Goal: Task Accomplishment & Management: Manage account settings

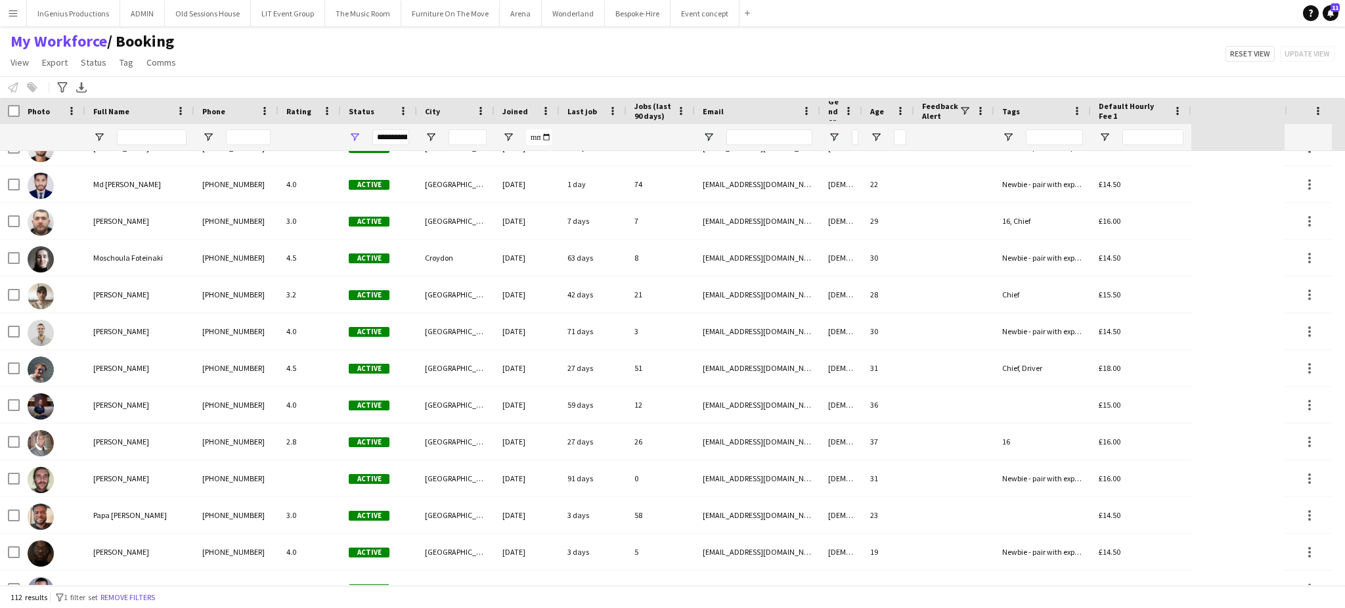
scroll to position [3417, 0]
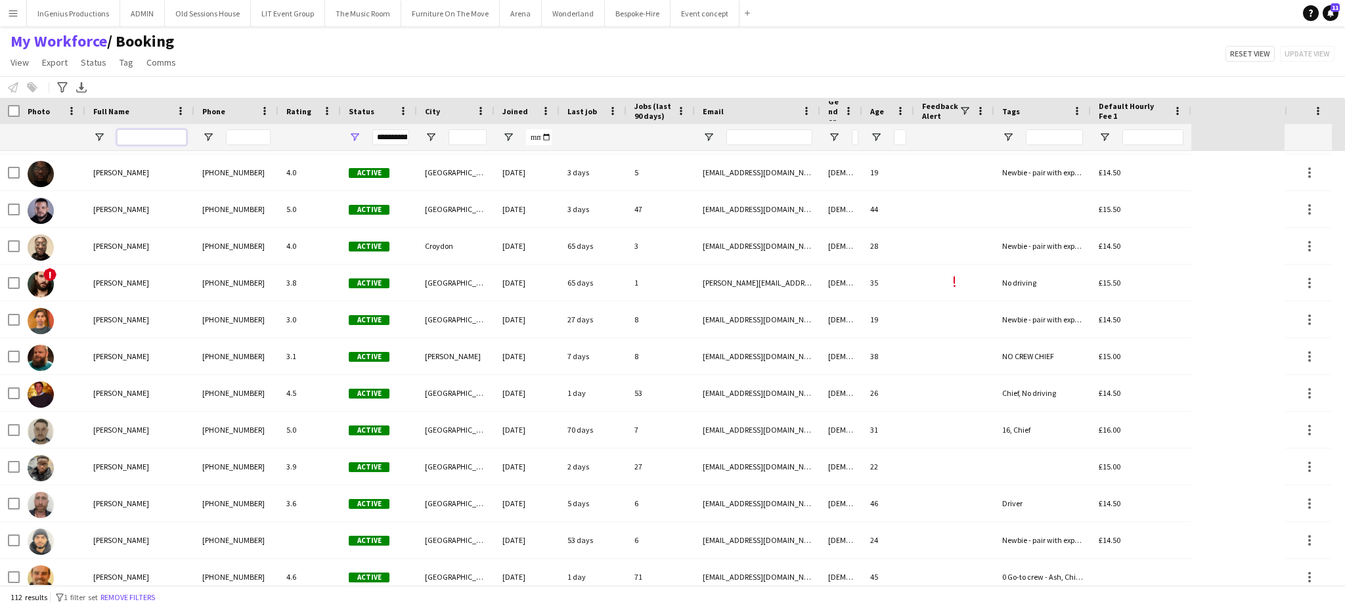
click at [155, 133] on input "Full Name Filter Input" at bounding box center [152, 137] width 70 height 16
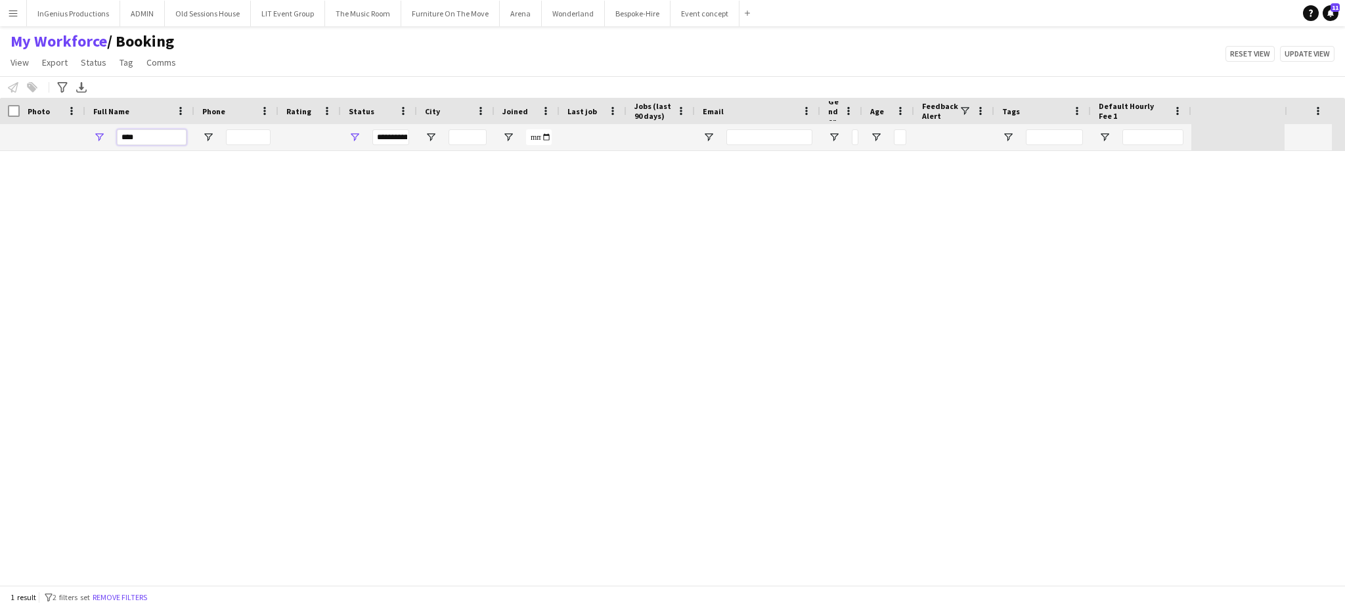
scroll to position [0, 0]
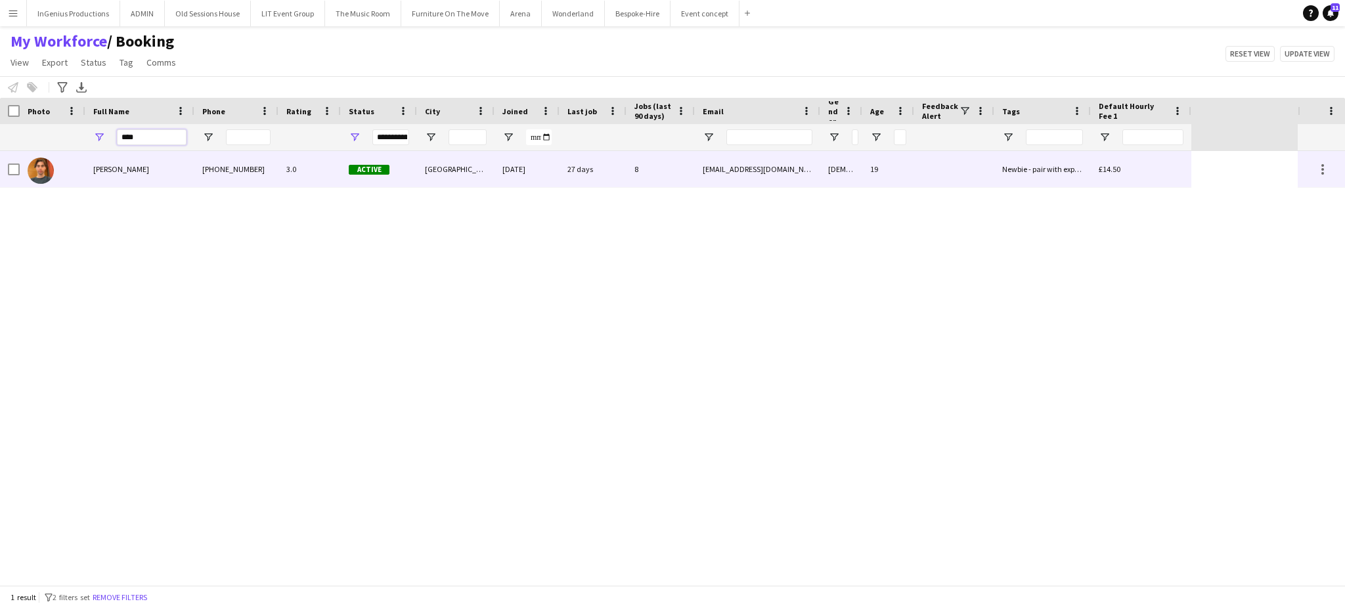
type input "****"
click at [508, 166] on div "[DATE]" at bounding box center [527, 169] width 65 height 36
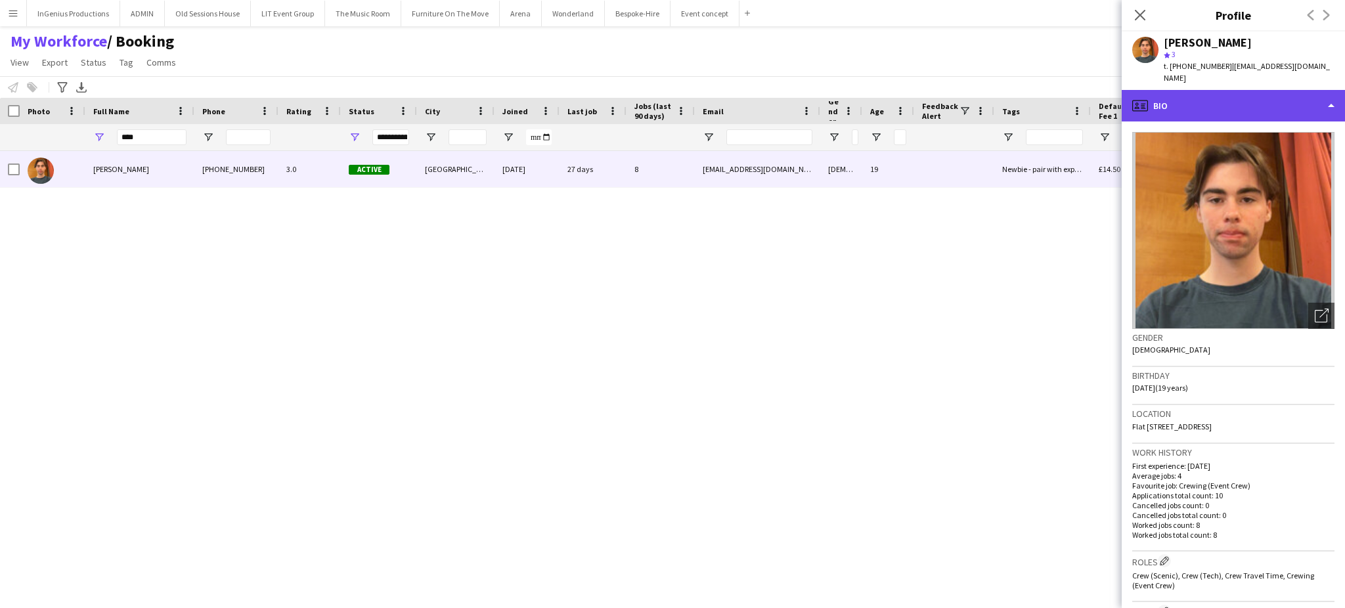
click at [1317, 104] on div "profile Bio" at bounding box center [1233, 106] width 223 height 32
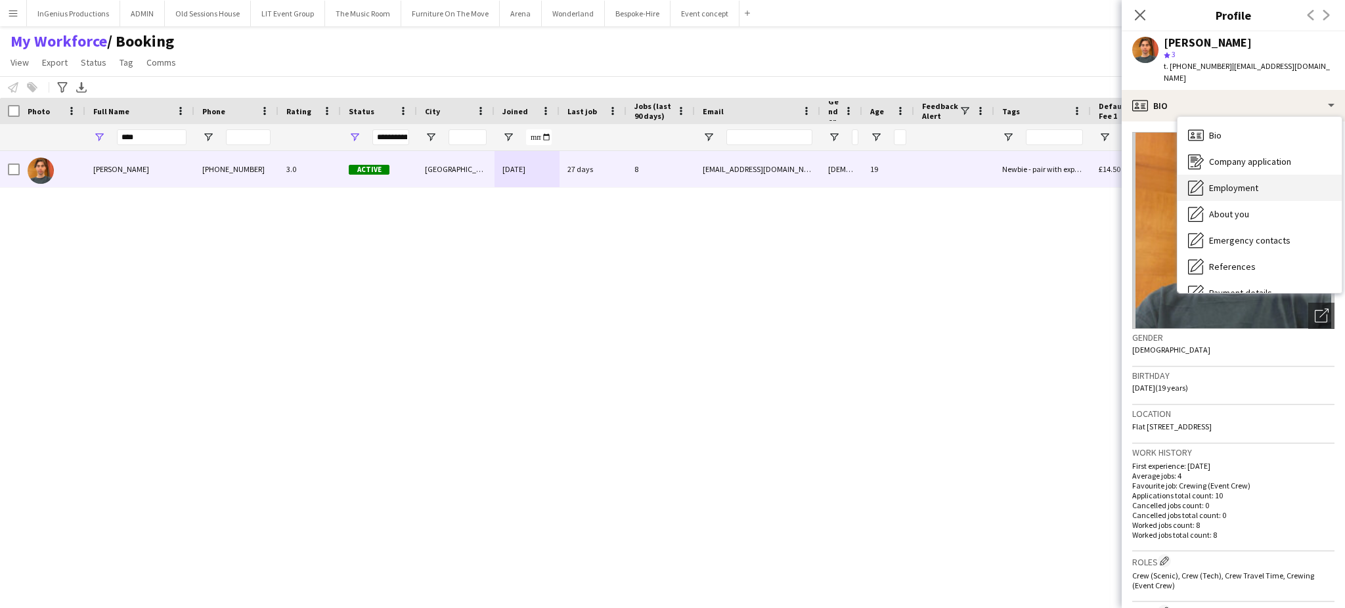
click at [1271, 175] on div "Employment Employment" at bounding box center [1260, 188] width 164 height 26
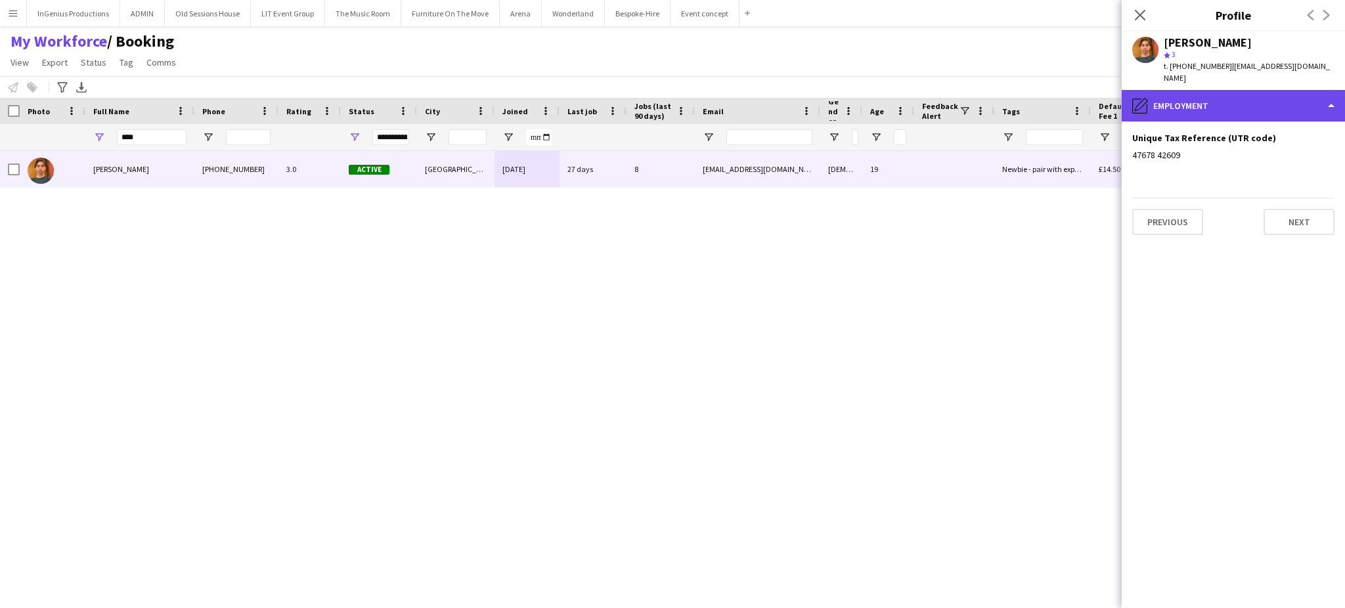
click at [1298, 93] on div "pencil4 Employment" at bounding box center [1233, 106] width 223 height 32
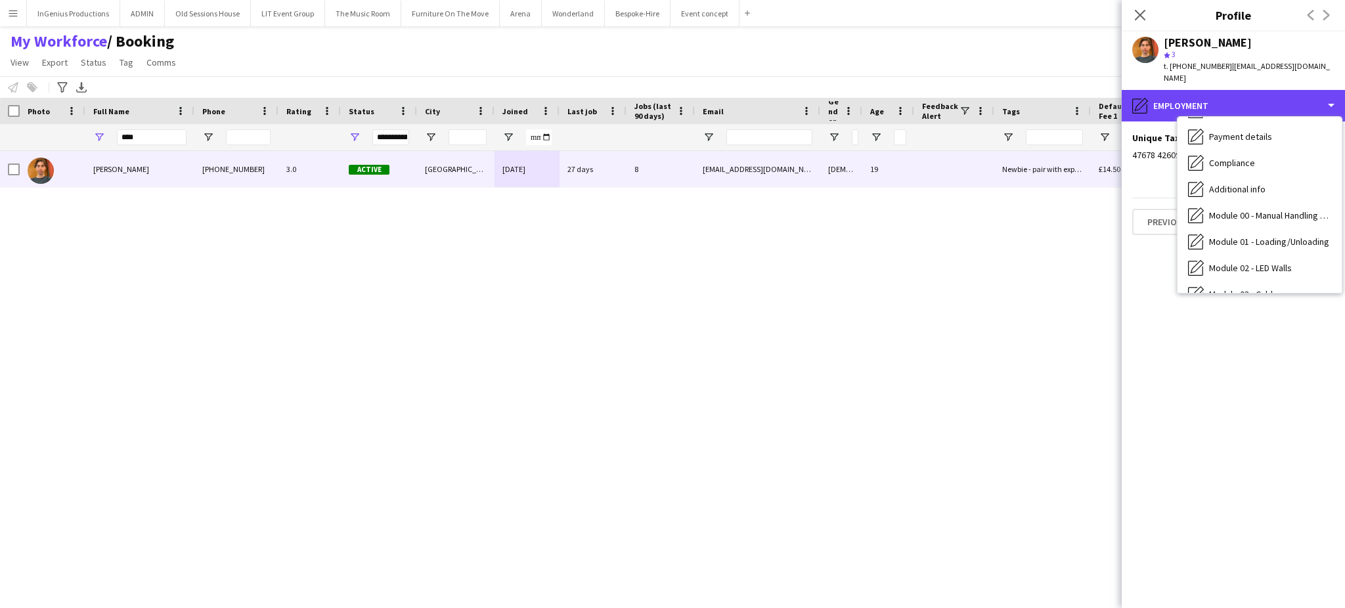
scroll to position [280, 0]
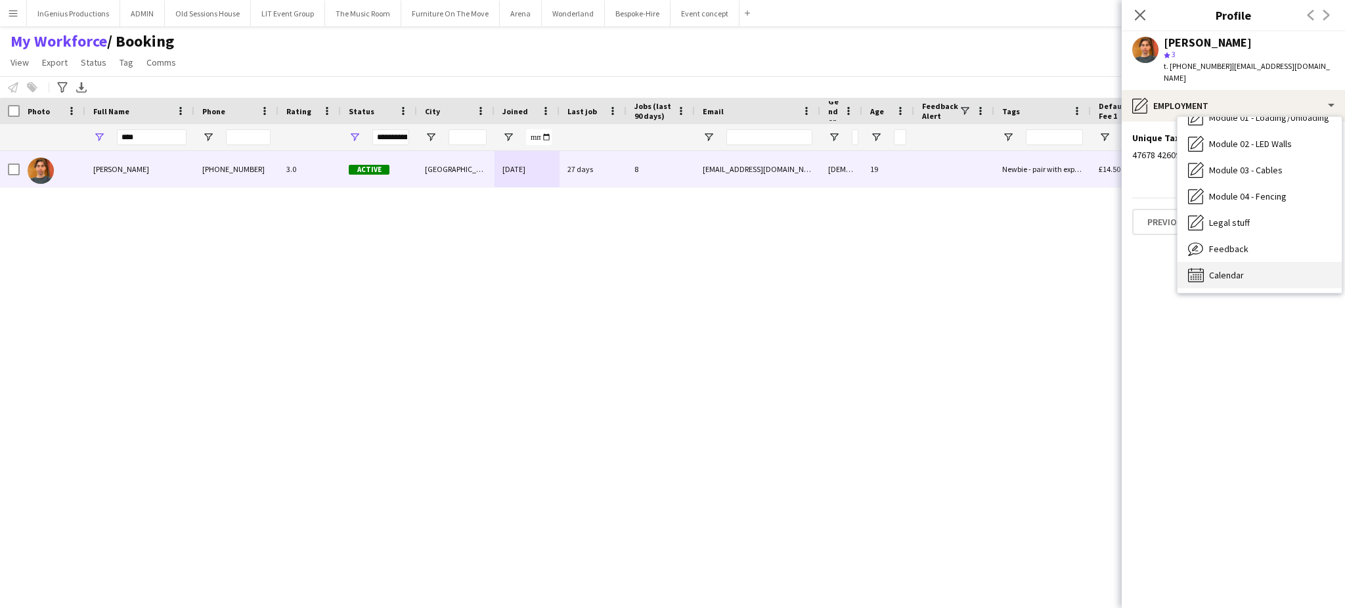
click at [1297, 262] on div "Calendar Calendar" at bounding box center [1260, 275] width 164 height 26
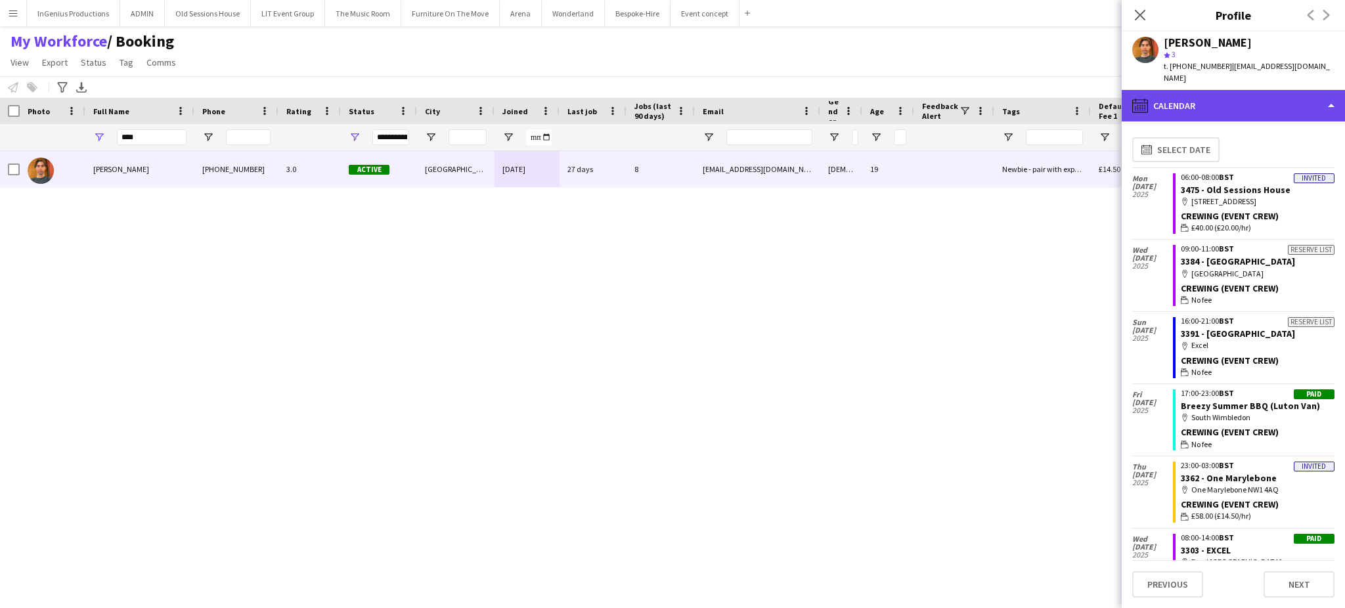
click at [1300, 90] on div "calendar-full Calendar" at bounding box center [1233, 106] width 223 height 32
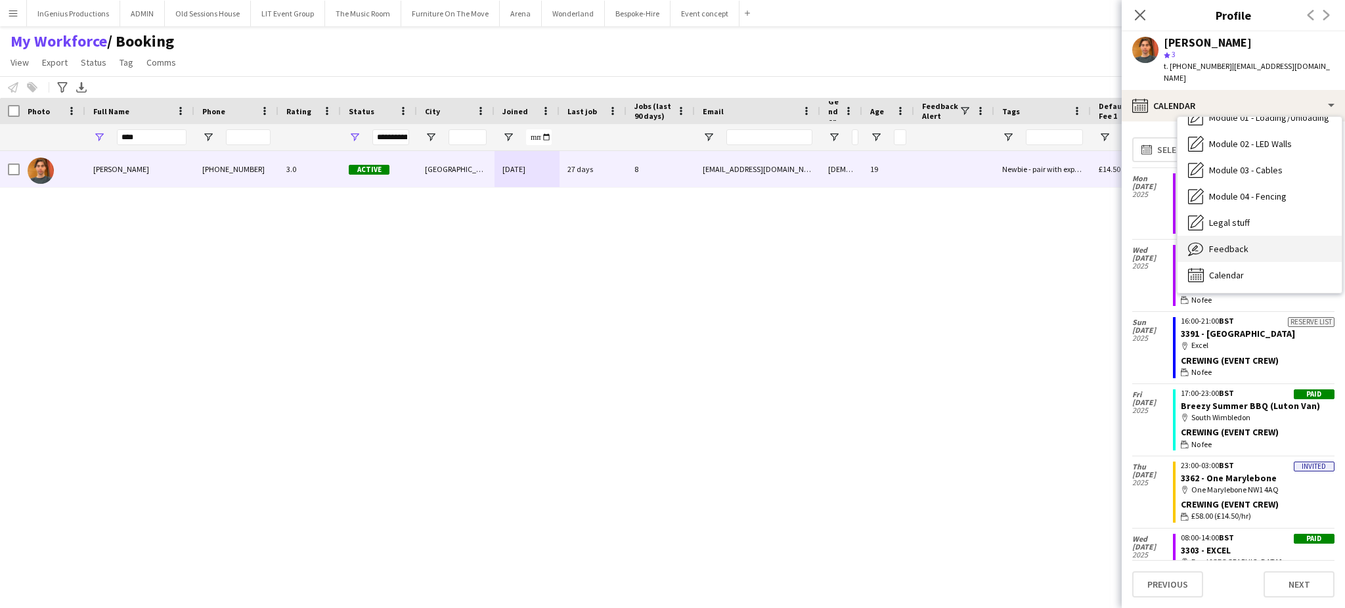
click at [1264, 236] on div "Feedback Feedback" at bounding box center [1260, 249] width 164 height 26
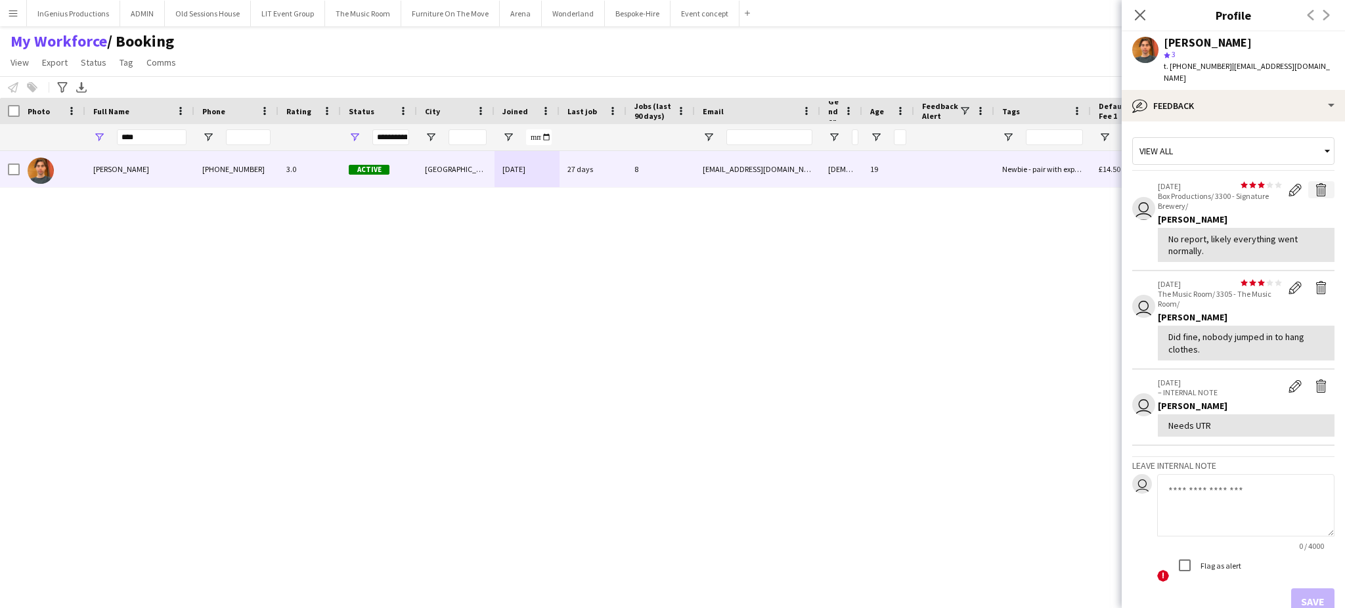
click at [1315, 181] on button "Delete feedback" at bounding box center [1321, 189] width 26 height 17
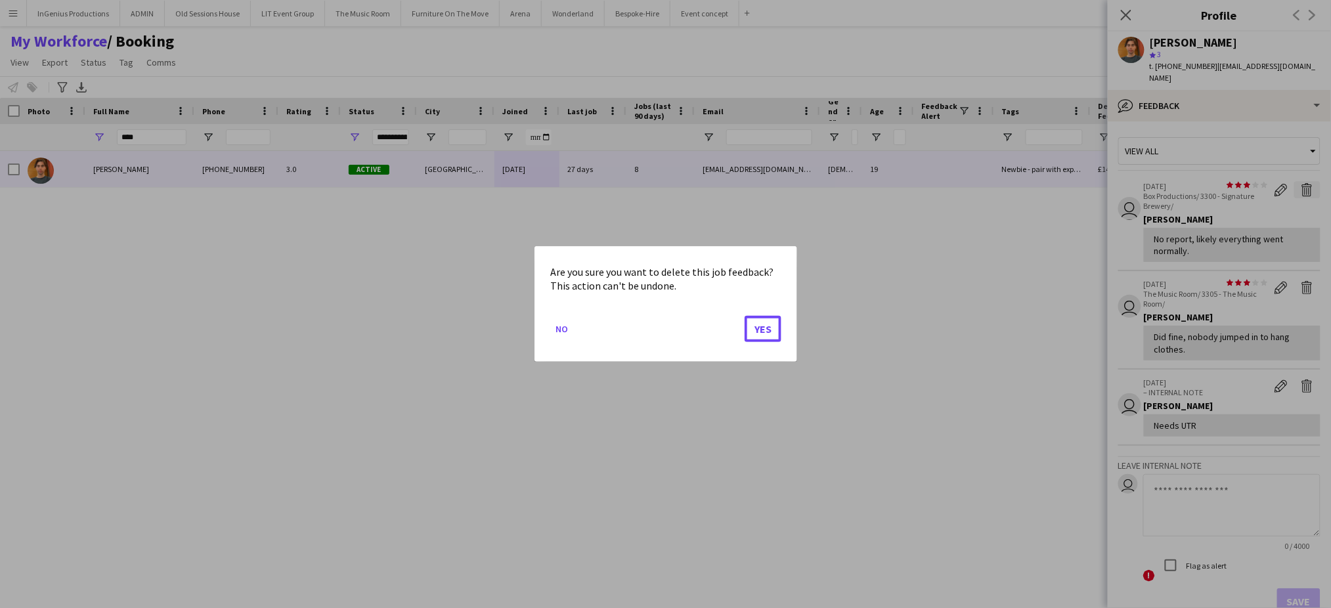
click at [745, 316] on button "Yes" at bounding box center [763, 329] width 37 height 26
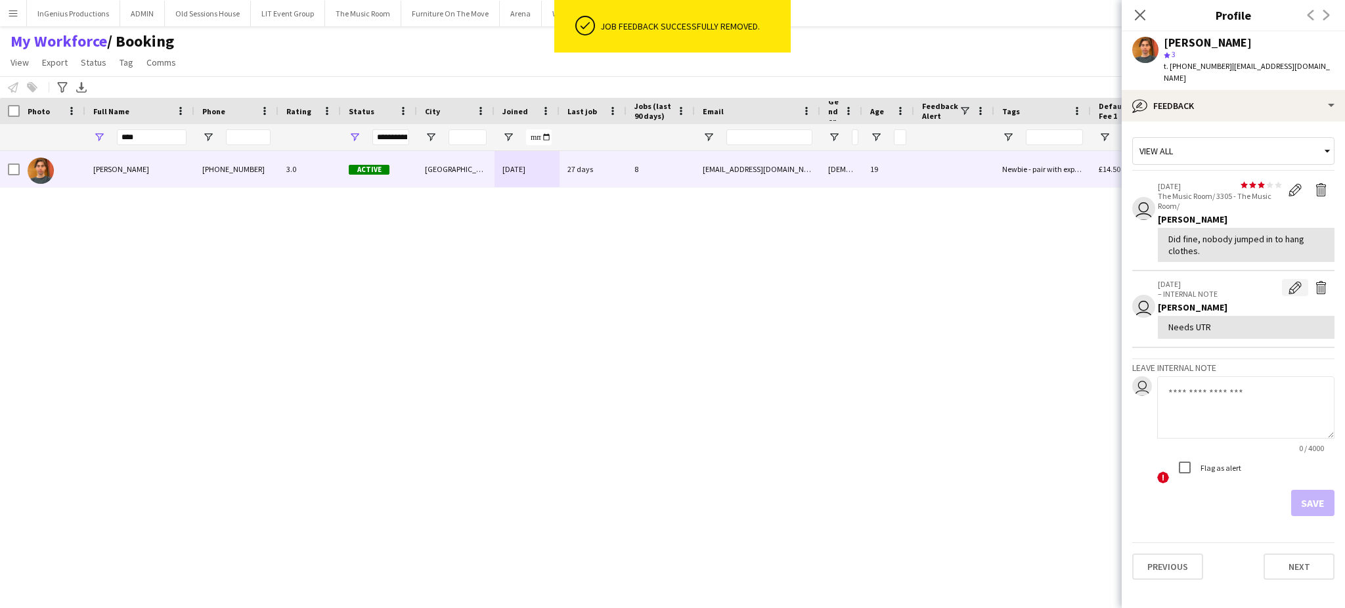
click at [1290, 281] on app-icon "Edit internal note" at bounding box center [1295, 287] width 13 height 13
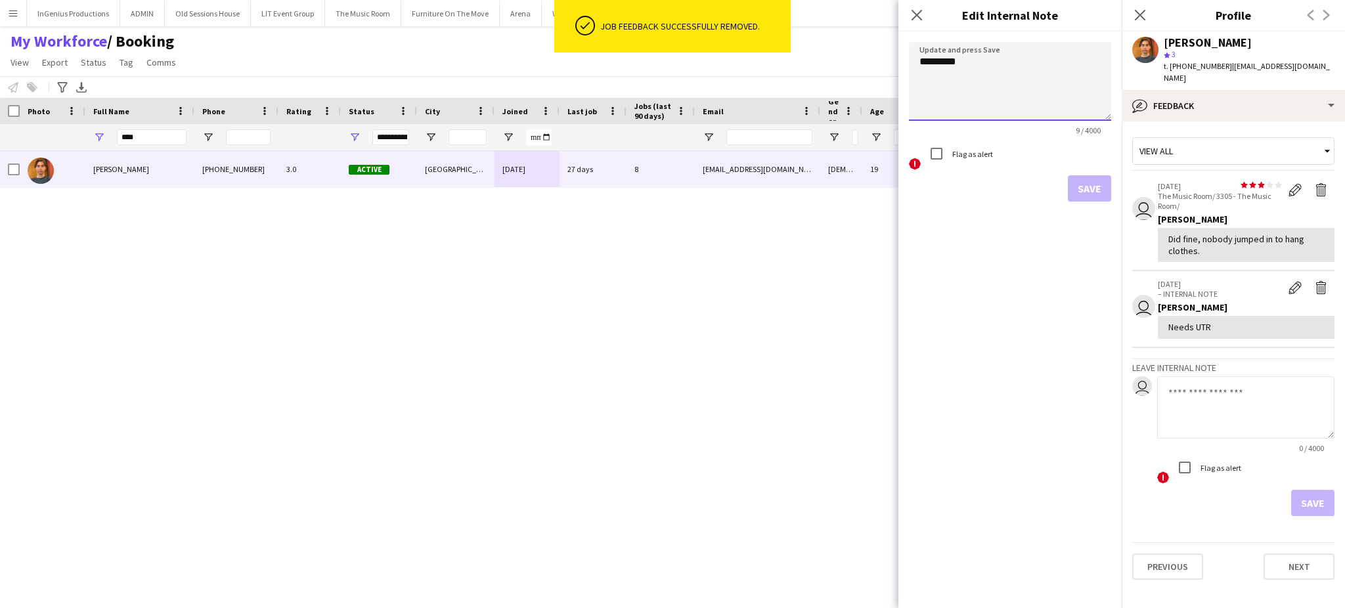
click at [957, 60] on textarea "*********" at bounding box center [1010, 81] width 202 height 79
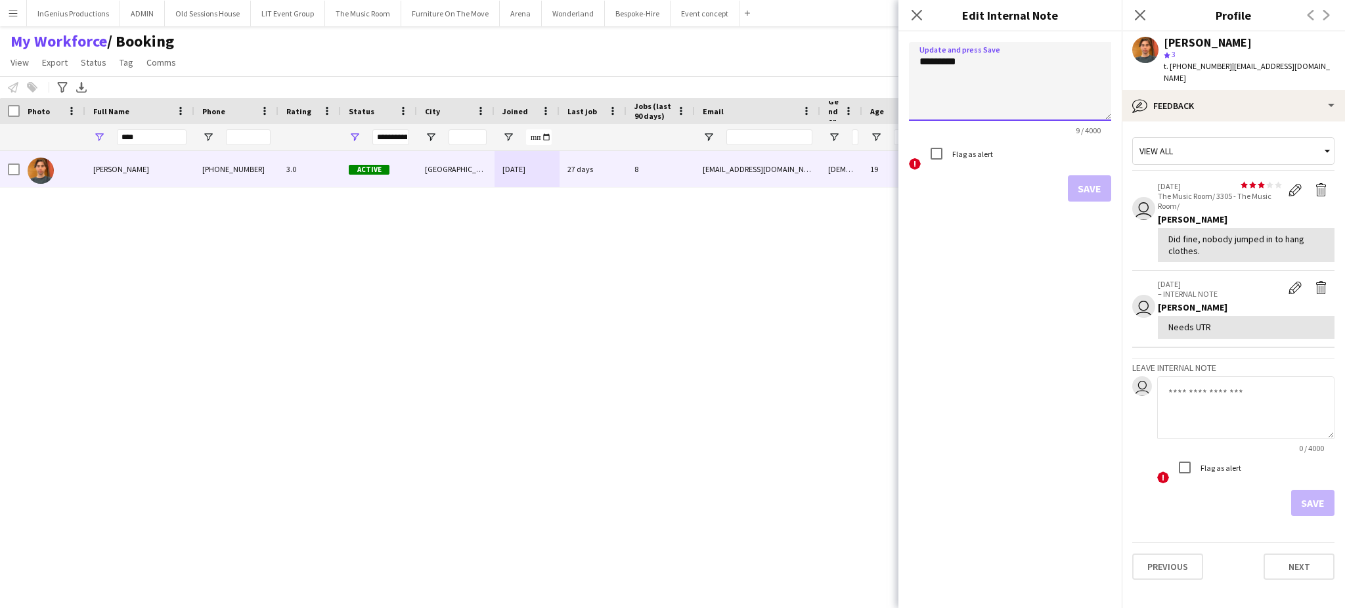
click at [957, 60] on textarea "*********" at bounding box center [1010, 81] width 202 height 79
type textarea "**********"
click at [1086, 183] on button "Save" at bounding box center [1089, 188] width 43 height 26
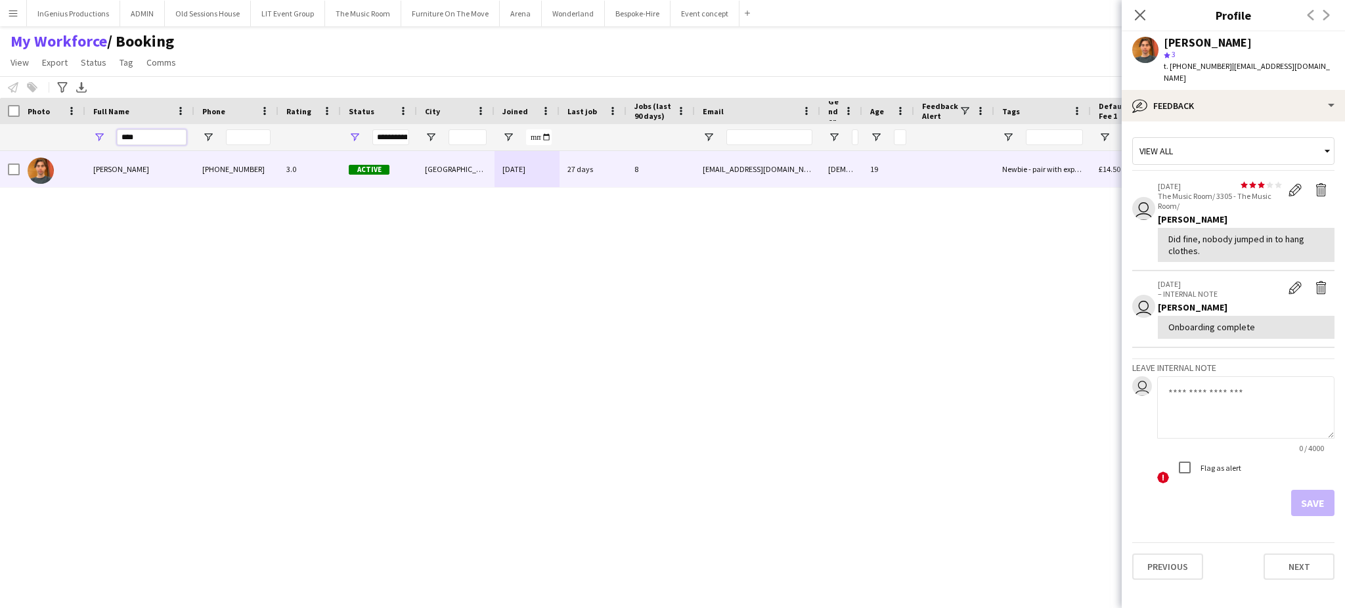
click at [149, 141] on input "****" at bounding box center [152, 137] width 70 height 16
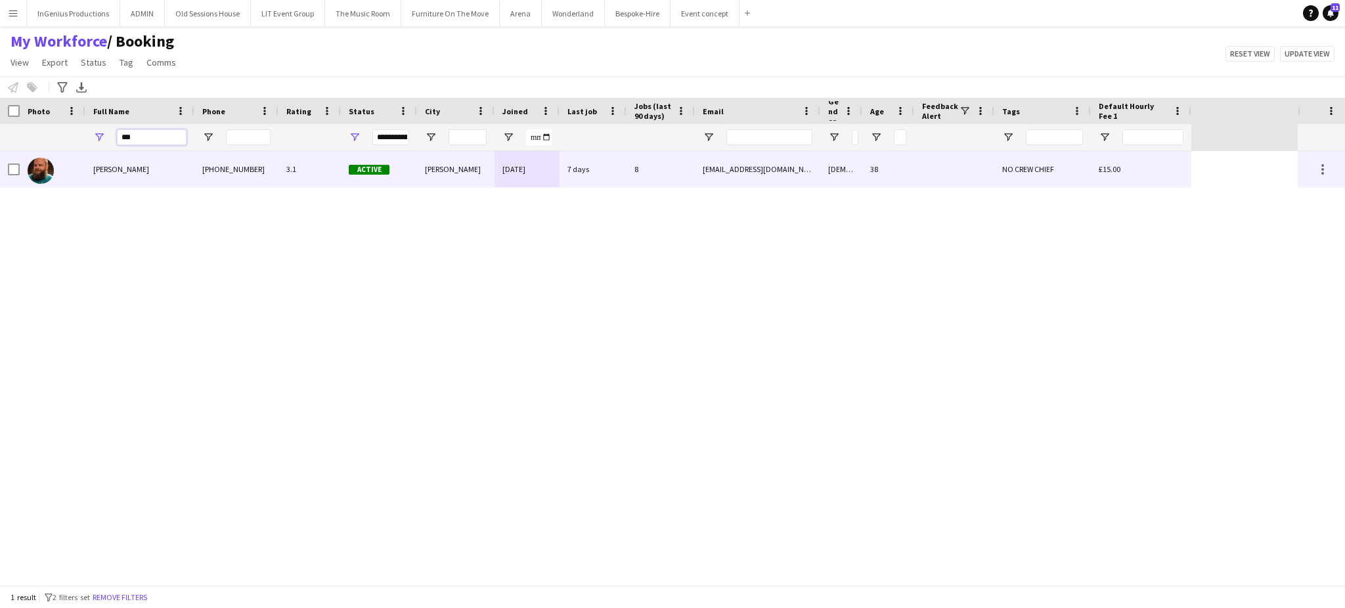
type input "***"
click at [190, 161] on div "[PERSON_NAME]" at bounding box center [139, 169] width 109 height 36
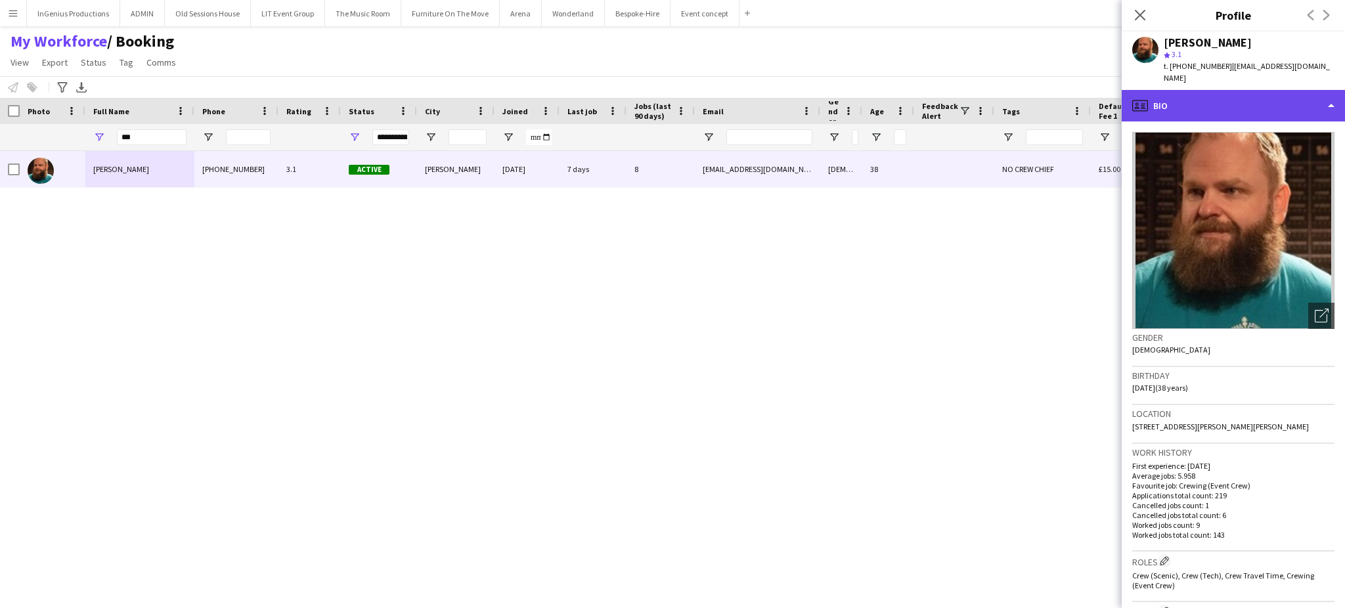
click at [1254, 100] on div "profile Bio" at bounding box center [1233, 106] width 223 height 32
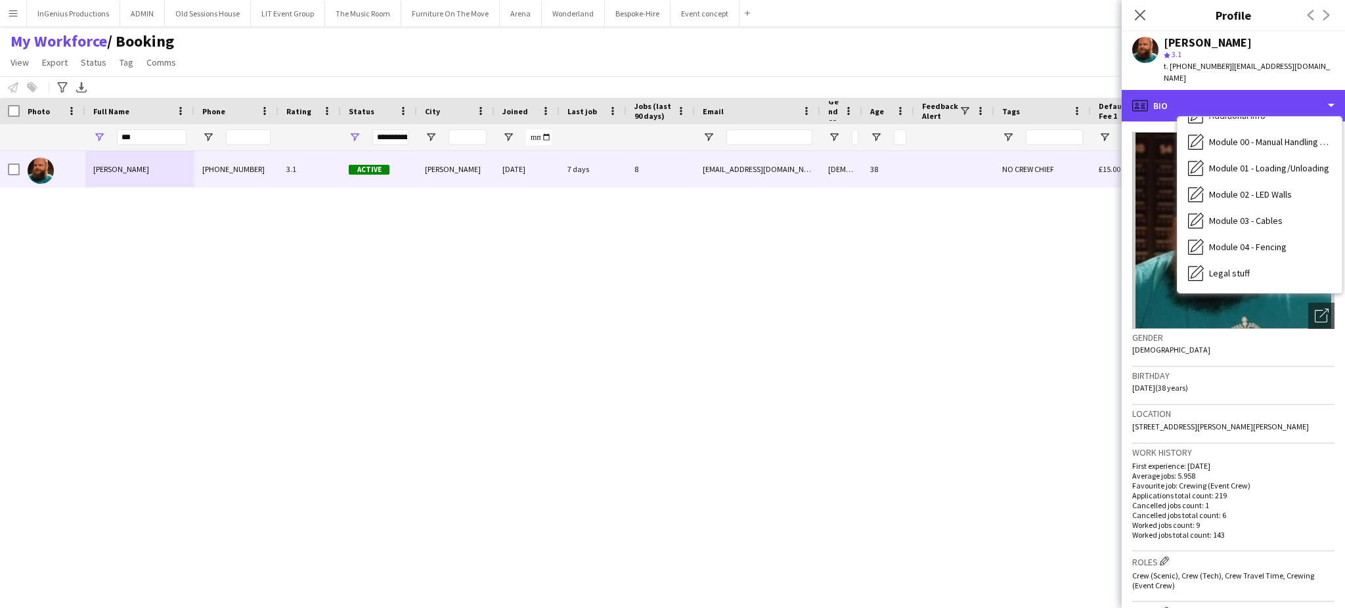
scroll to position [274, 0]
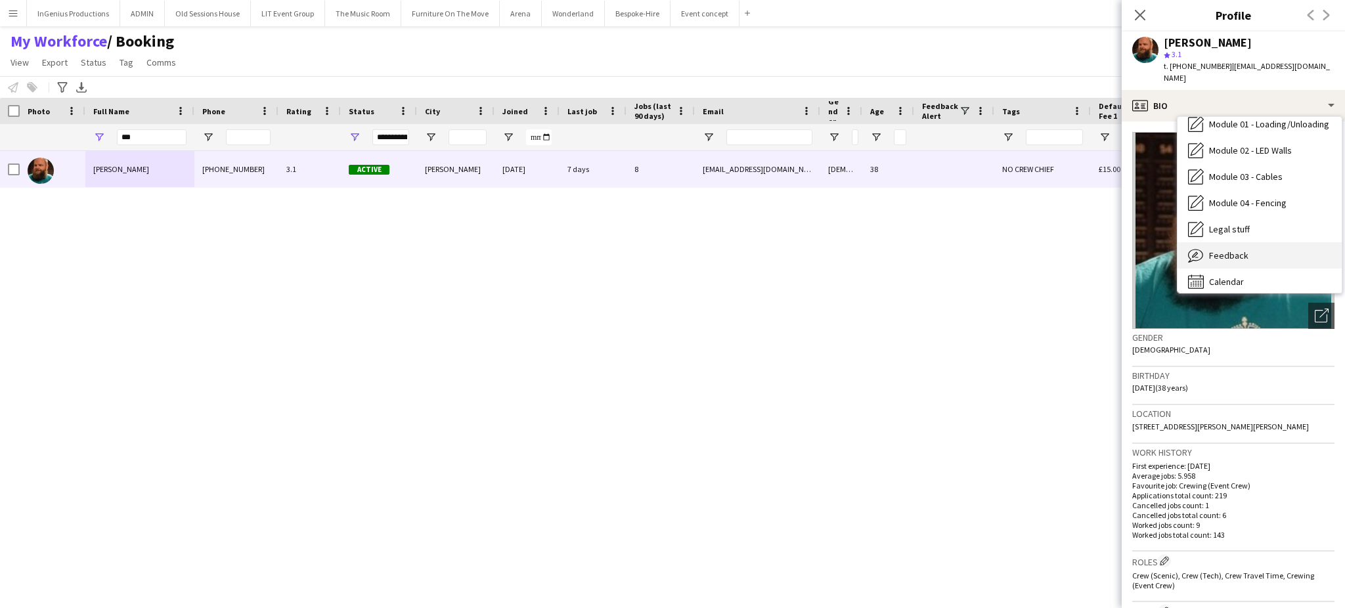
click at [1289, 242] on div "Feedback Feedback" at bounding box center [1260, 255] width 164 height 26
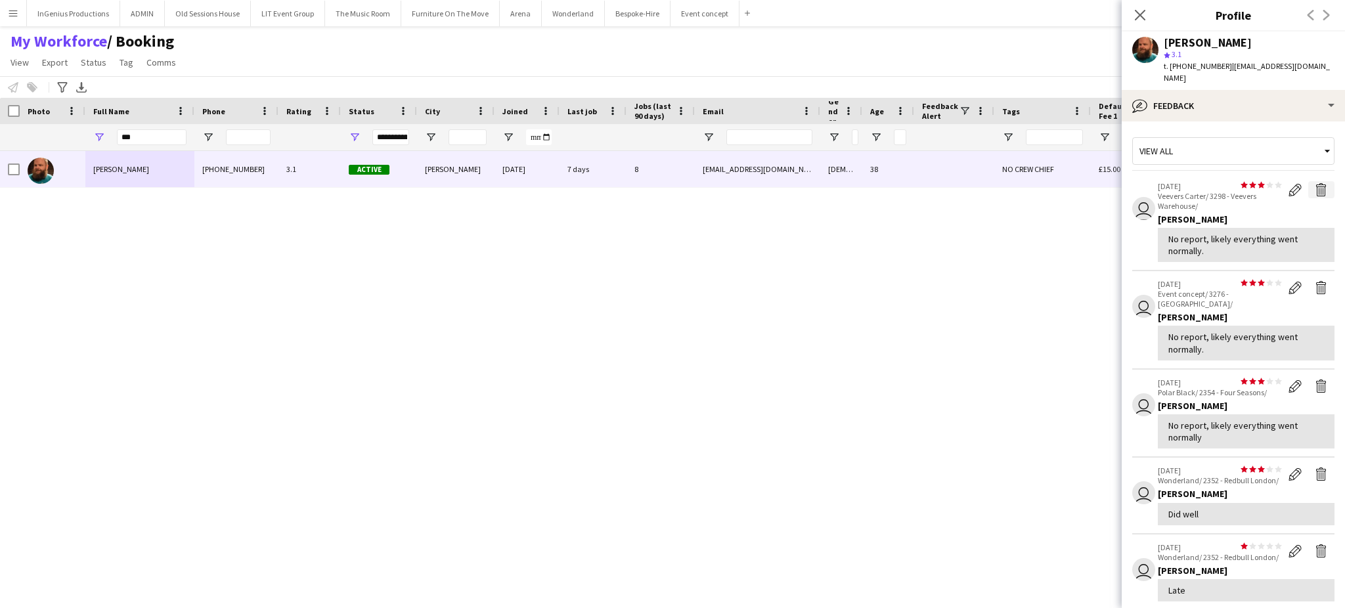
click at [1315, 183] on app-icon "Delete feedback" at bounding box center [1321, 189] width 13 height 13
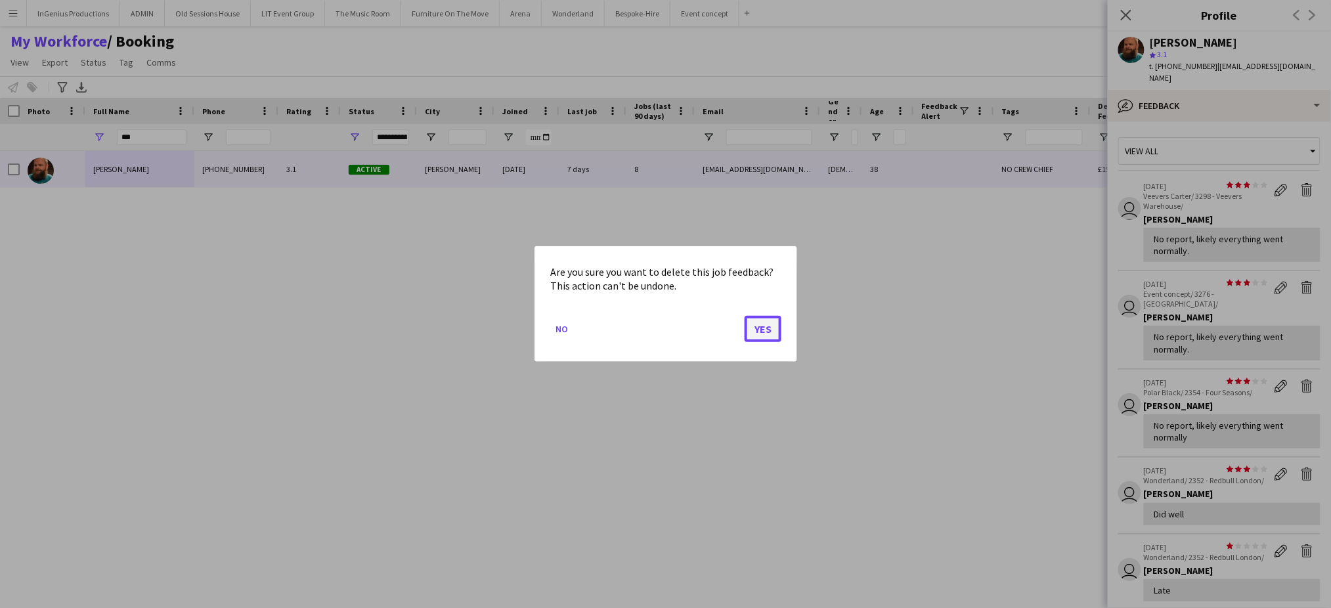
click at [764, 328] on button "Yes" at bounding box center [763, 329] width 37 height 26
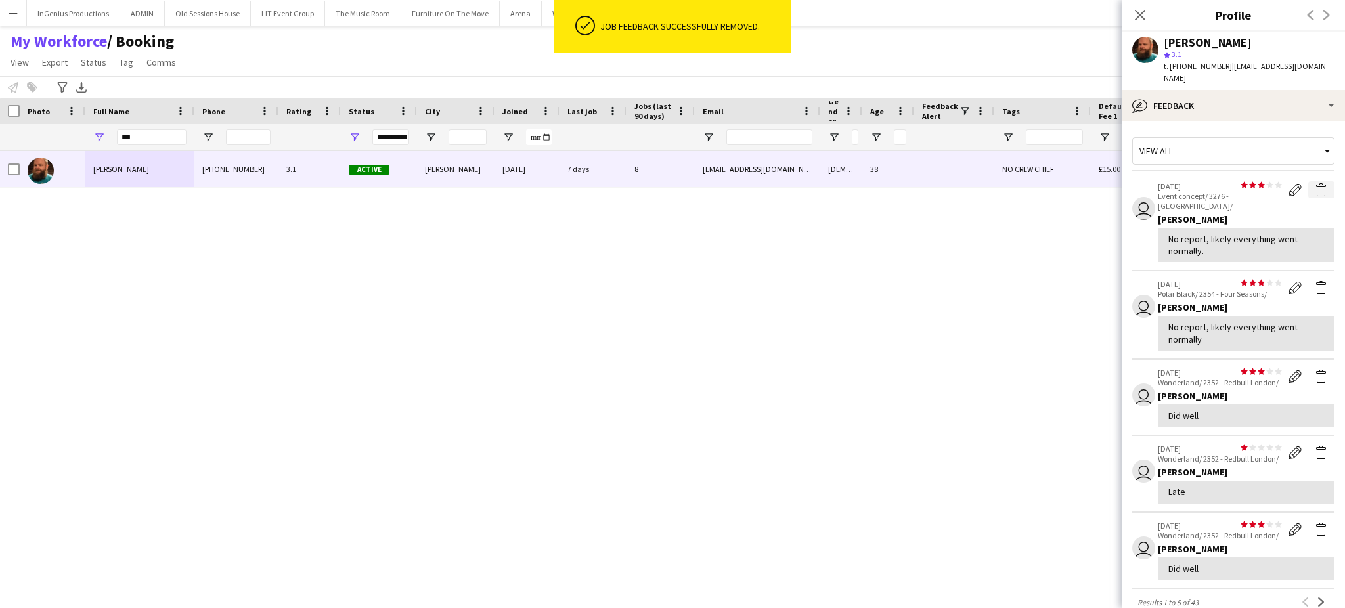
click at [1315, 183] on app-icon "Delete feedback" at bounding box center [1321, 189] width 13 height 13
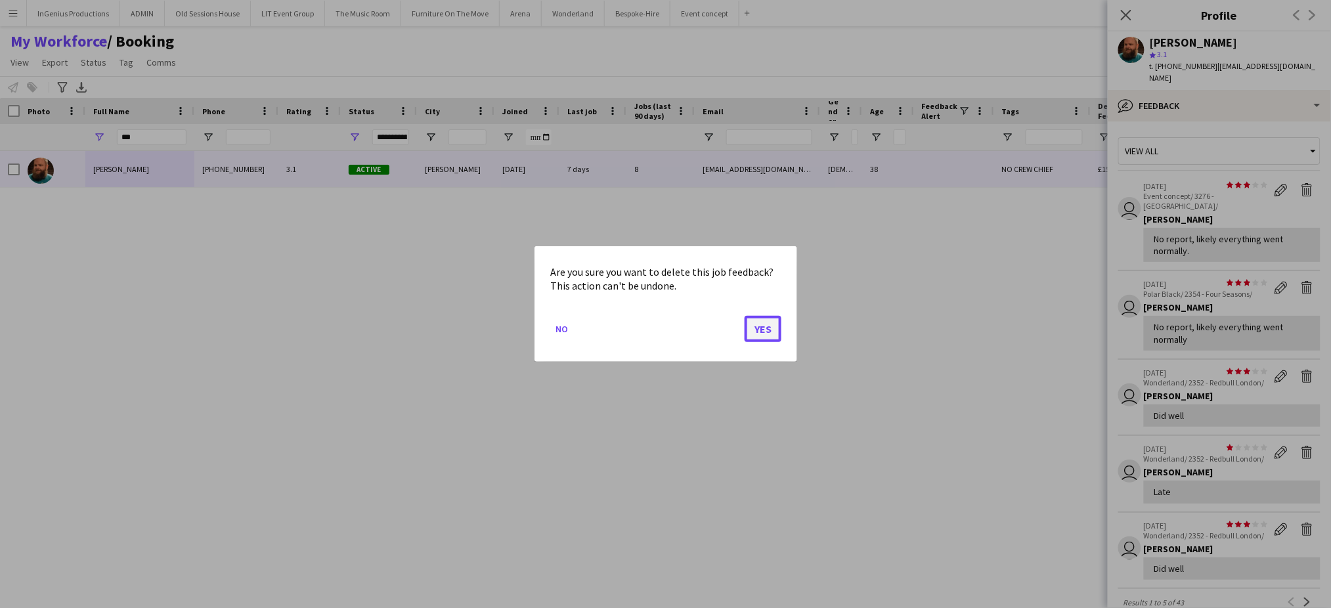
click at [760, 326] on button "Yes" at bounding box center [763, 329] width 37 height 26
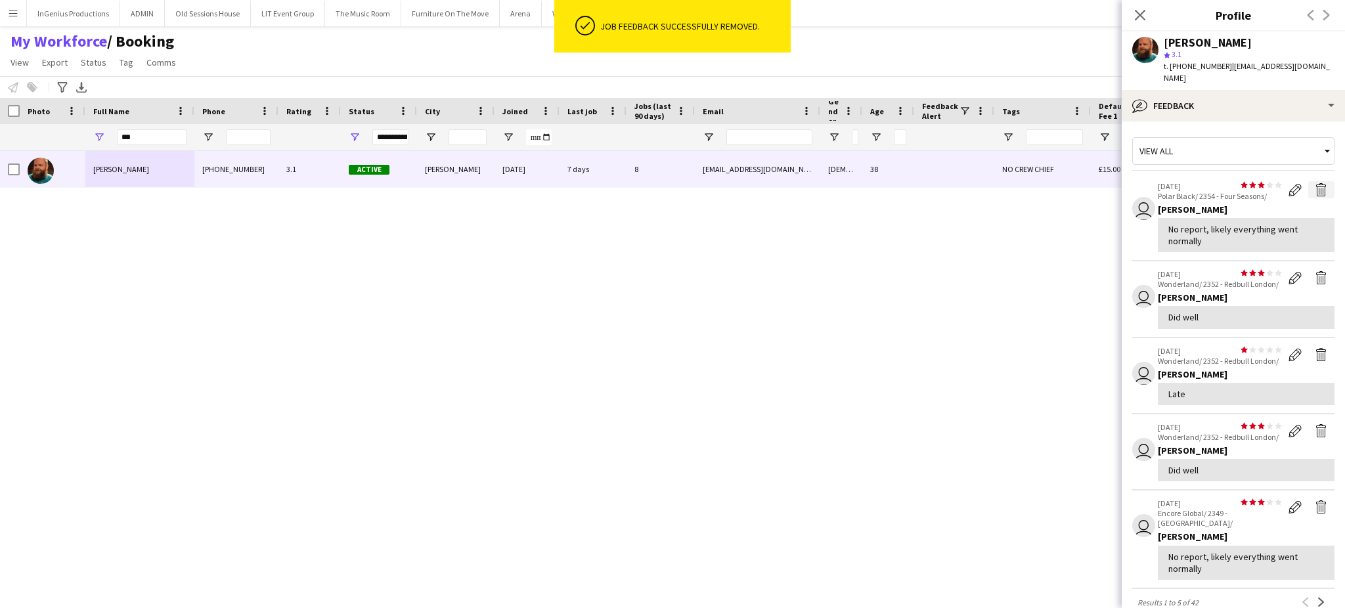
click at [1315, 183] on app-icon "Delete feedback" at bounding box center [1321, 189] width 13 height 13
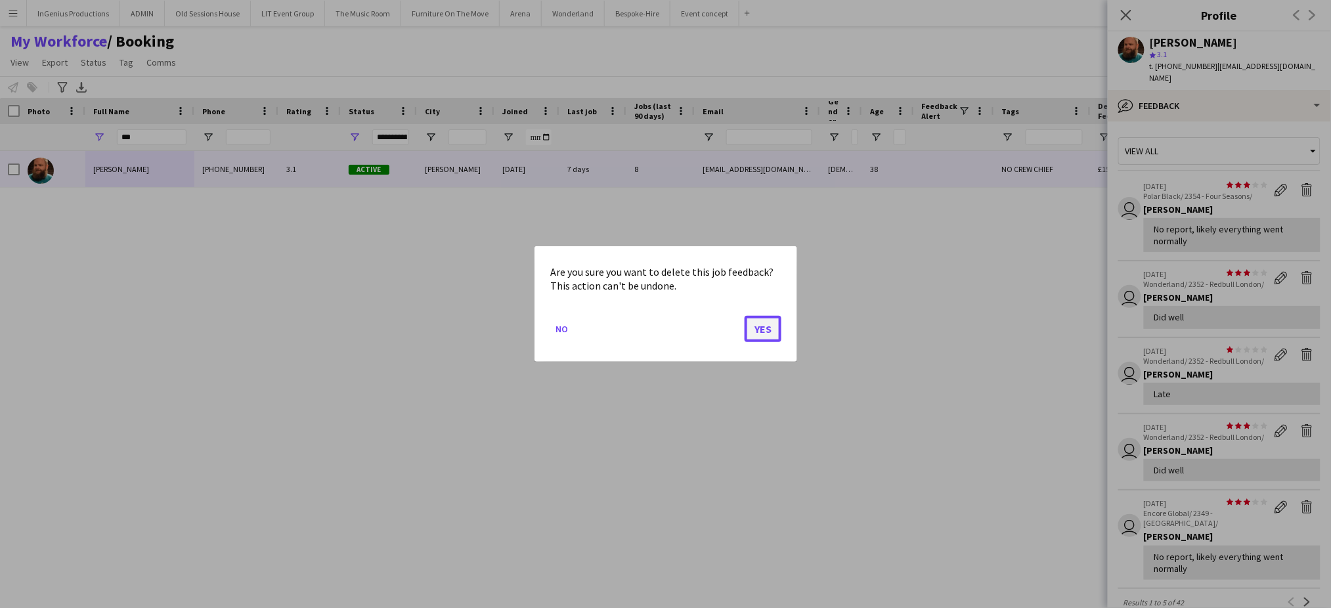
click at [762, 330] on button "Yes" at bounding box center [763, 329] width 37 height 26
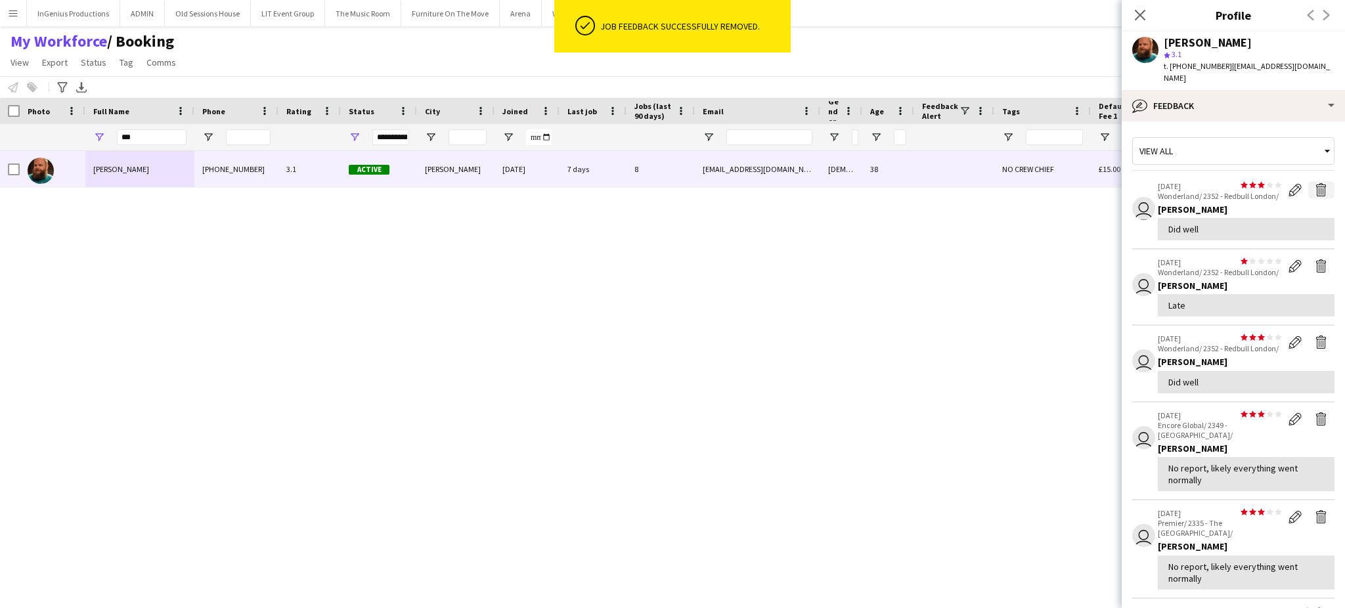
click at [1315, 183] on app-icon "Delete feedback" at bounding box center [1321, 189] width 13 height 13
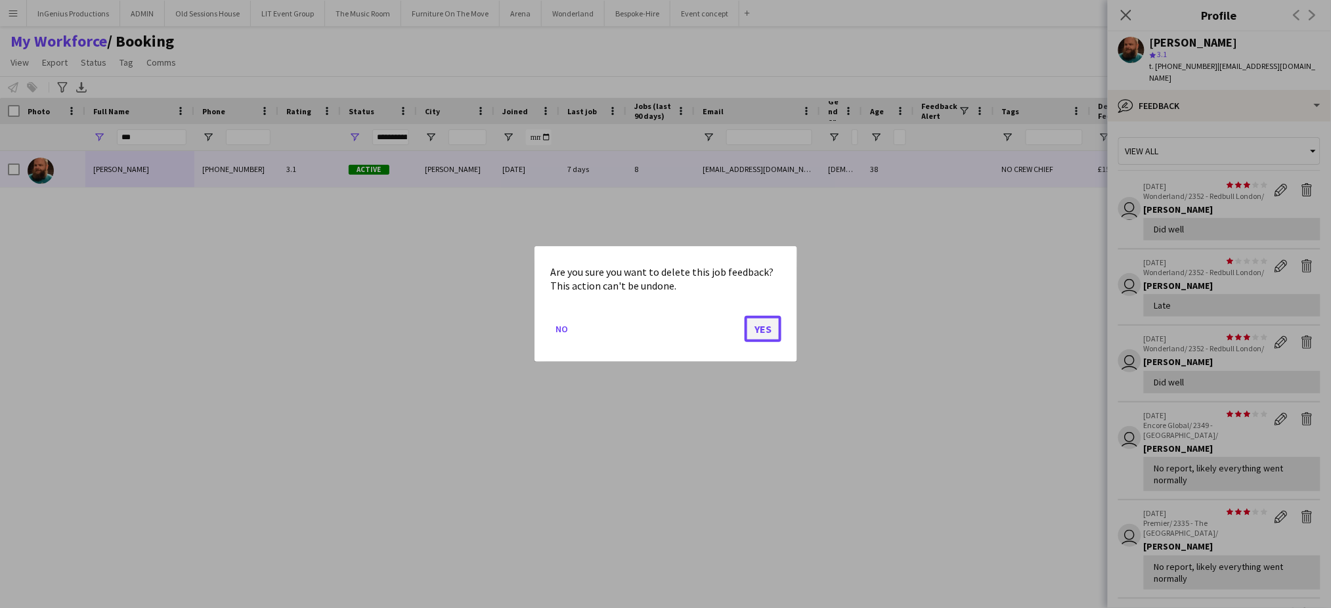
click at [755, 330] on button "Yes" at bounding box center [763, 329] width 37 height 26
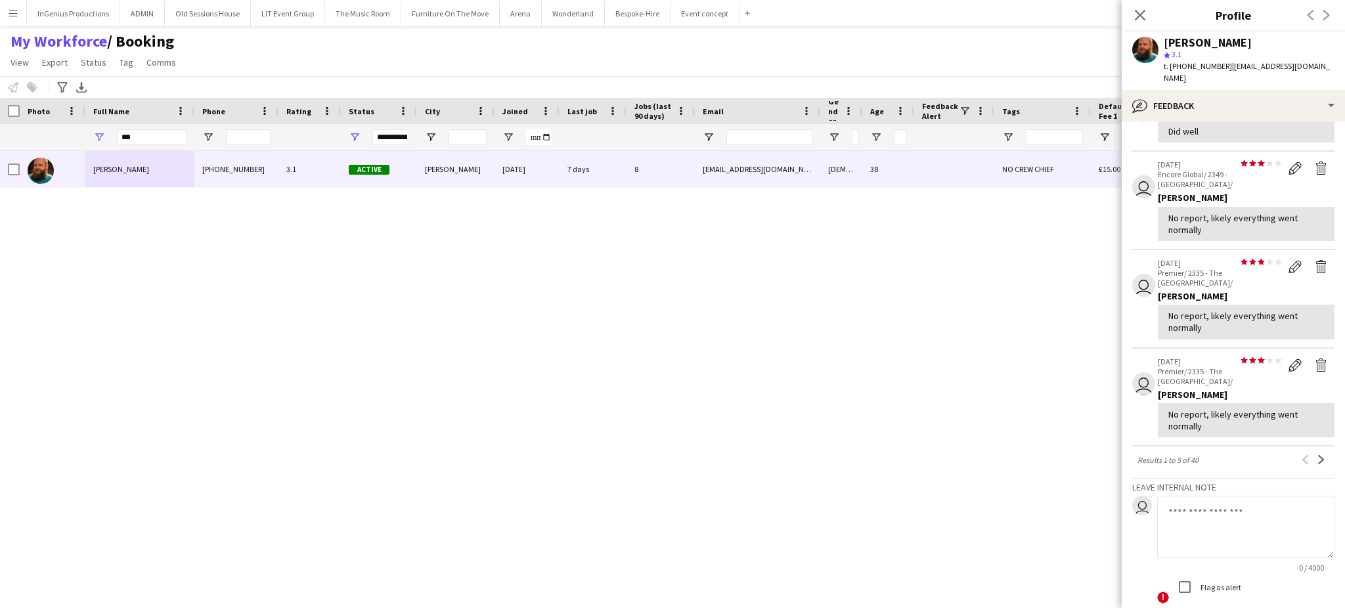
scroll to position [212, 0]
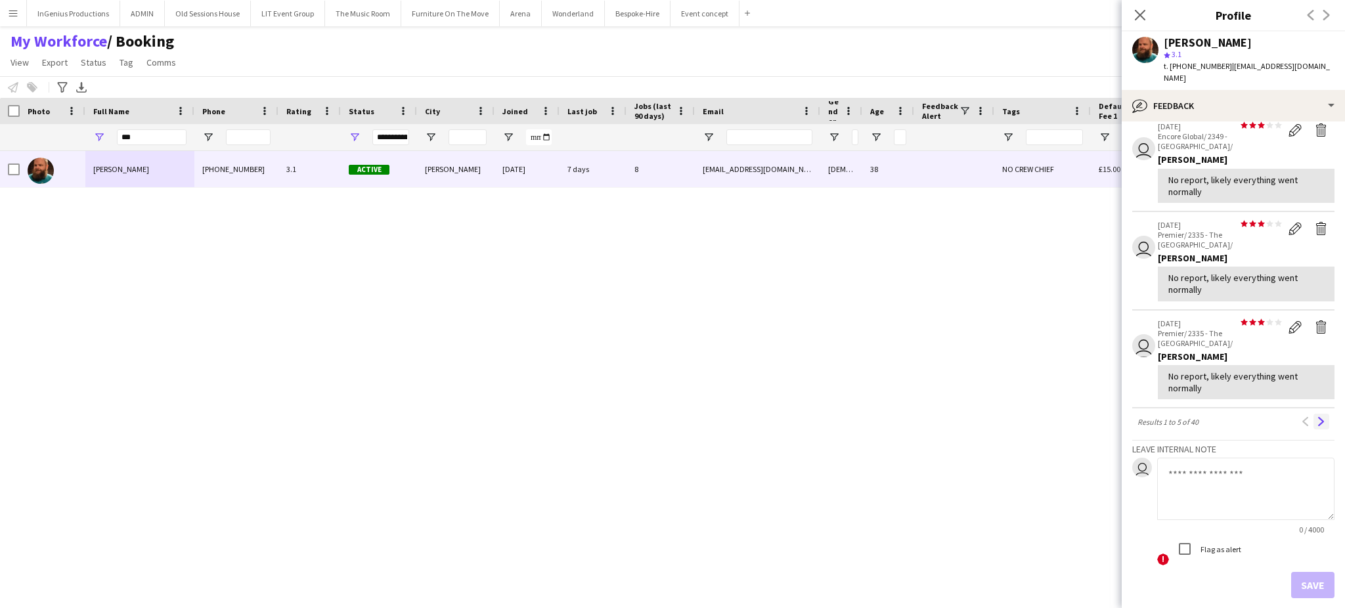
click at [1317, 426] on app-icon "Next" at bounding box center [1321, 421] width 9 height 9
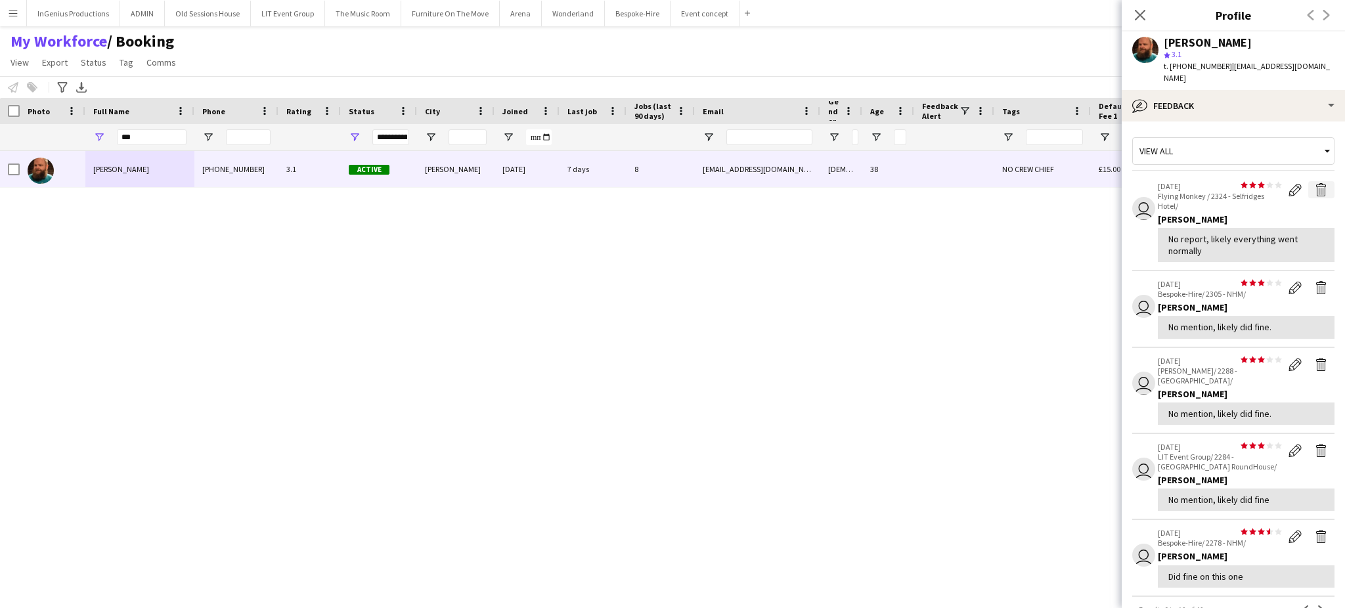
click at [1315, 183] on app-icon "Delete feedback" at bounding box center [1321, 189] width 13 height 13
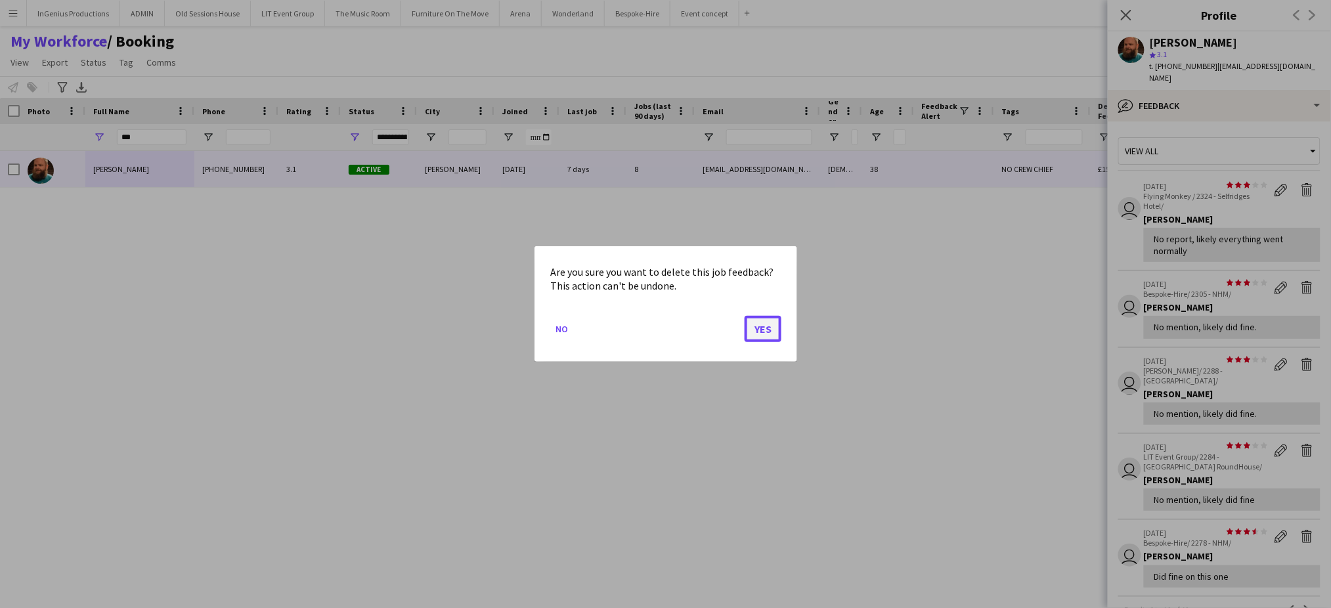
click at [765, 329] on button "Yes" at bounding box center [763, 329] width 37 height 26
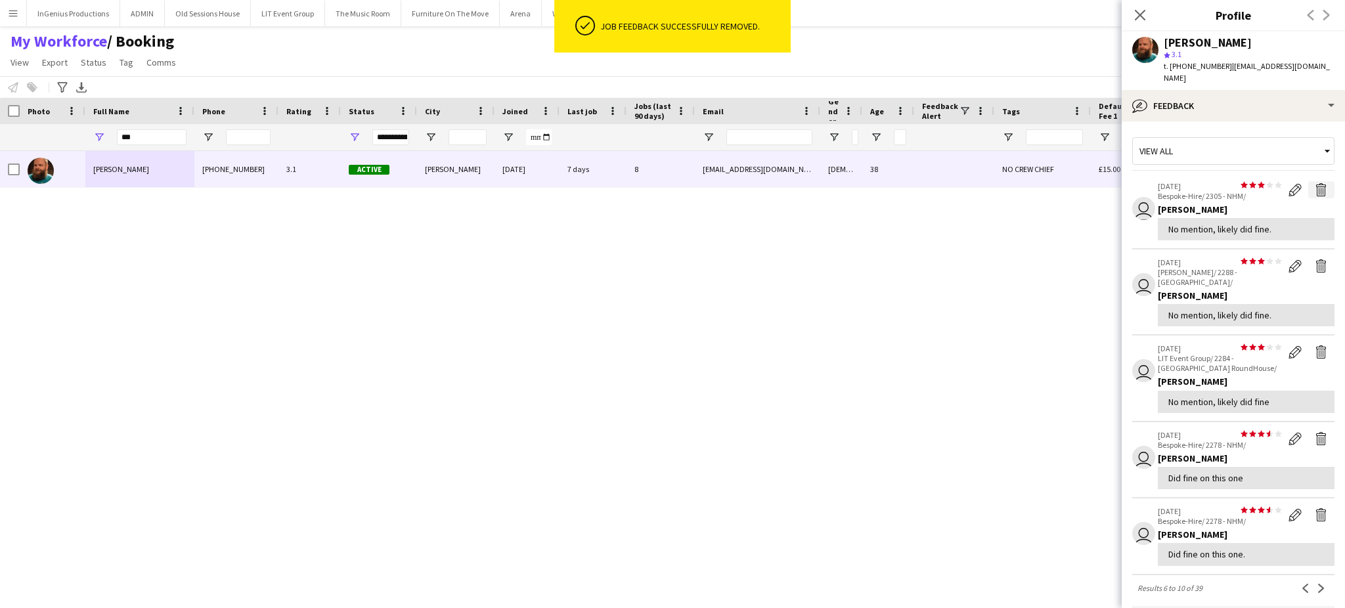
click at [1315, 183] on app-icon "Delete feedback" at bounding box center [1321, 189] width 13 height 13
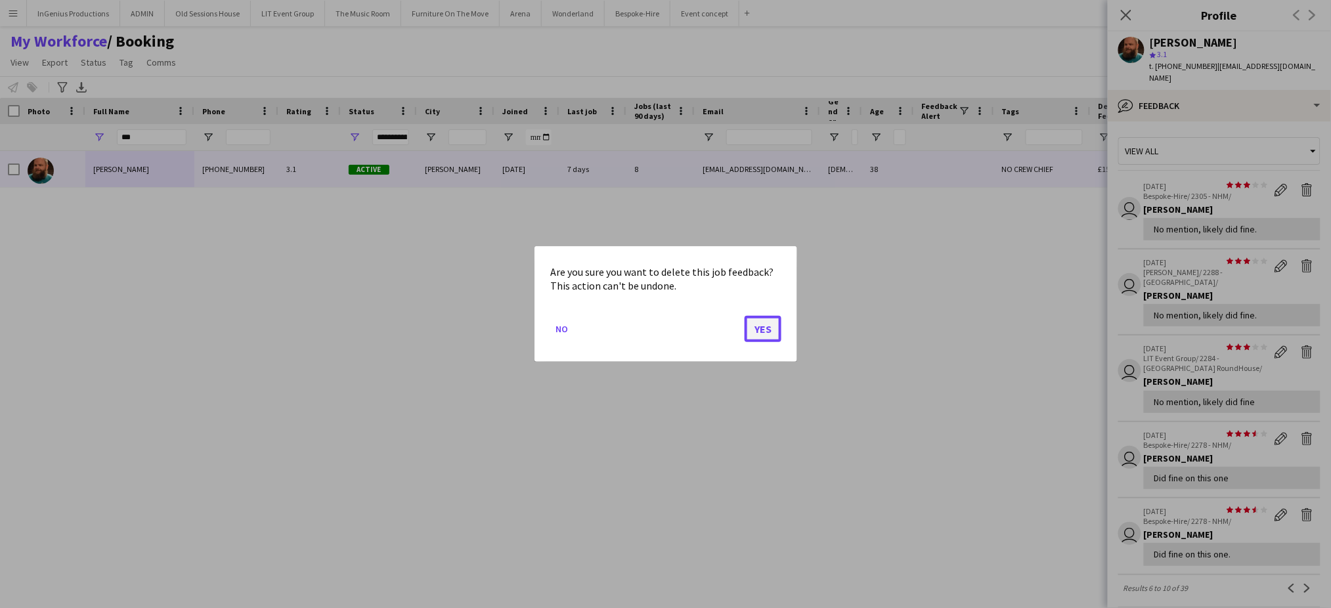
click at [761, 326] on button "Yes" at bounding box center [763, 329] width 37 height 26
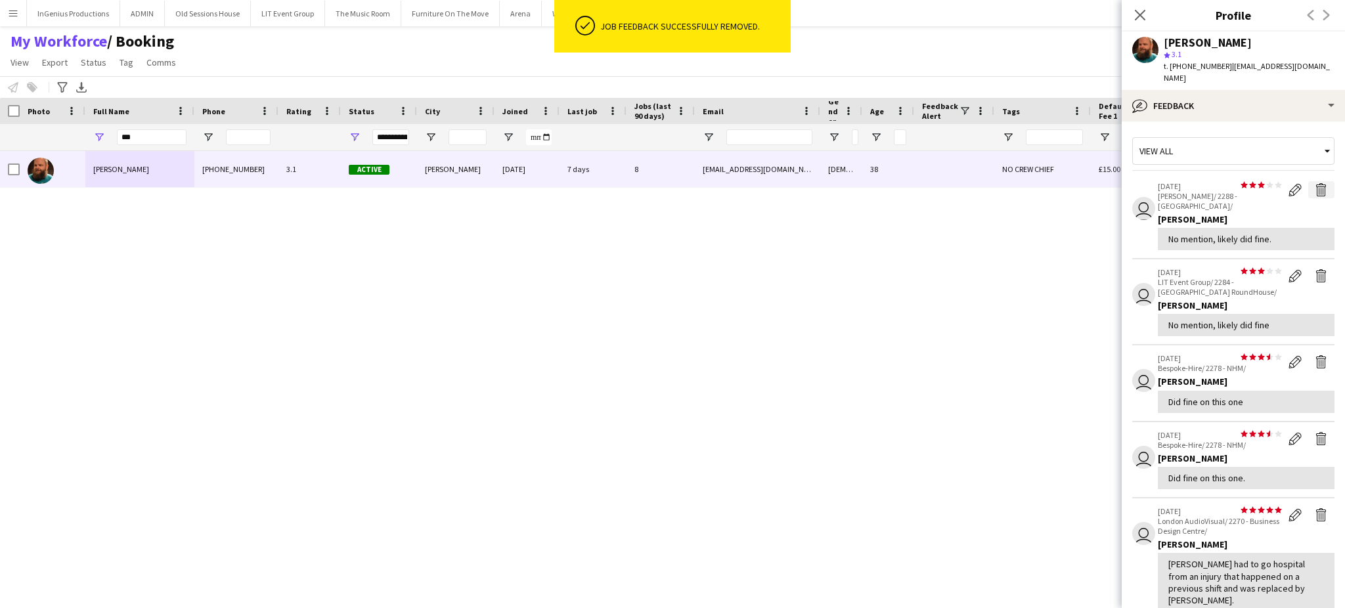
click at [1315, 183] on app-icon "Delete feedback" at bounding box center [1321, 189] width 13 height 13
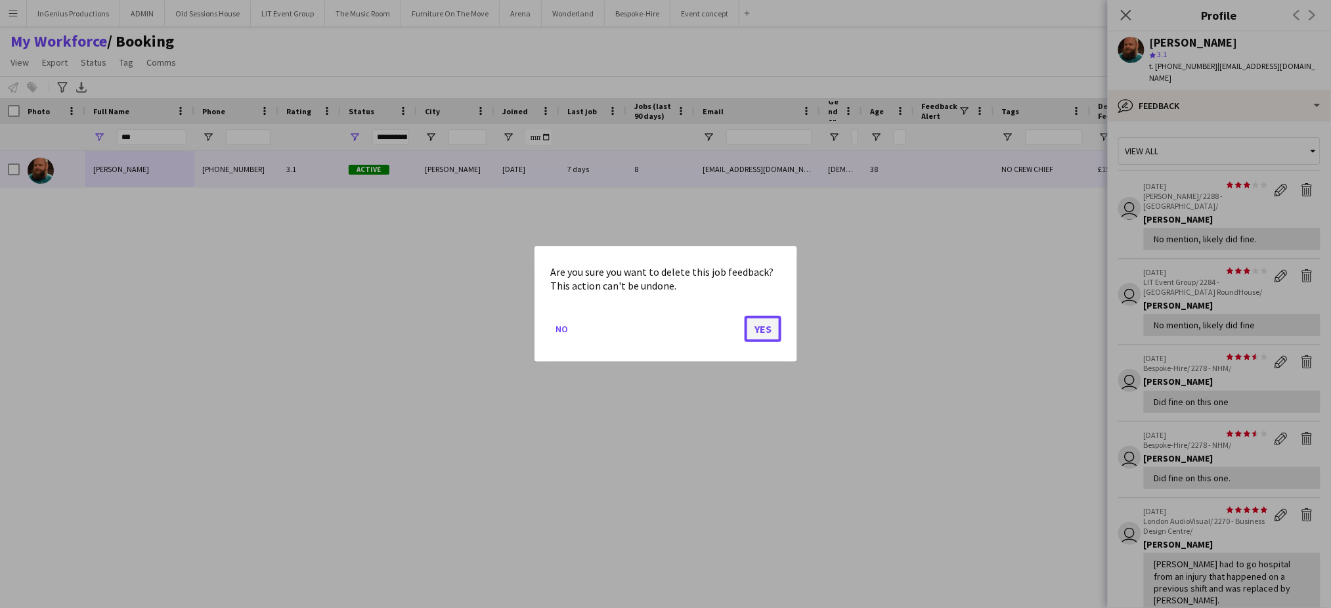
click at [762, 330] on button "Yes" at bounding box center [763, 329] width 37 height 26
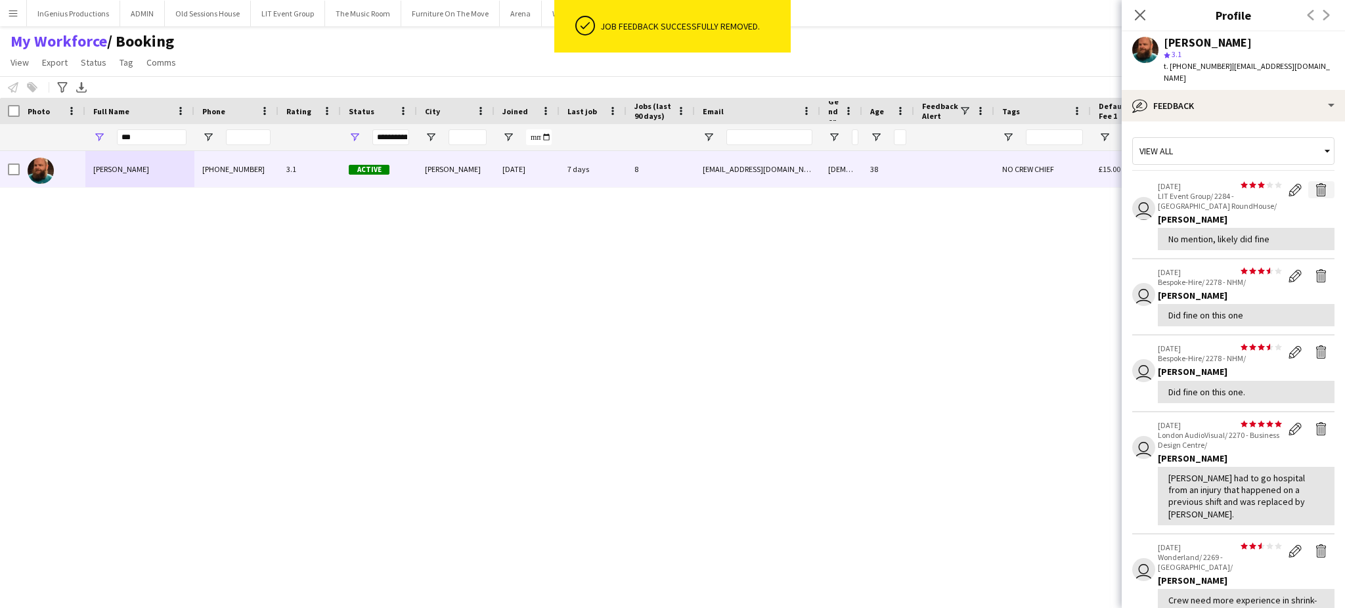
click at [1315, 183] on app-icon "Delete feedback" at bounding box center [1321, 189] width 13 height 13
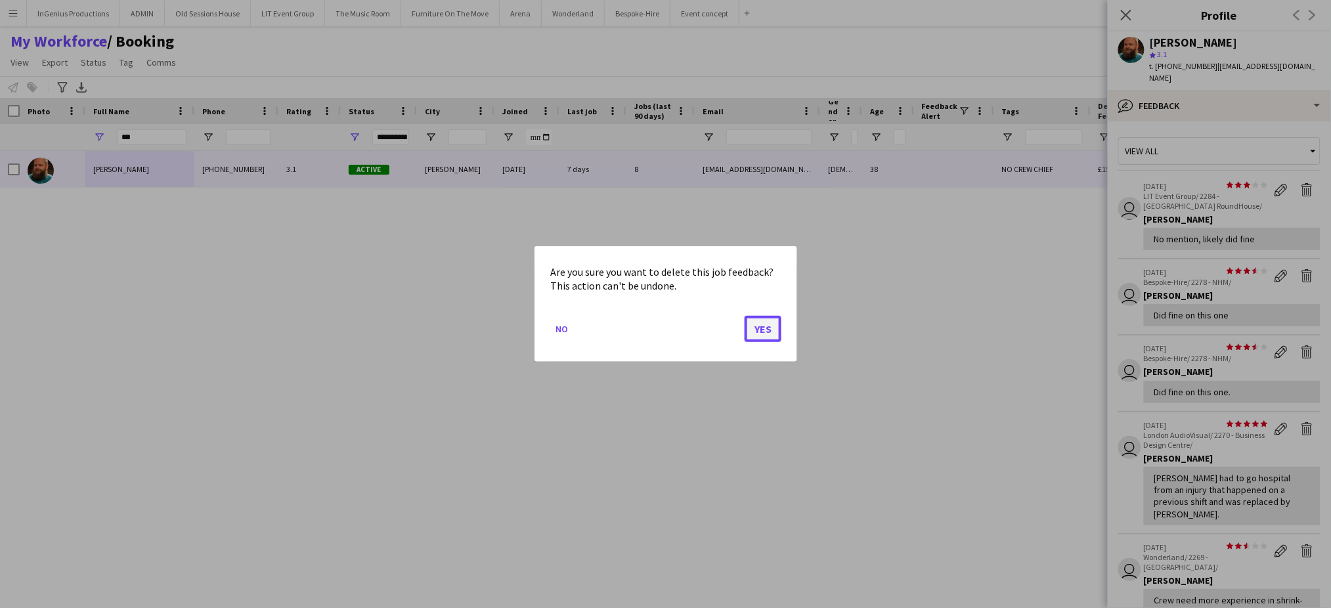
click at [755, 330] on button "Yes" at bounding box center [763, 329] width 37 height 26
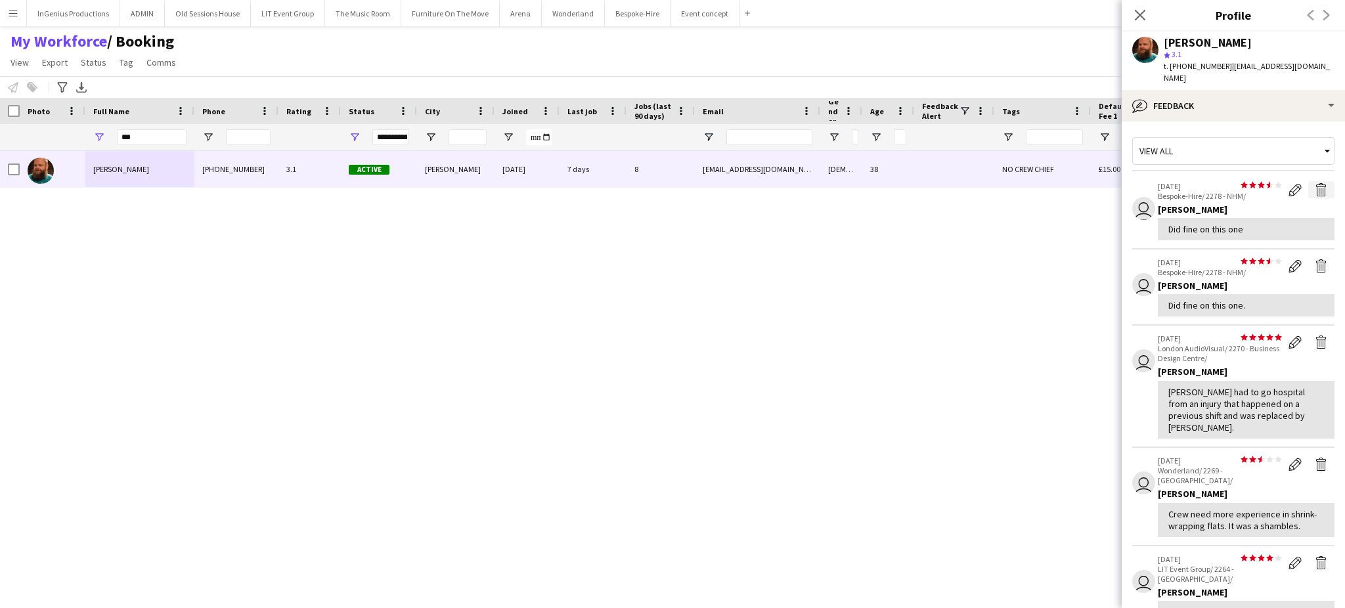
click at [1315, 183] on app-icon "Delete feedback" at bounding box center [1321, 189] width 13 height 13
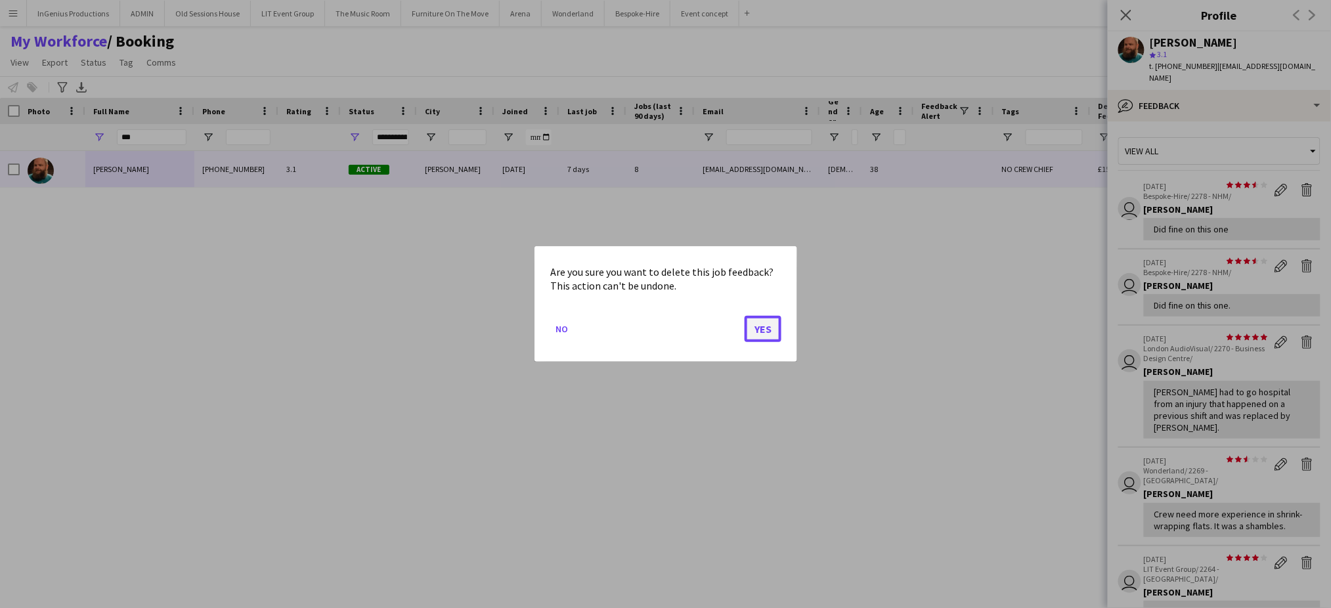
click at [765, 329] on button "Yes" at bounding box center [763, 329] width 37 height 26
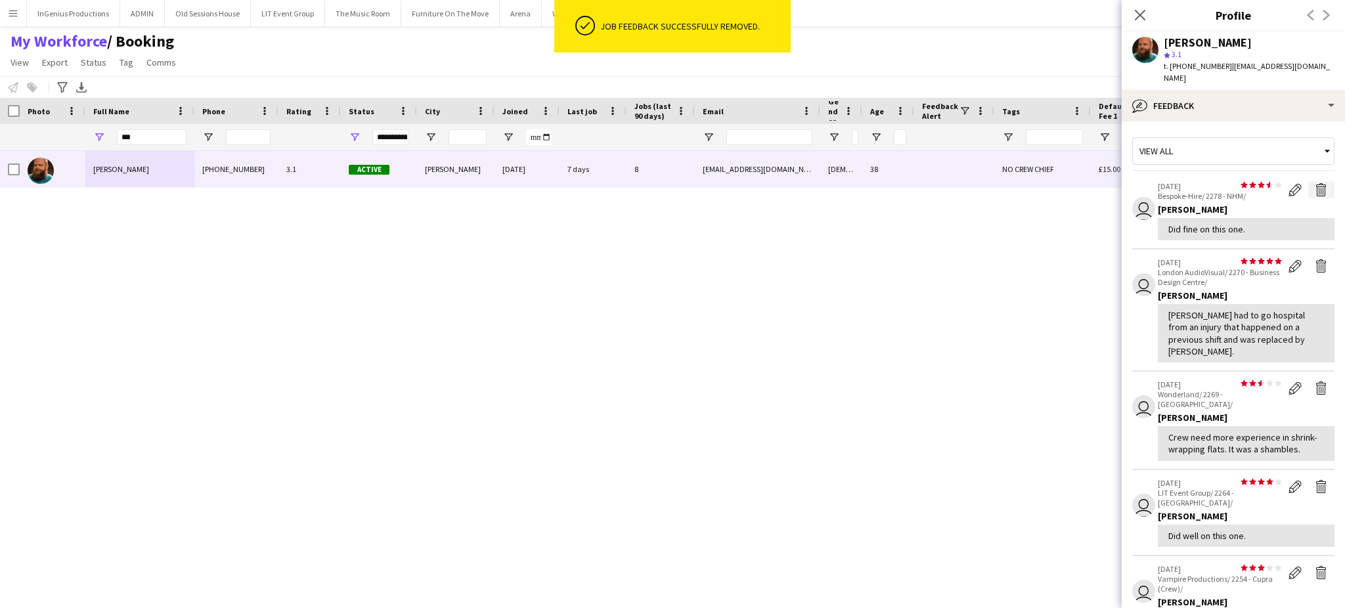
click at [1315, 183] on app-icon "Delete feedback" at bounding box center [1321, 189] width 13 height 13
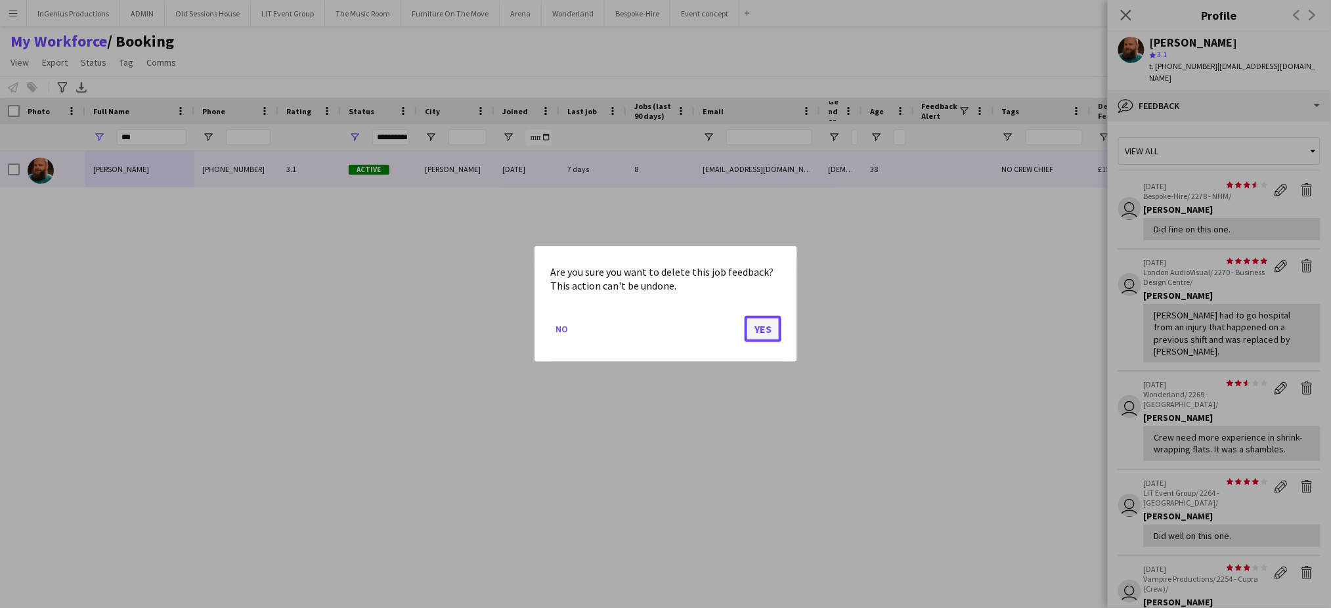
click at [761, 326] on button "Yes" at bounding box center [763, 329] width 37 height 26
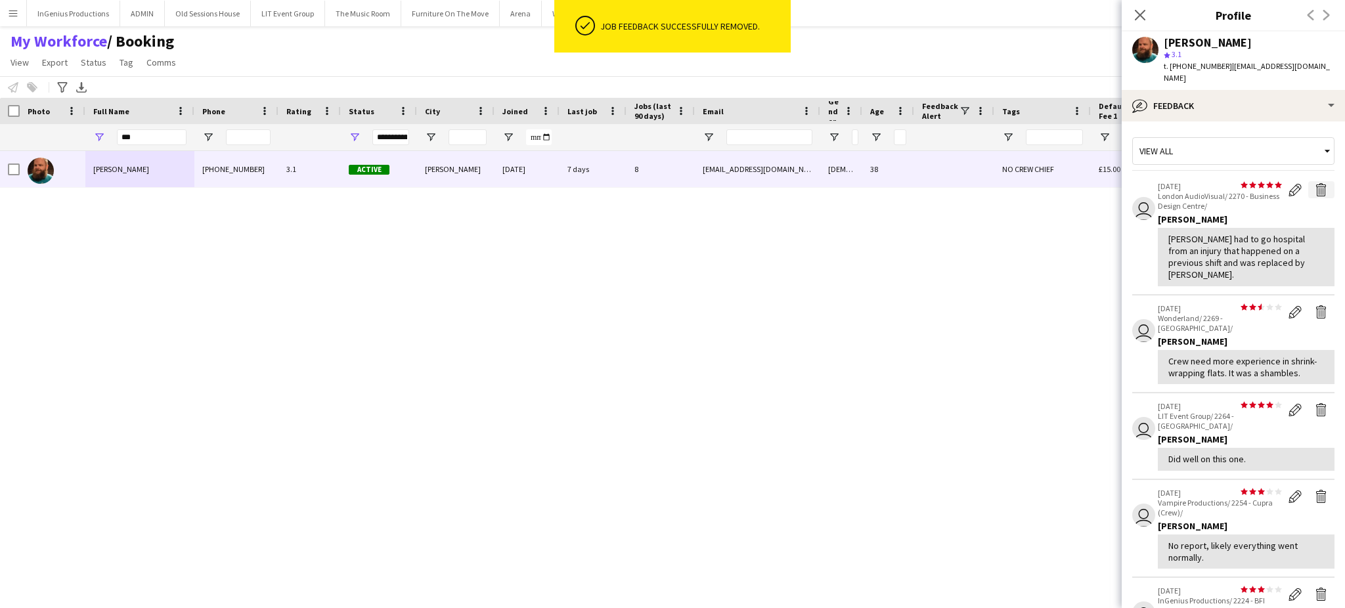
click at [1315, 183] on app-icon "Delete feedback" at bounding box center [1321, 189] width 13 height 13
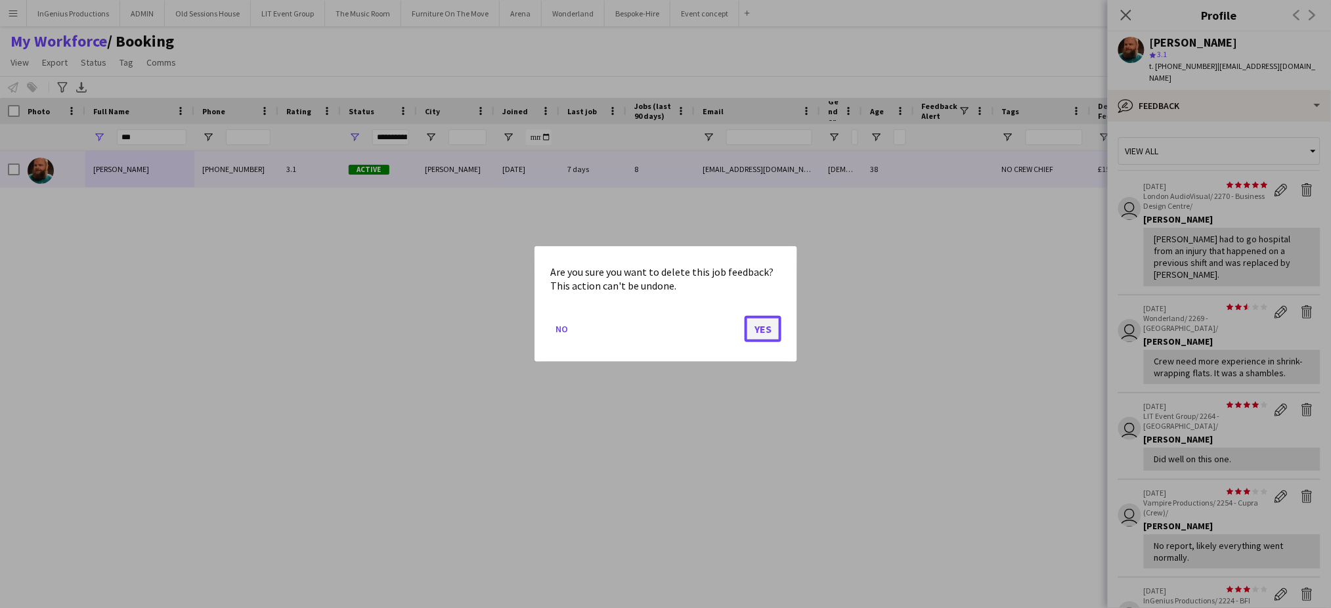
click at [762, 330] on button "Yes" at bounding box center [763, 329] width 37 height 26
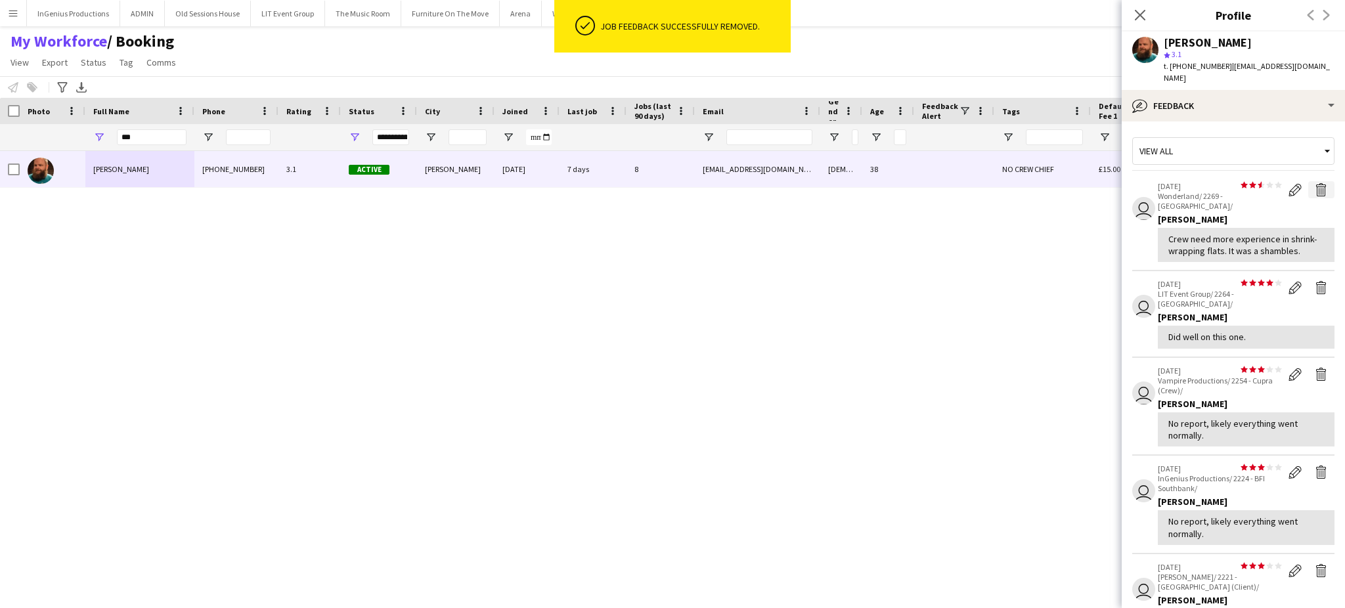
click at [1315, 183] on app-icon "Delete feedback" at bounding box center [1321, 189] width 13 height 13
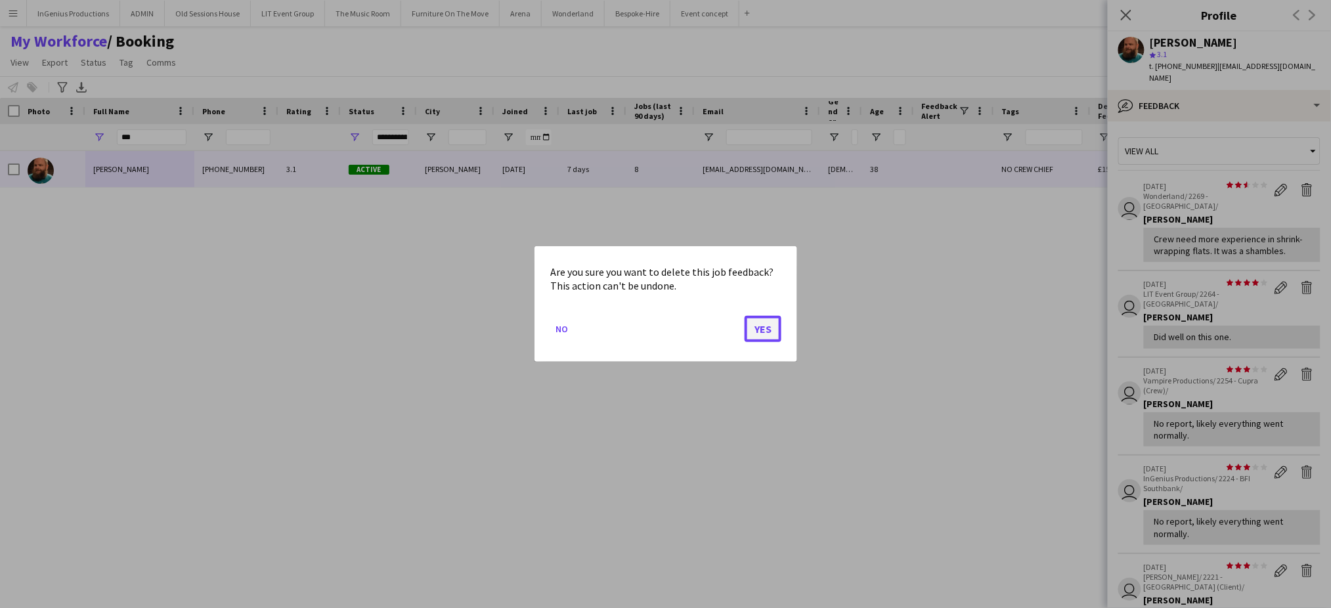
click at [755, 330] on button "Yes" at bounding box center [763, 329] width 37 height 26
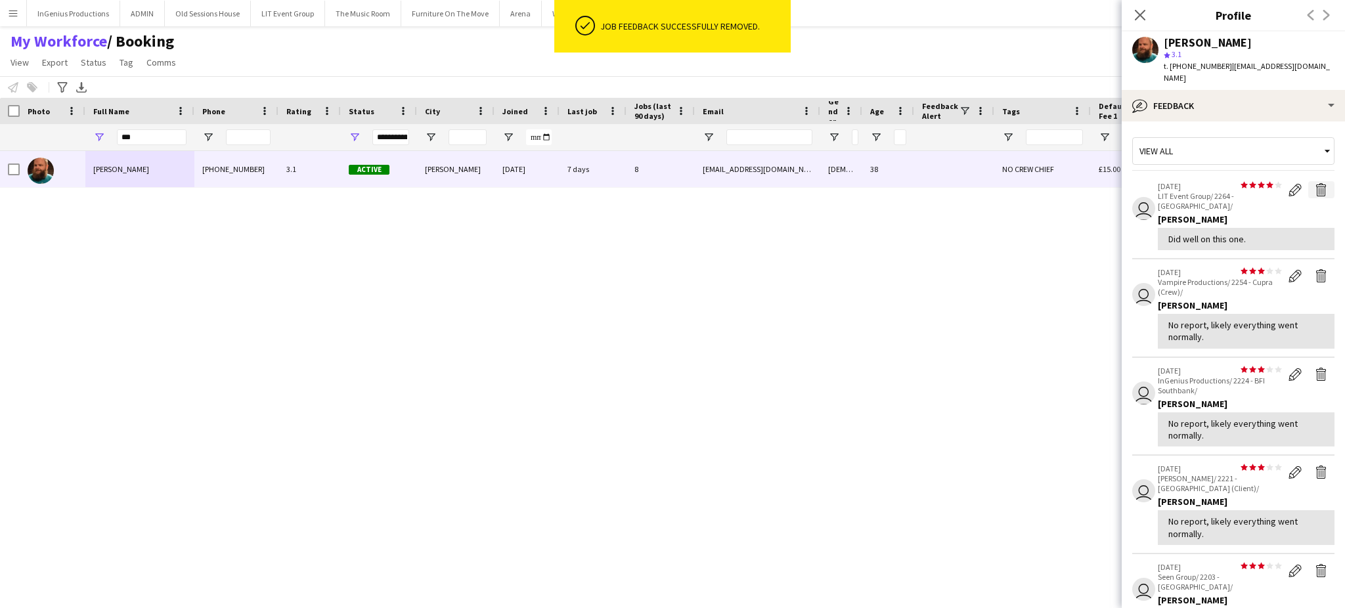
click at [1315, 183] on app-icon "Delete feedback" at bounding box center [1321, 189] width 13 height 13
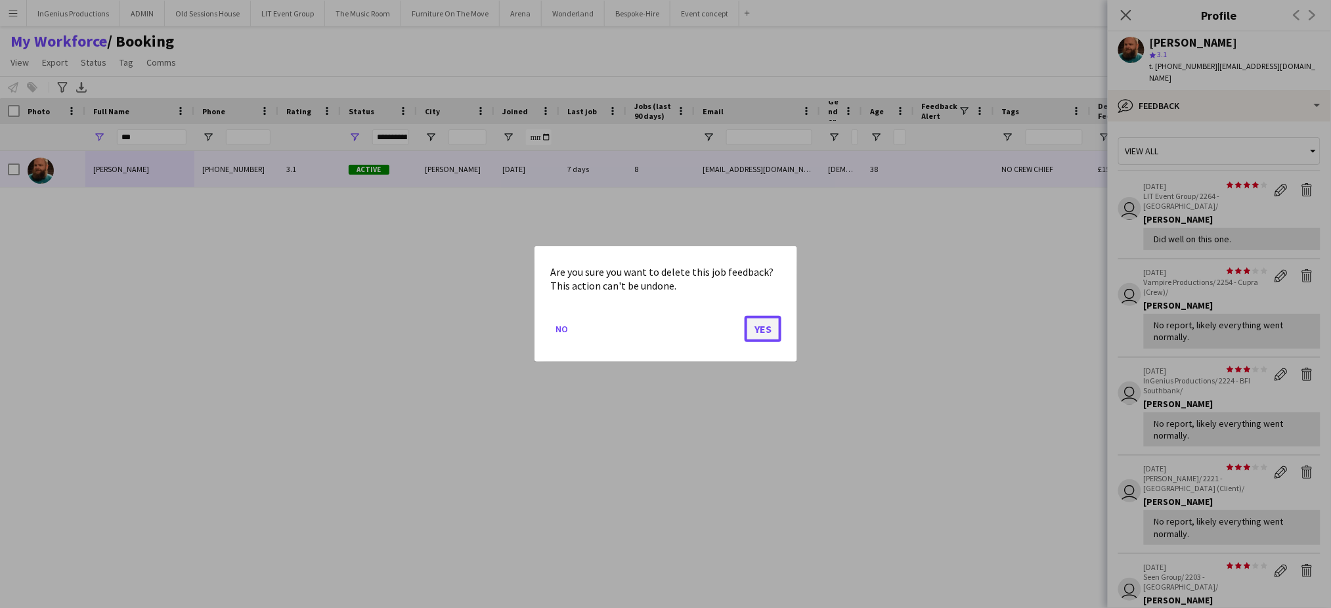
click at [765, 329] on button "Yes" at bounding box center [763, 329] width 37 height 26
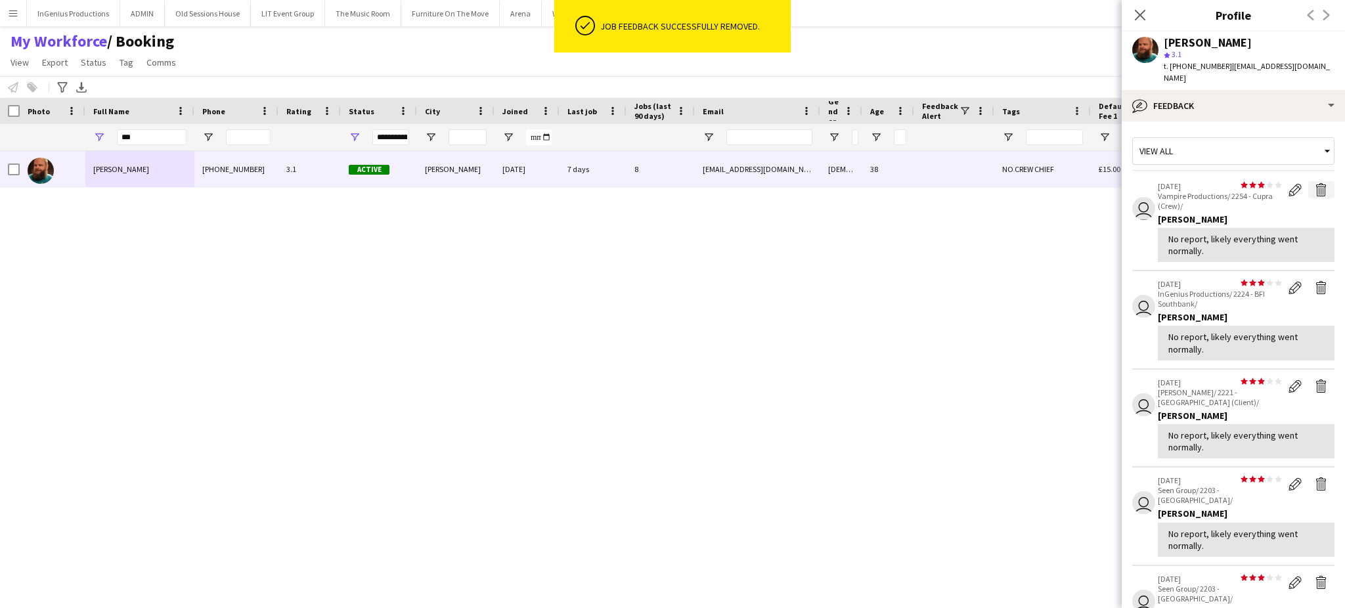
click at [1315, 183] on app-icon "Delete feedback" at bounding box center [1321, 189] width 13 height 13
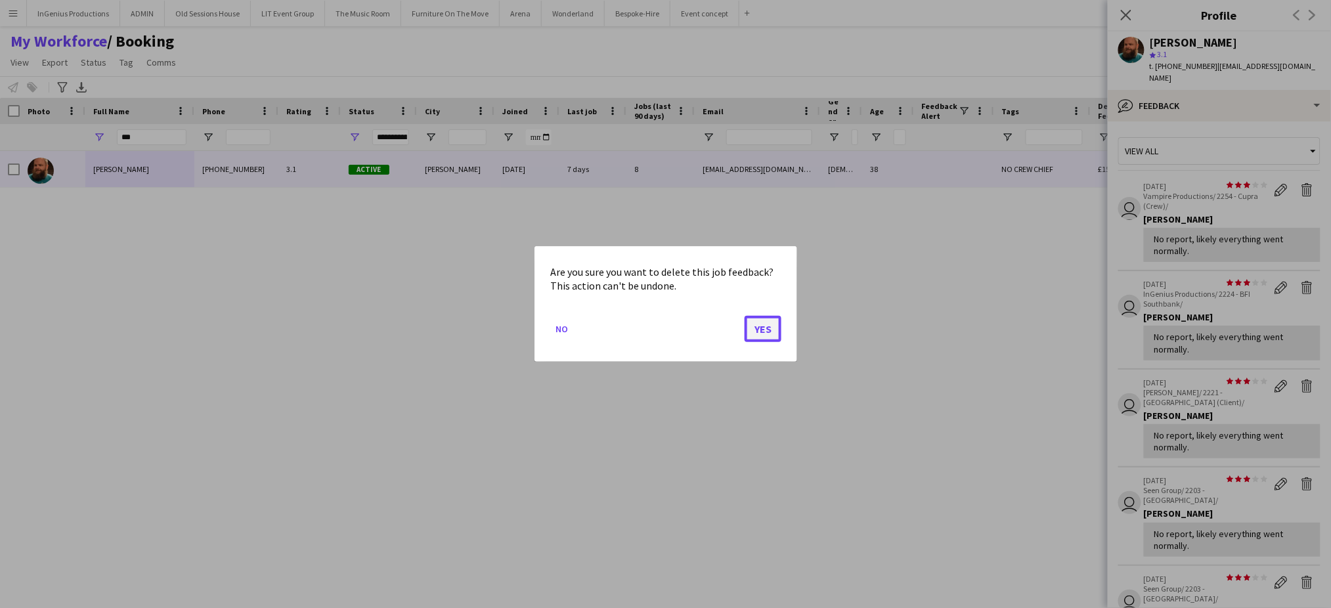
click at [761, 326] on button "Yes" at bounding box center [763, 329] width 37 height 26
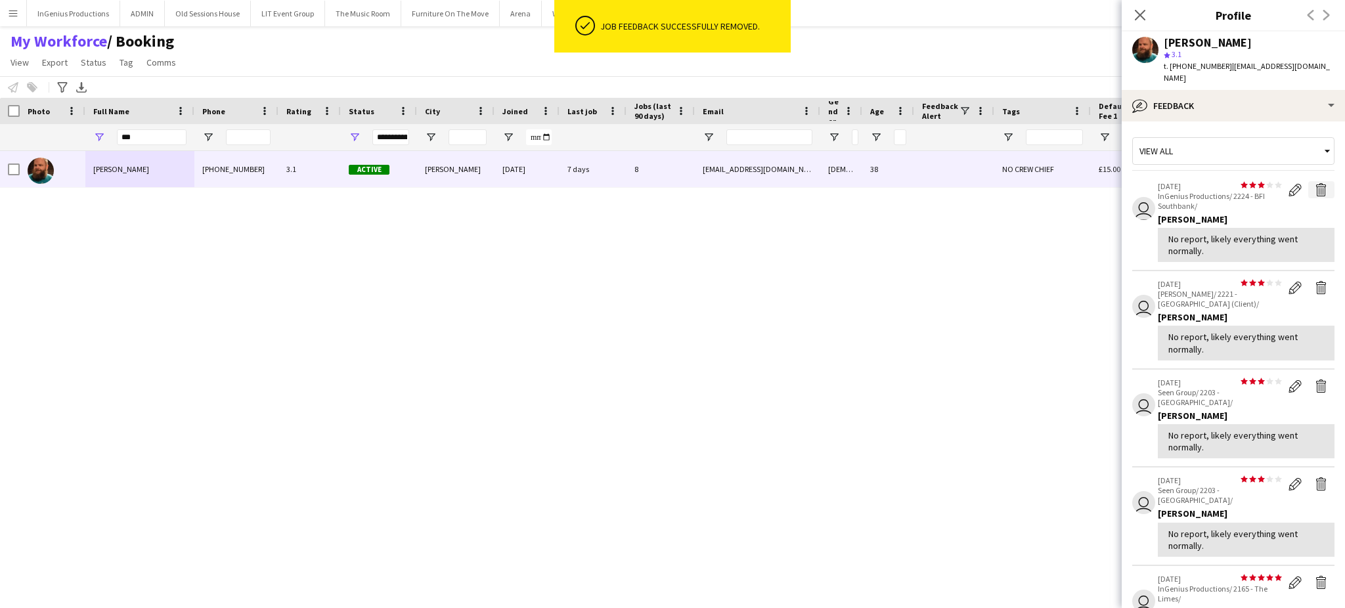
click at [1315, 183] on app-icon "Delete feedback" at bounding box center [1321, 189] width 13 height 13
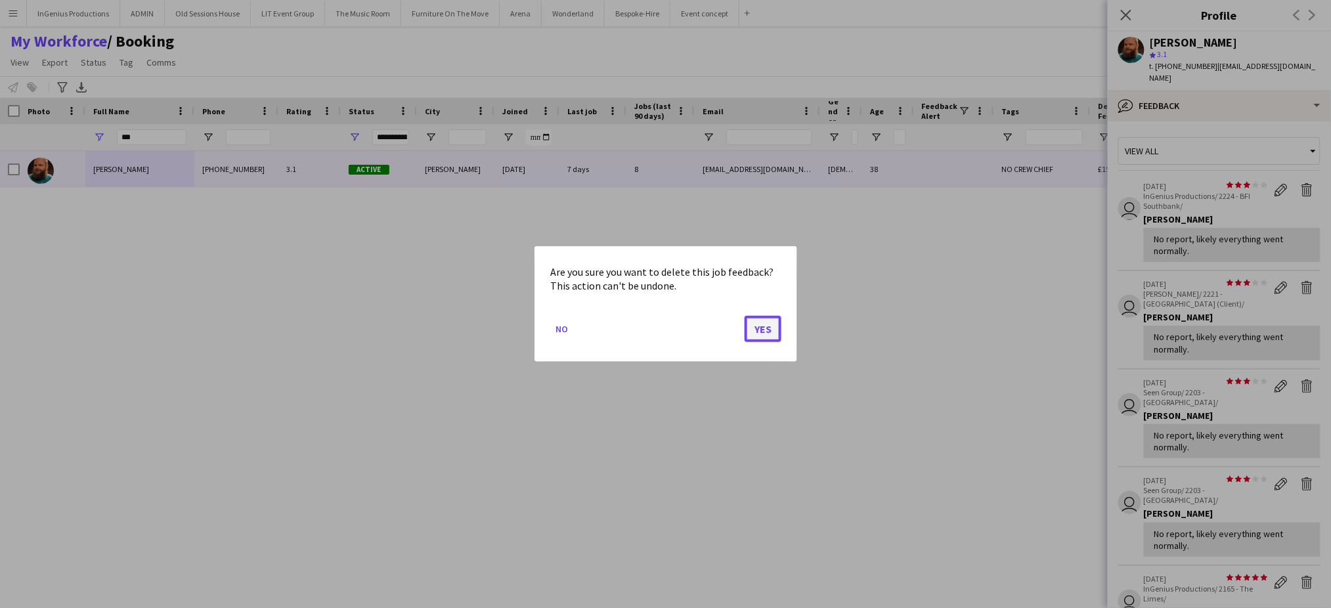
click at [762, 330] on button "Yes" at bounding box center [763, 329] width 37 height 26
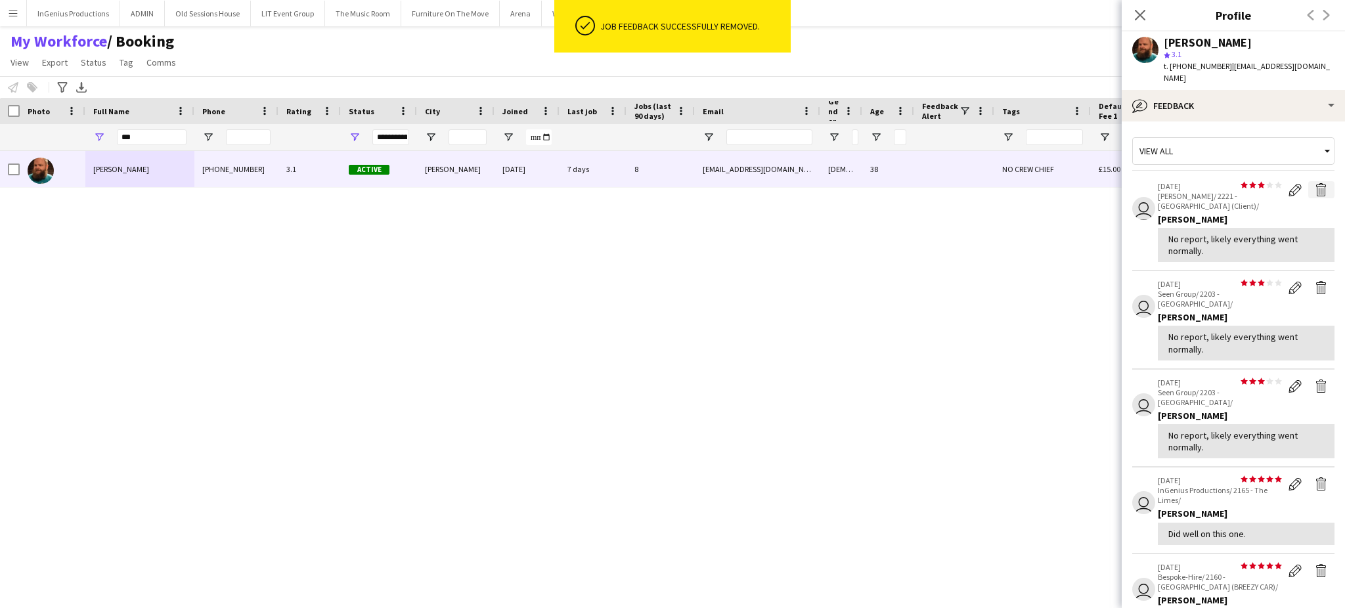
click at [1315, 183] on app-icon "Delete feedback" at bounding box center [1321, 189] width 13 height 13
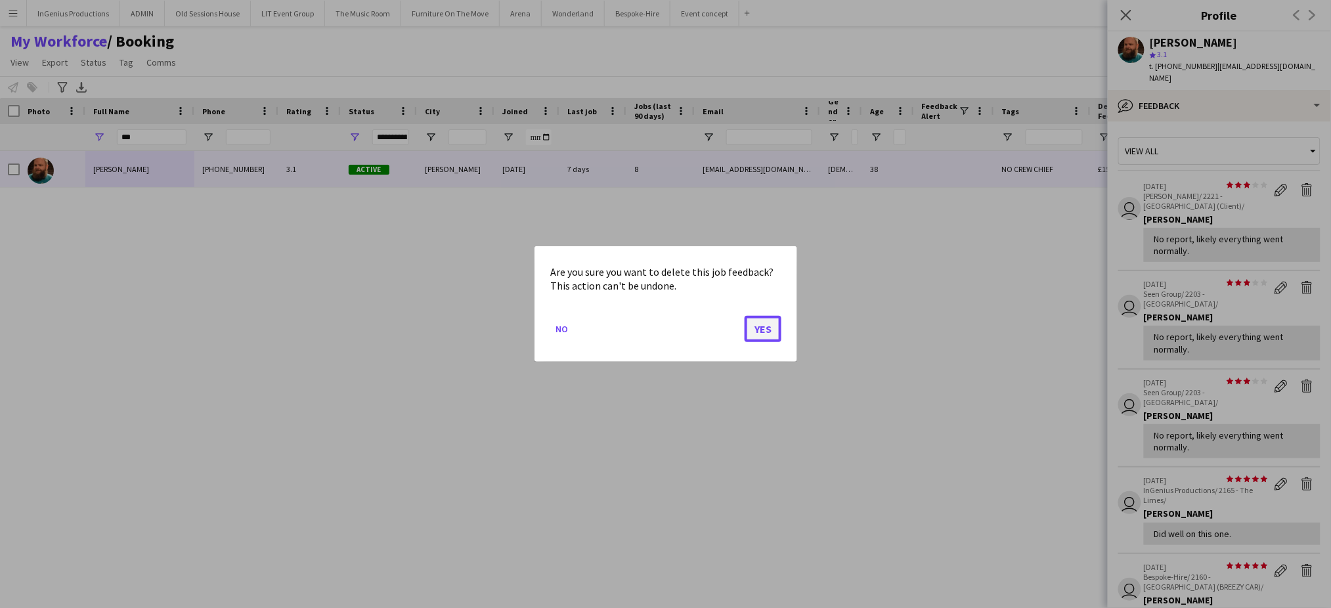
click at [755, 330] on button "Yes" at bounding box center [763, 329] width 37 height 26
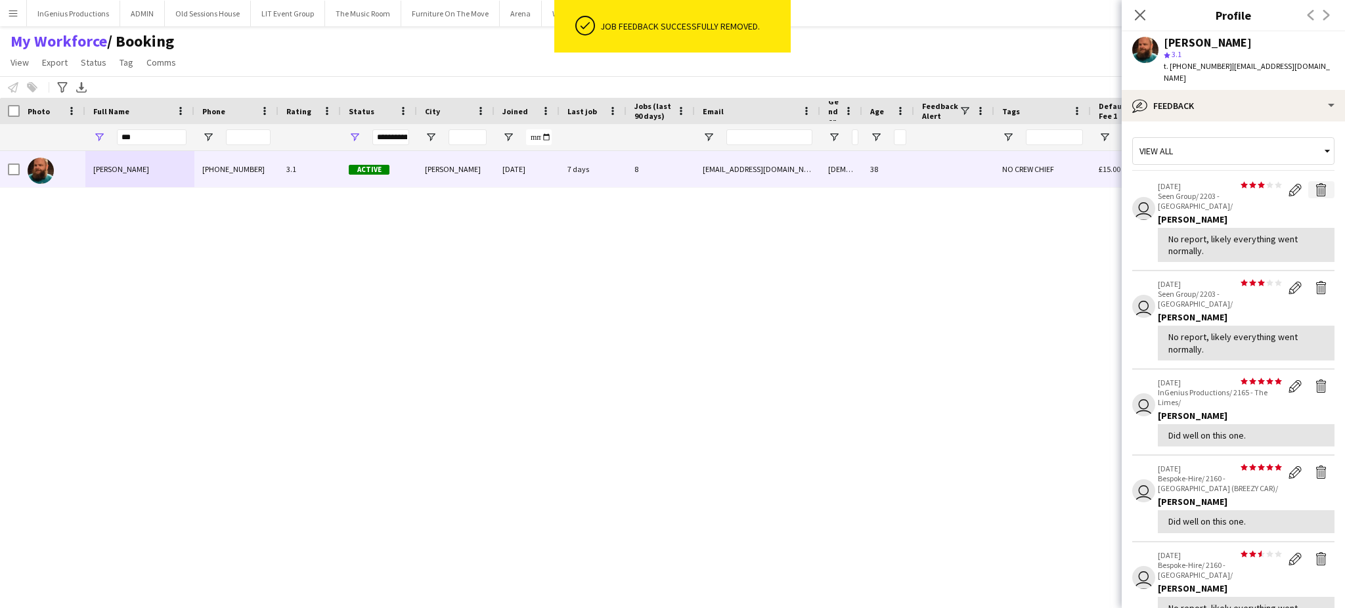
click at [1315, 183] on app-icon "Delete feedback" at bounding box center [1321, 189] width 13 height 13
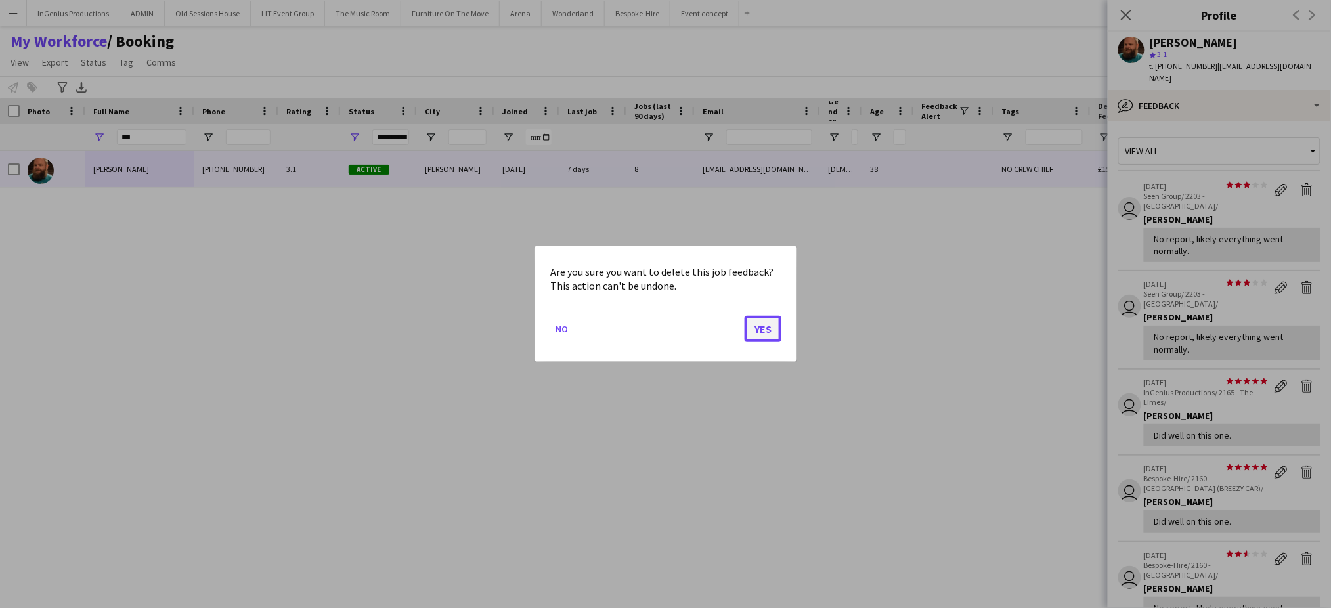
click at [765, 329] on button "Yes" at bounding box center [763, 329] width 37 height 26
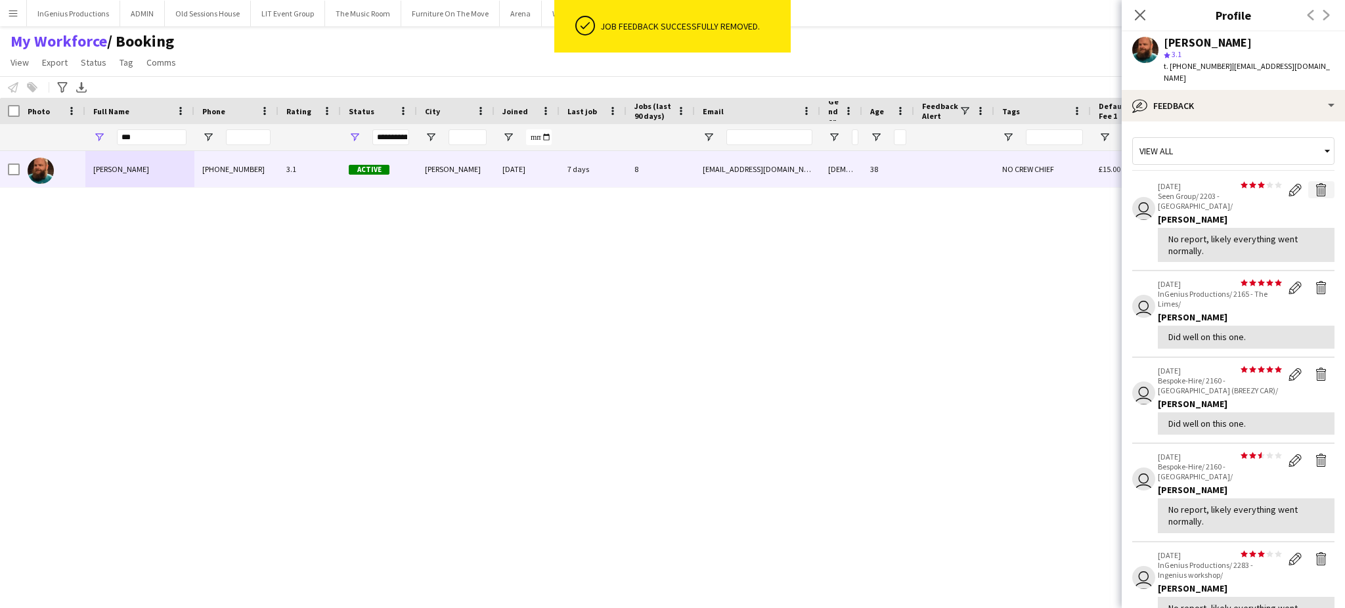
click at [1315, 183] on app-icon "Delete feedback" at bounding box center [1321, 189] width 13 height 13
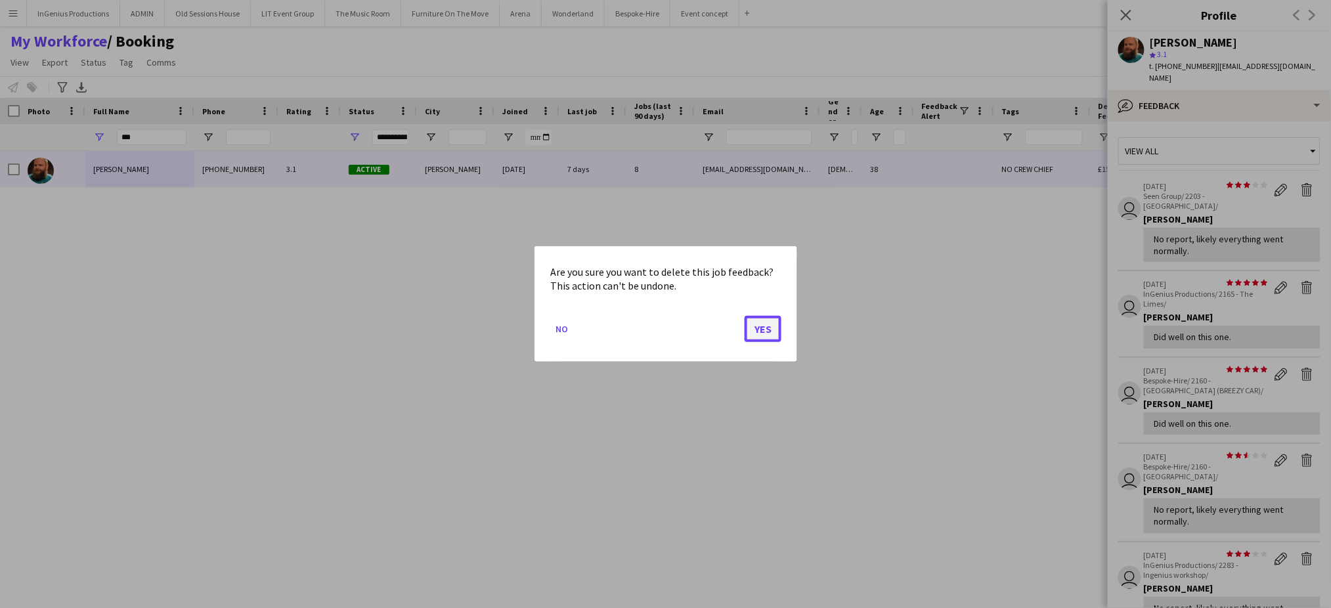
click at [761, 326] on button "Yes" at bounding box center [763, 329] width 37 height 26
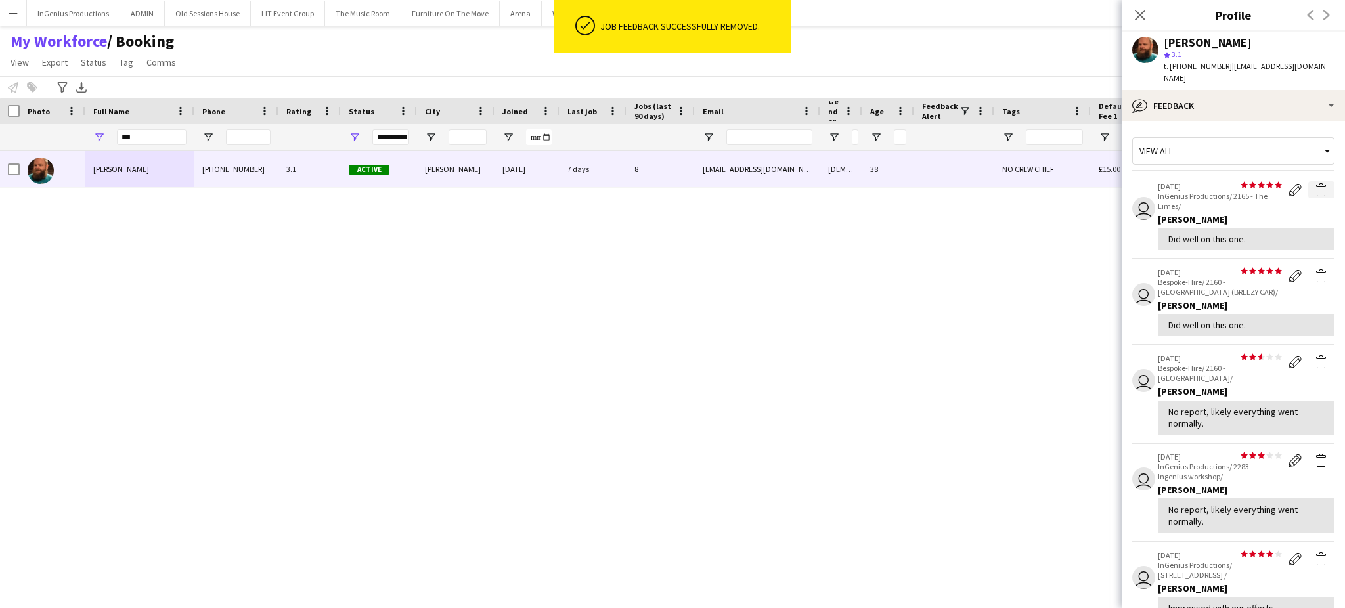
click at [1315, 183] on app-icon "Delete feedback" at bounding box center [1321, 189] width 13 height 13
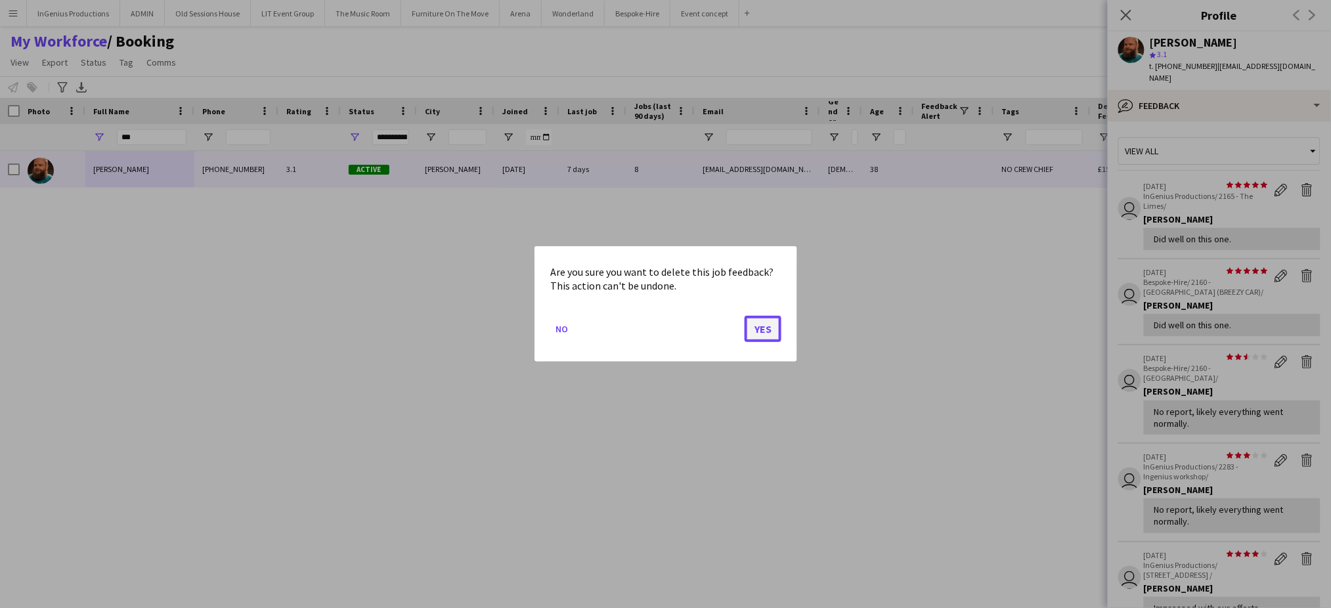
click at [762, 330] on button "Yes" at bounding box center [763, 329] width 37 height 26
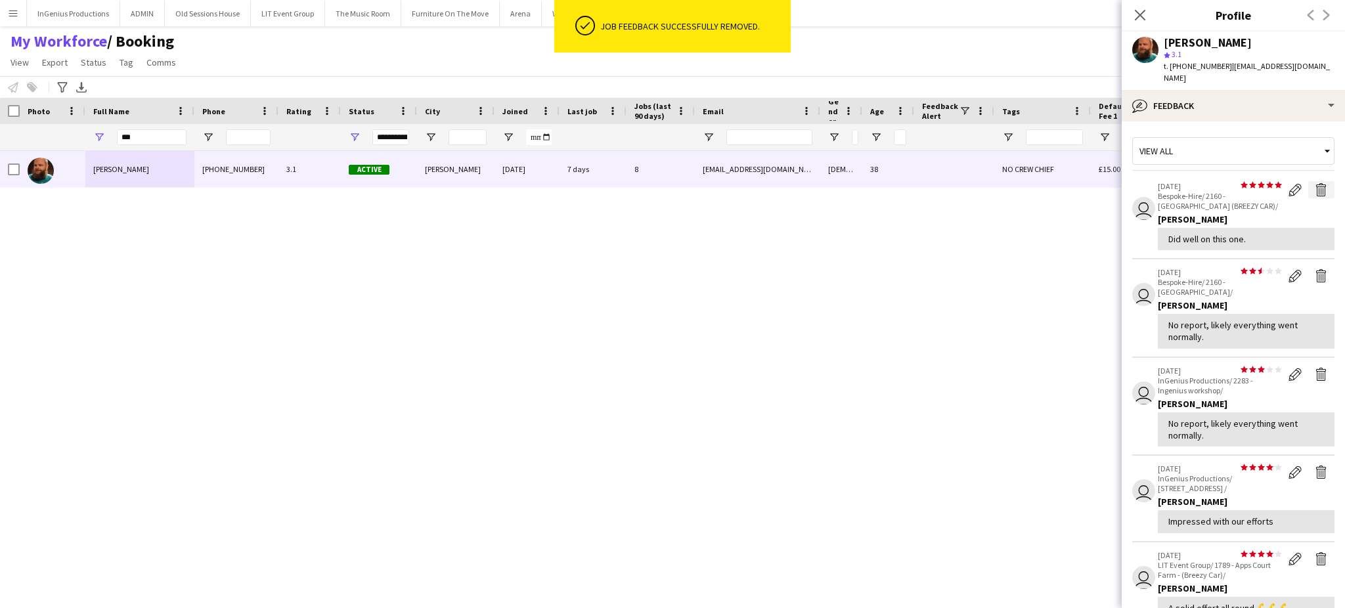
click at [1315, 183] on app-icon "Delete feedback" at bounding box center [1321, 189] width 13 height 13
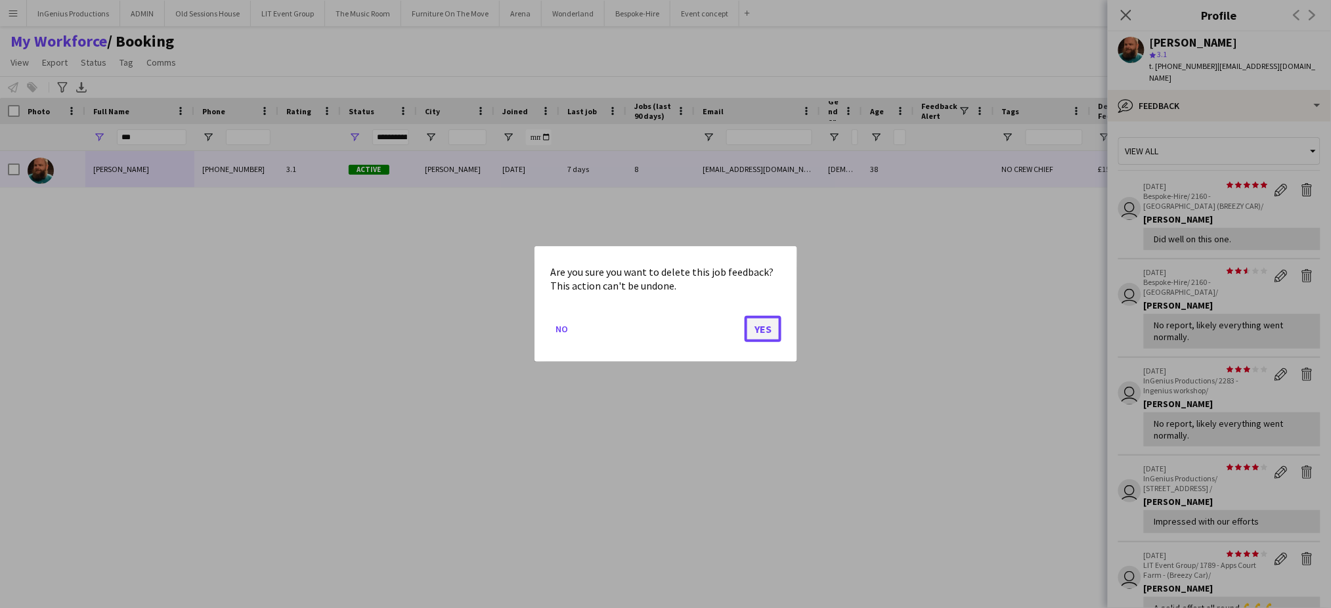
click at [755, 330] on button "Yes" at bounding box center [763, 329] width 37 height 26
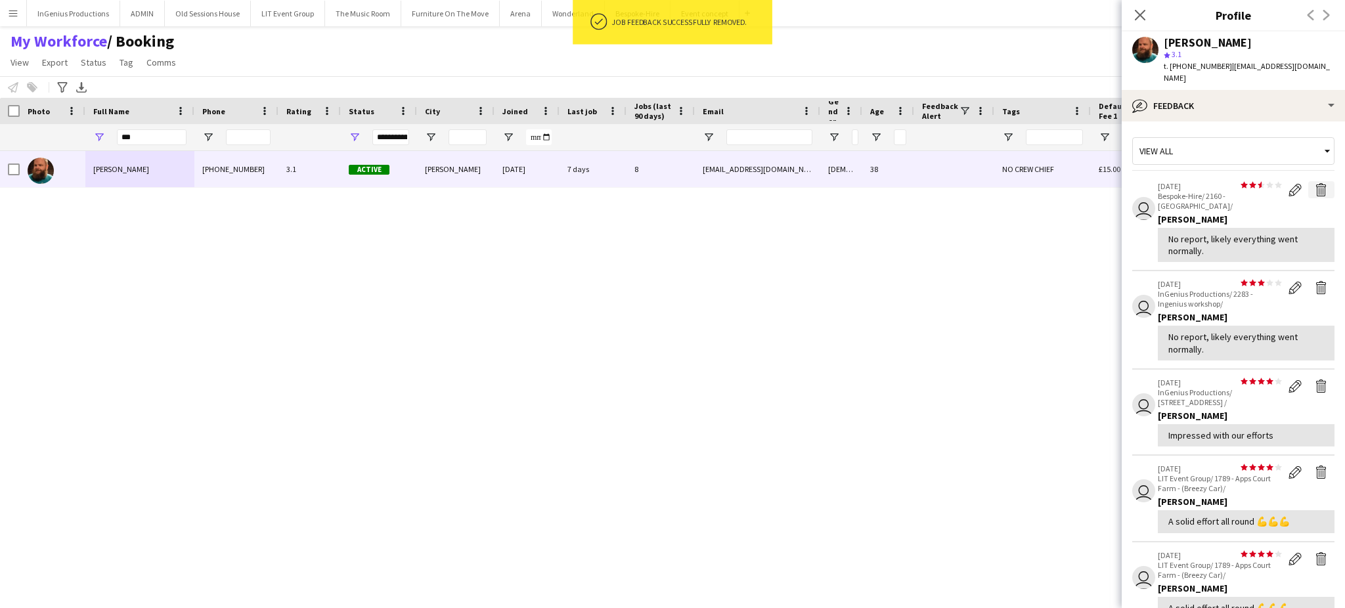
click at [1315, 183] on app-icon "Delete feedback" at bounding box center [1321, 189] width 13 height 13
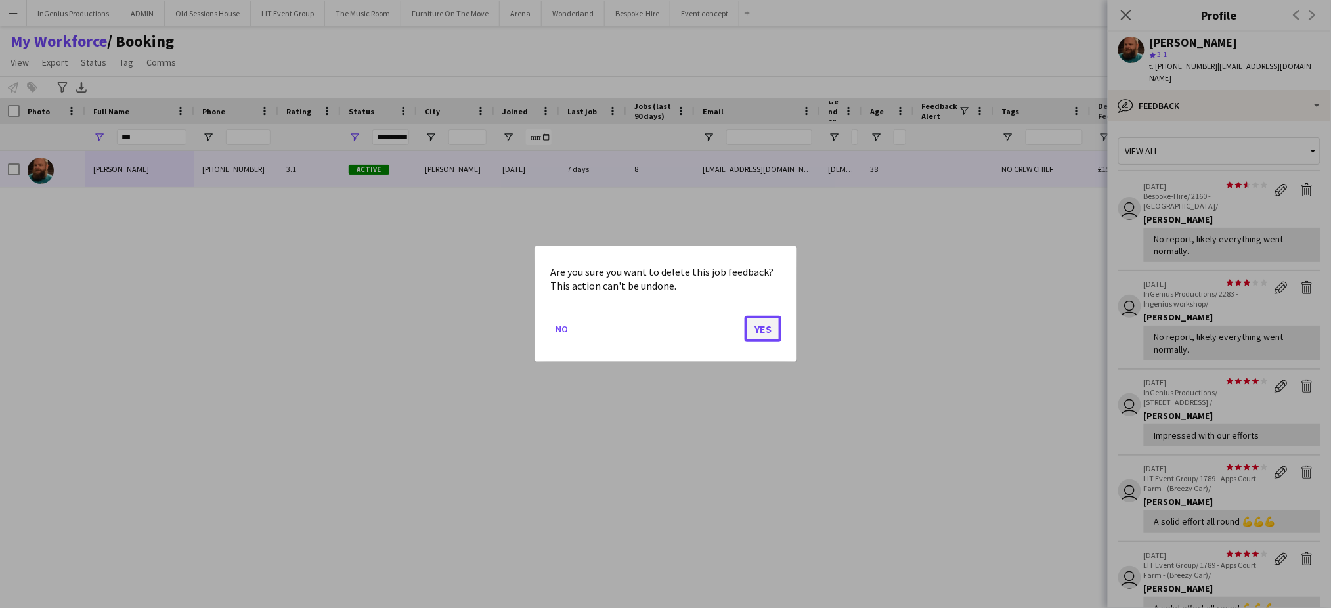
click at [765, 329] on button "Yes" at bounding box center [763, 329] width 37 height 26
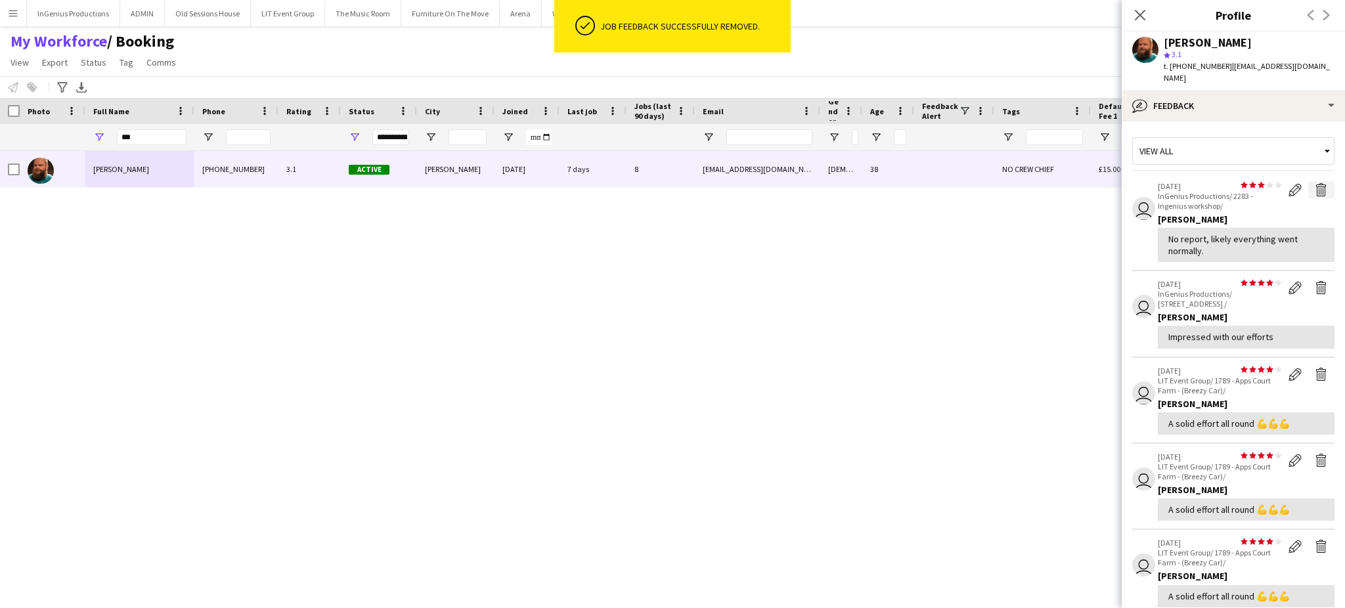
click at [1315, 183] on app-icon "Delete feedback" at bounding box center [1321, 189] width 13 height 13
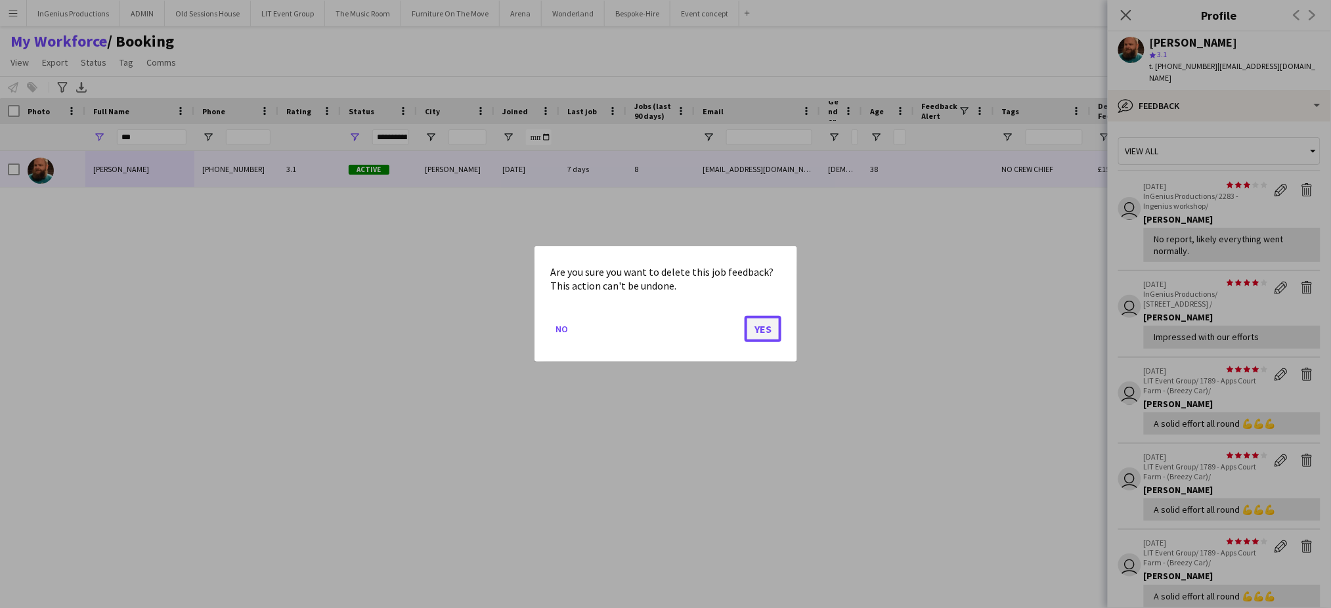
click at [761, 326] on button "Yes" at bounding box center [763, 329] width 37 height 26
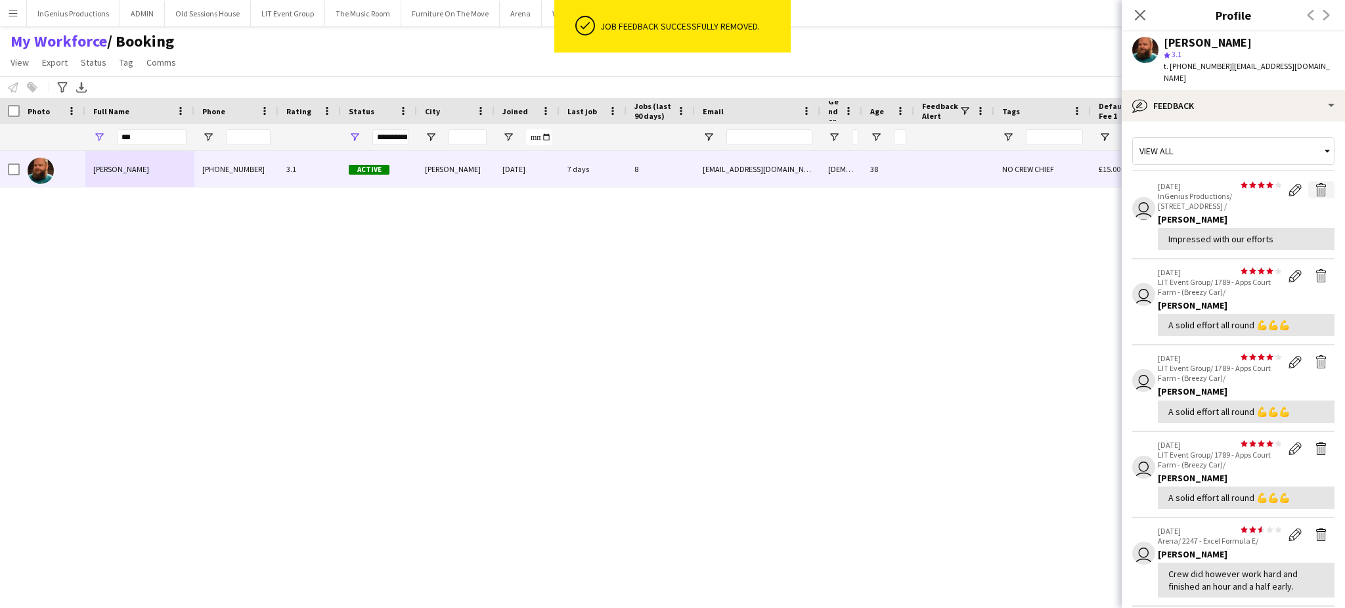
click at [1315, 183] on app-icon "Delete feedback" at bounding box center [1321, 189] width 13 height 13
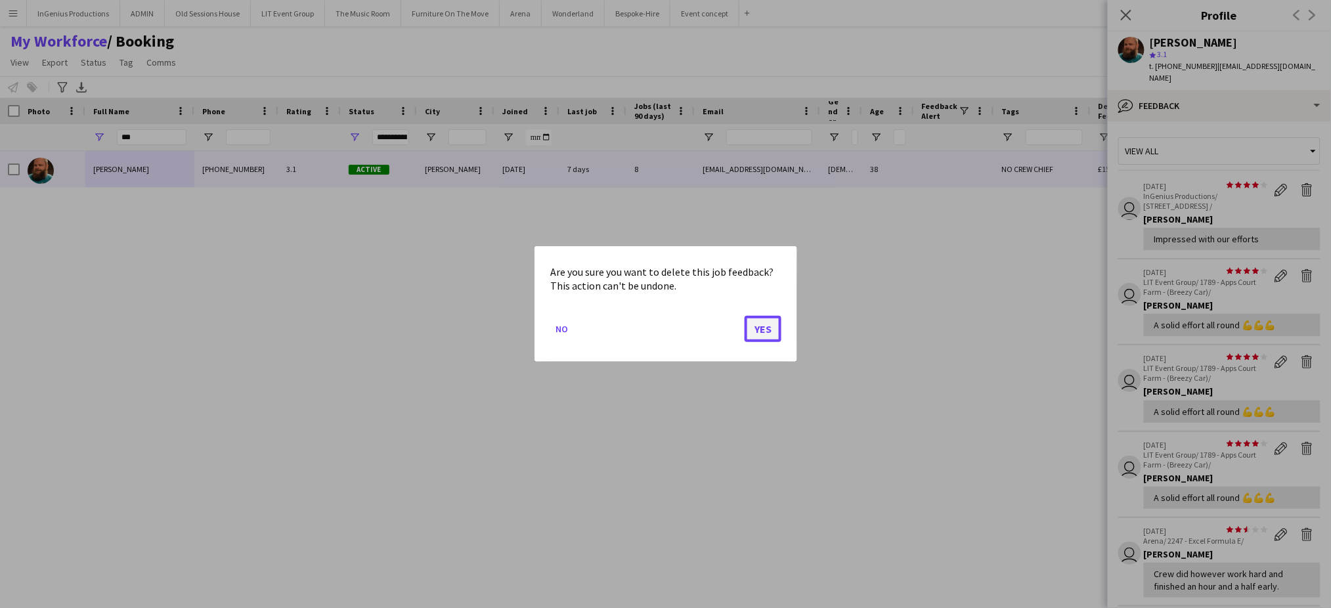
click at [762, 330] on button "Yes" at bounding box center [763, 329] width 37 height 26
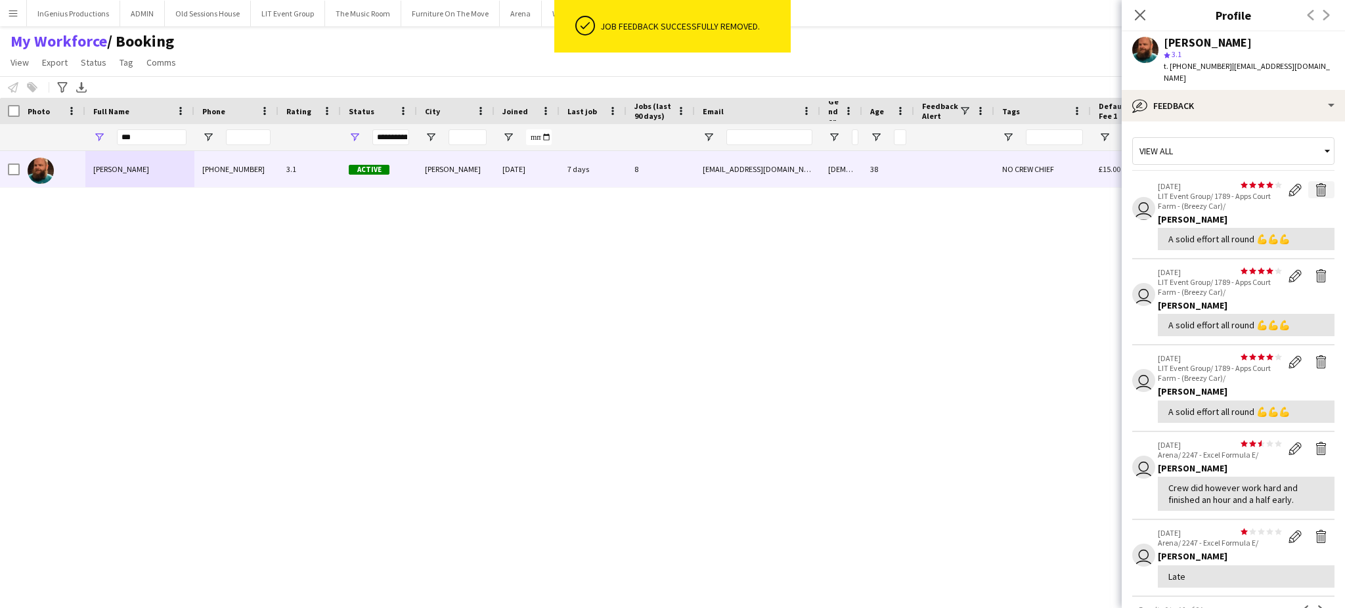
click at [1315, 183] on app-icon "Delete feedback" at bounding box center [1321, 189] width 13 height 13
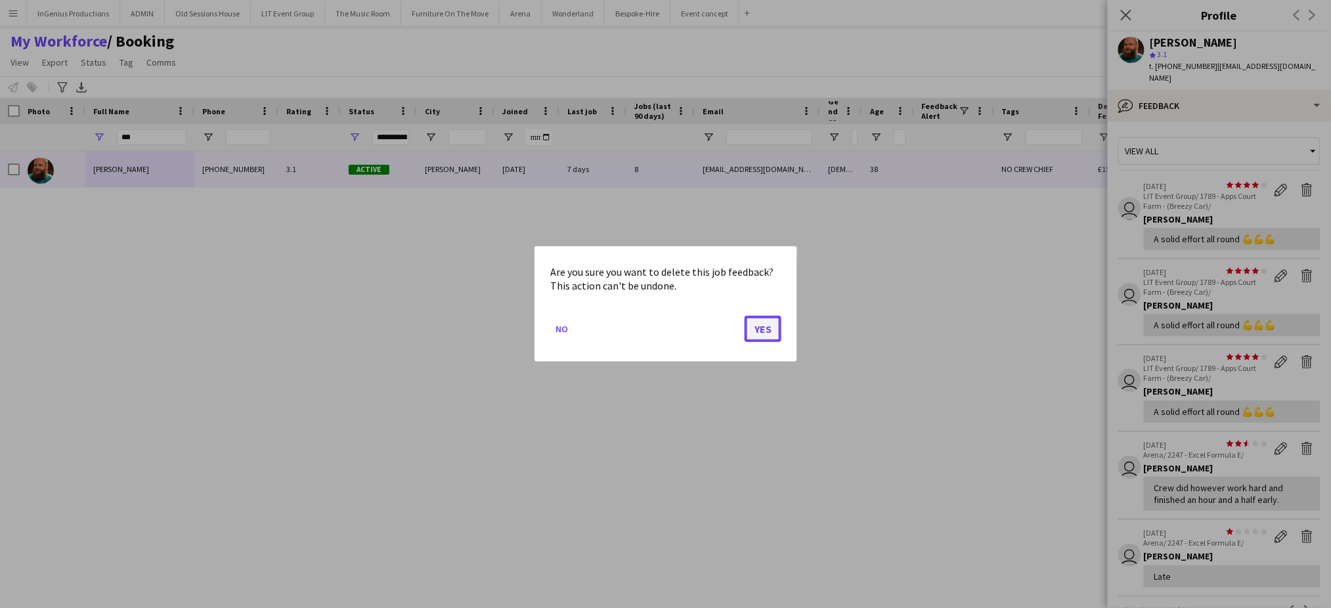
click at [755, 330] on button "Yes" at bounding box center [763, 329] width 37 height 26
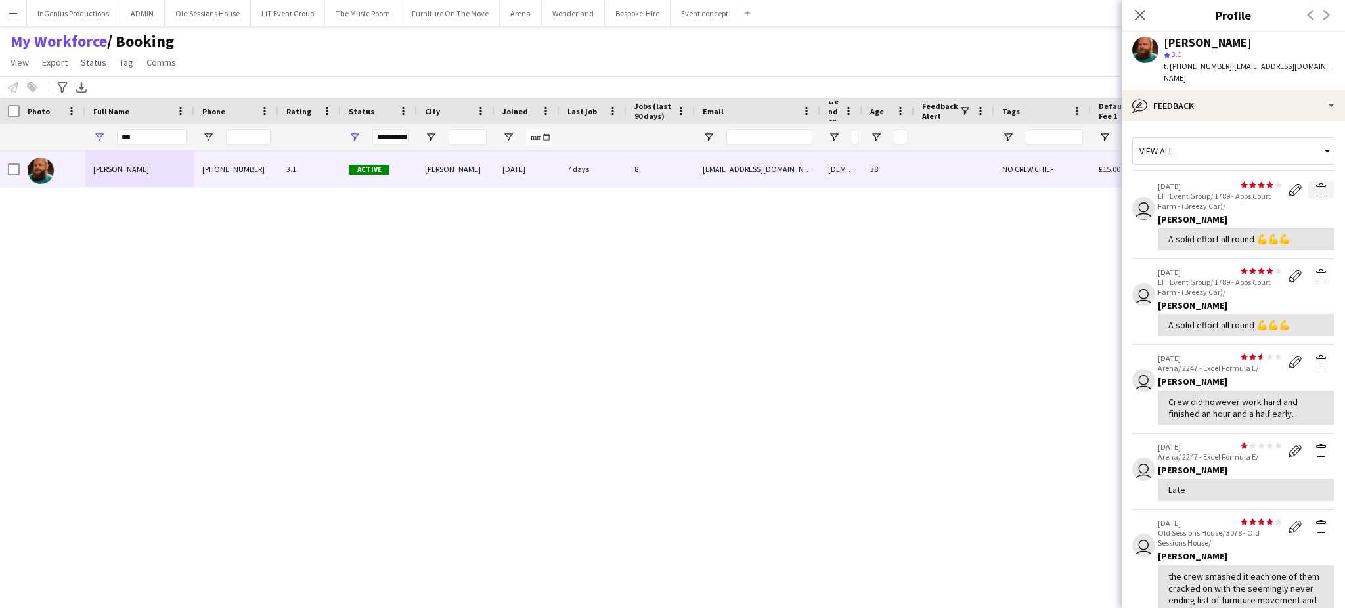
click at [1315, 183] on app-icon "Delete feedback" at bounding box center [1321, 189] width 13 height 13
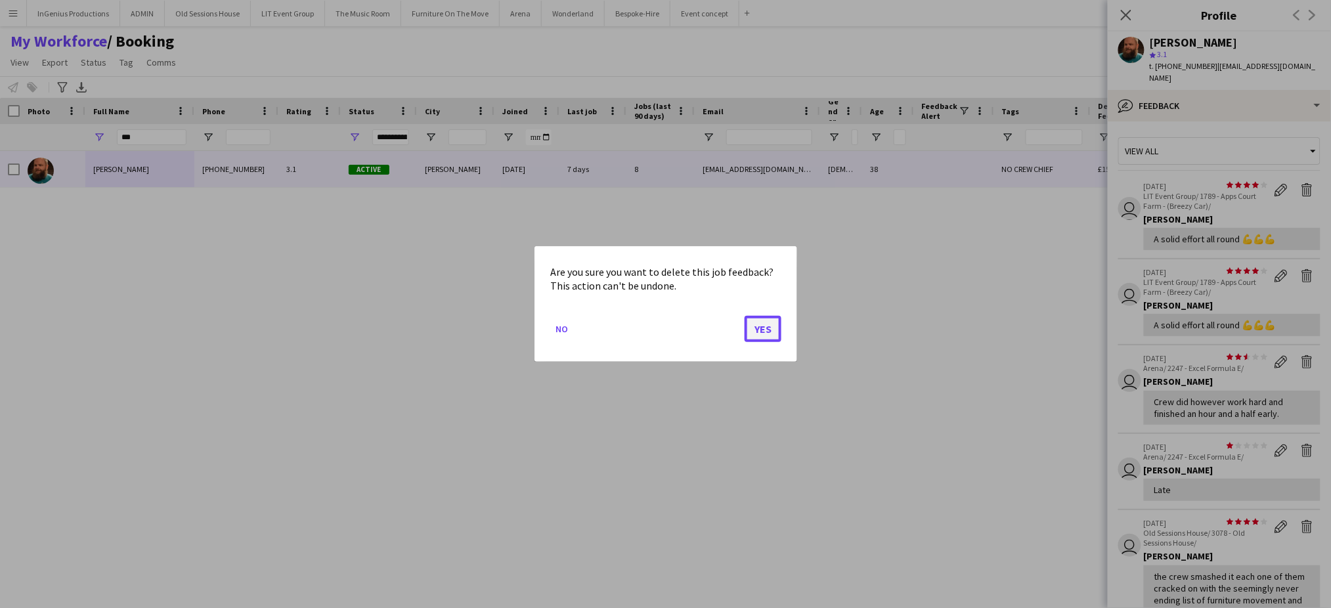
click at [765, 329] on button "Yes" at bounding box center [763, 329] width 37 height 26
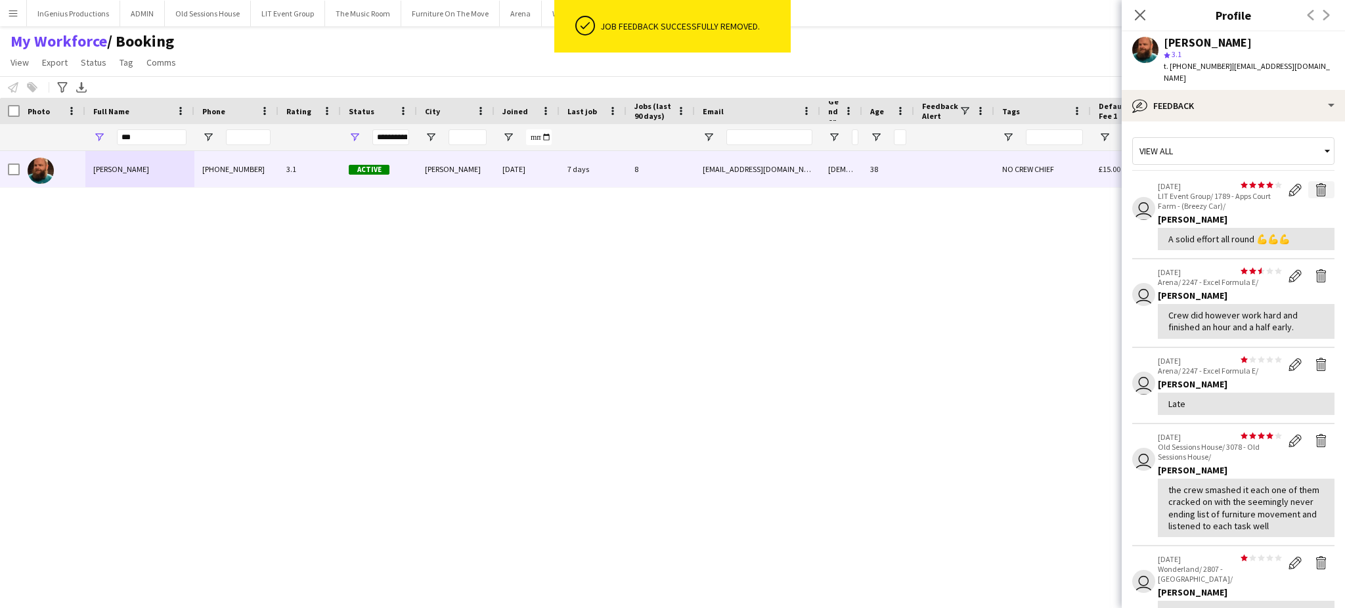
click at [1315, 183] on app-icon "Delete feedback" at bounding box center [1321, 189] width 13 height 13
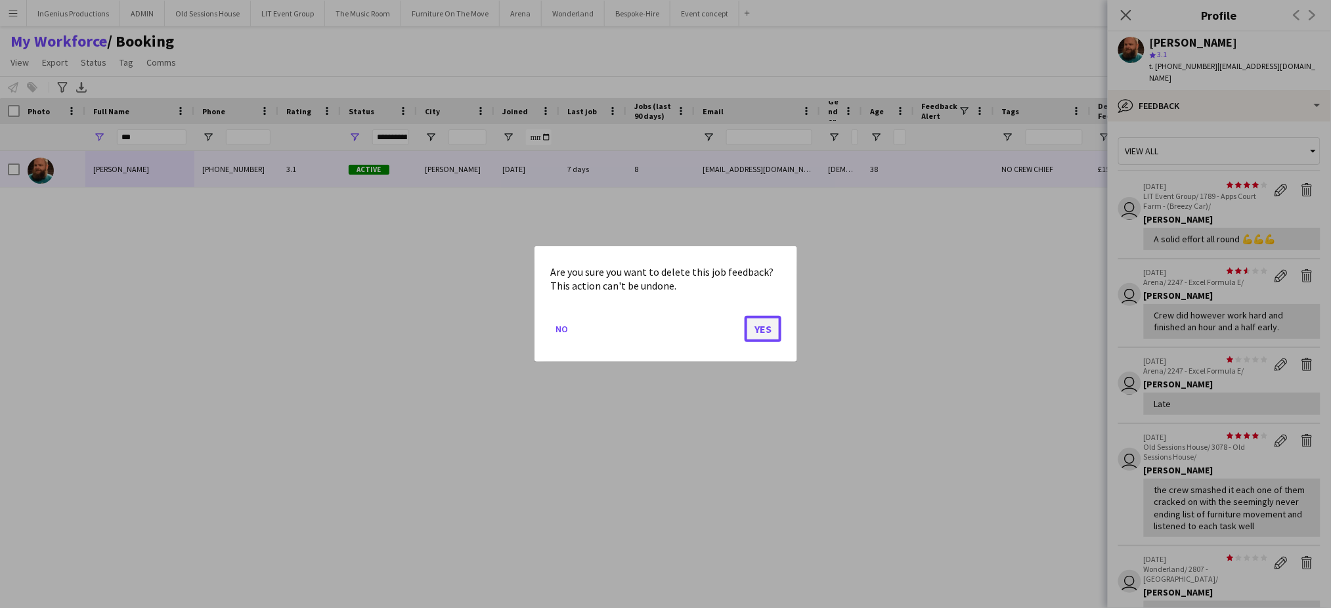
click at [761, 326] on button "Yes" at bounding box center [763, 329] width 37 height 26
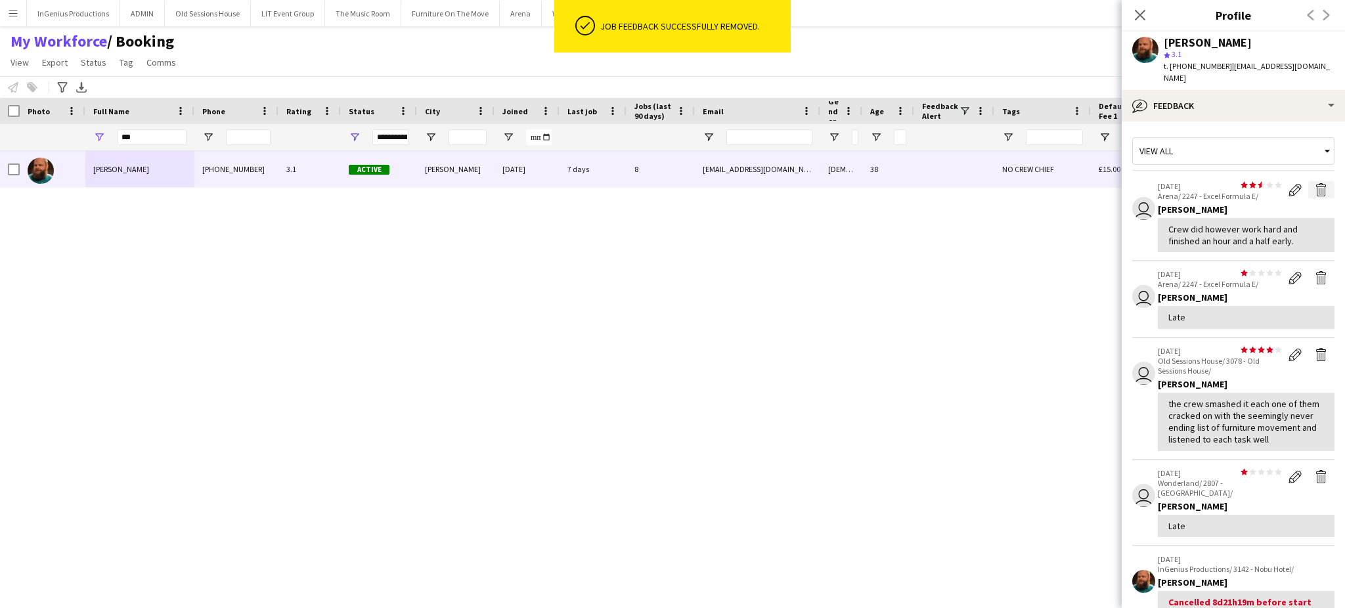
click at [1315, 183] on app-icon "Delete feedback" at bounding box center [1321, 189] width 13 height 13
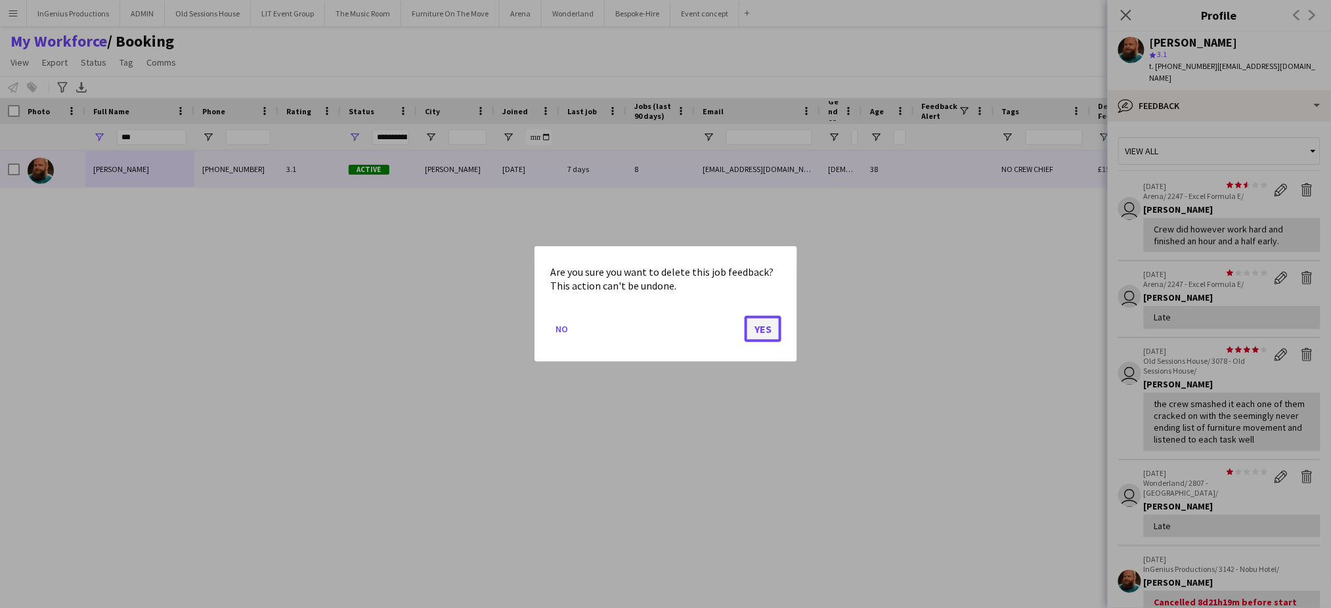
click at [762, 330] on button "Yes" at bounding box center [763, 329] width 37 height 26
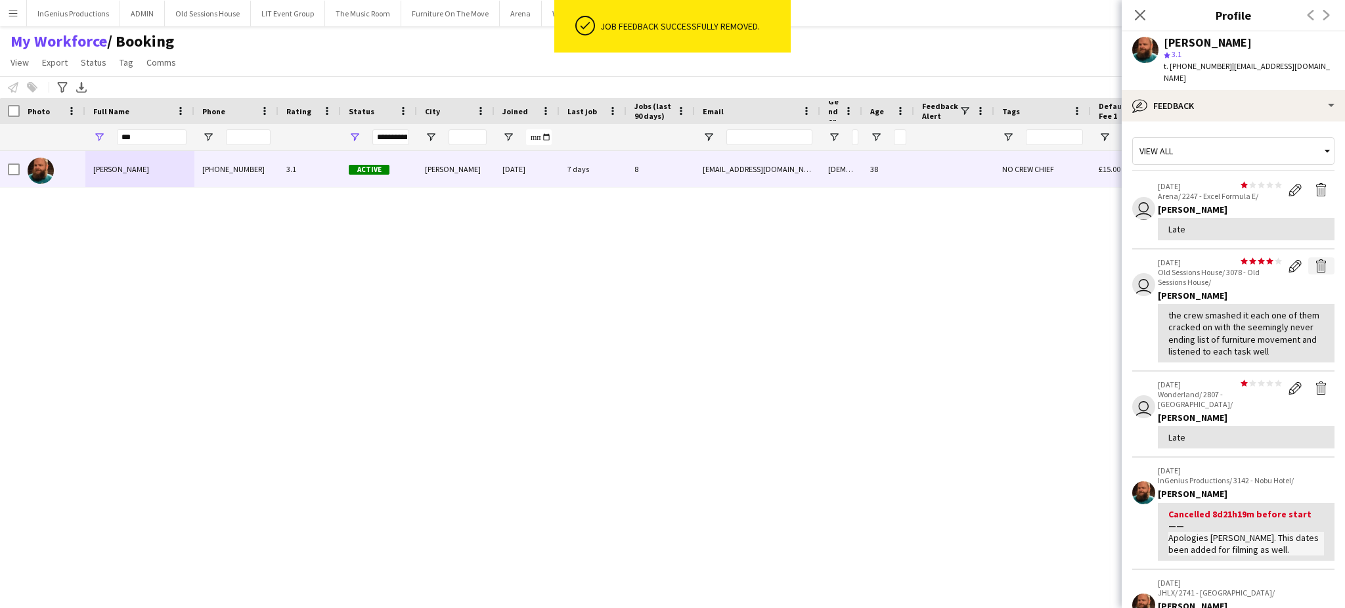
click at [1315, 259] on app-icon "Delete feedback" at bounding box center [1321, 265] width 13 height 13
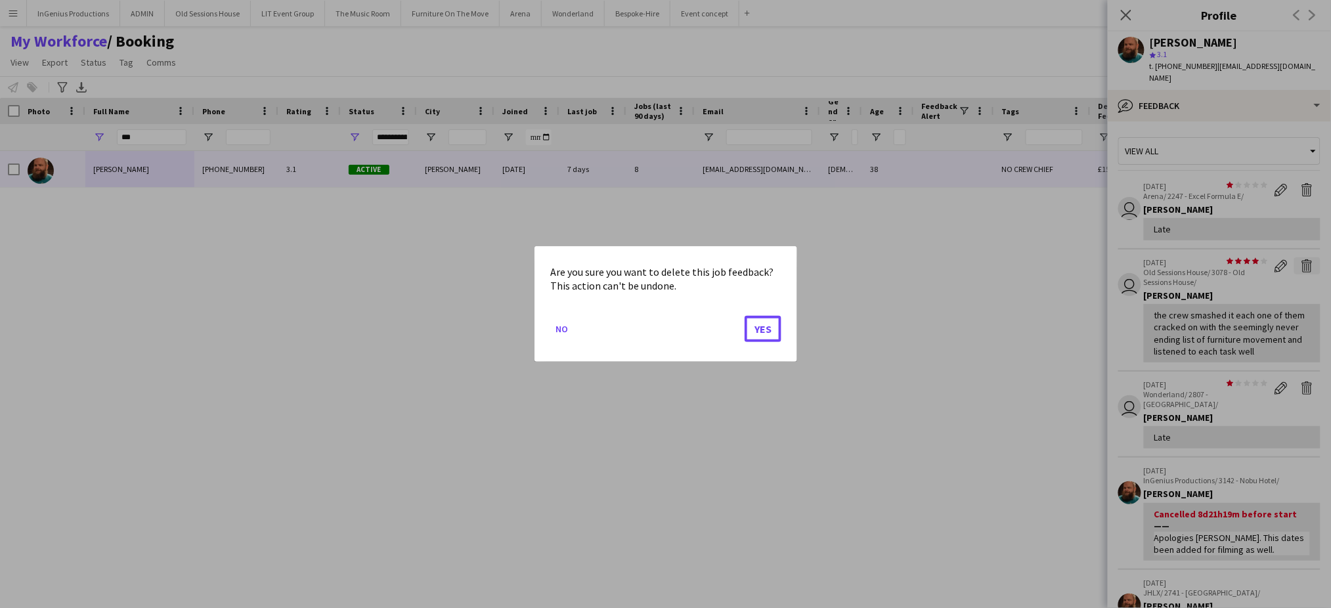
click at [745, 316] on button "Yes" at bounding box center [763, 329] width 37 height 26
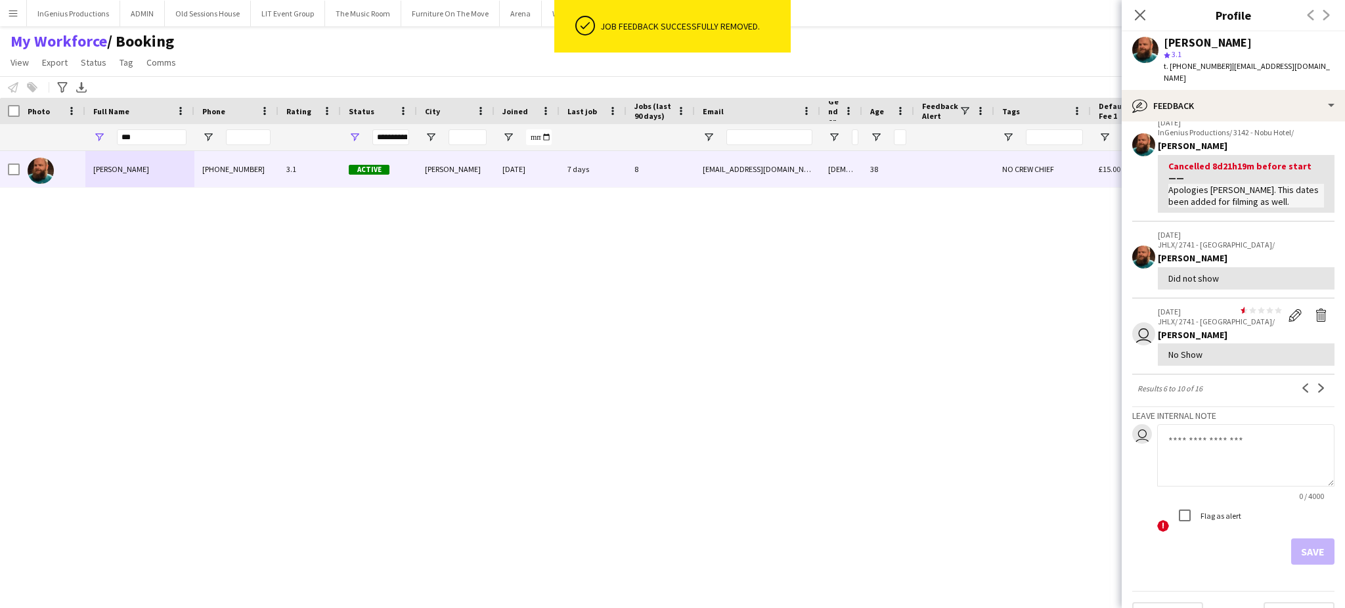
scroll to position [229, 0]
click at [1317, 380] on app-icon "Next" at bounding box center [1321, 384] width 9 height 9
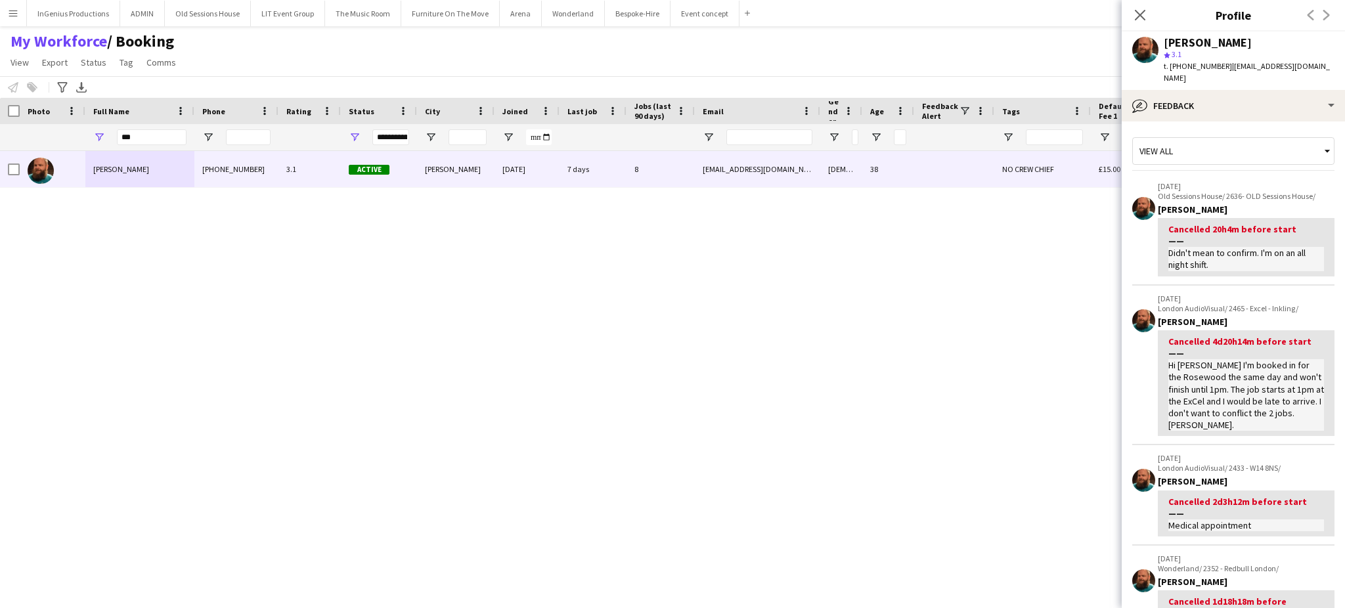
scroll to position [436, 0]
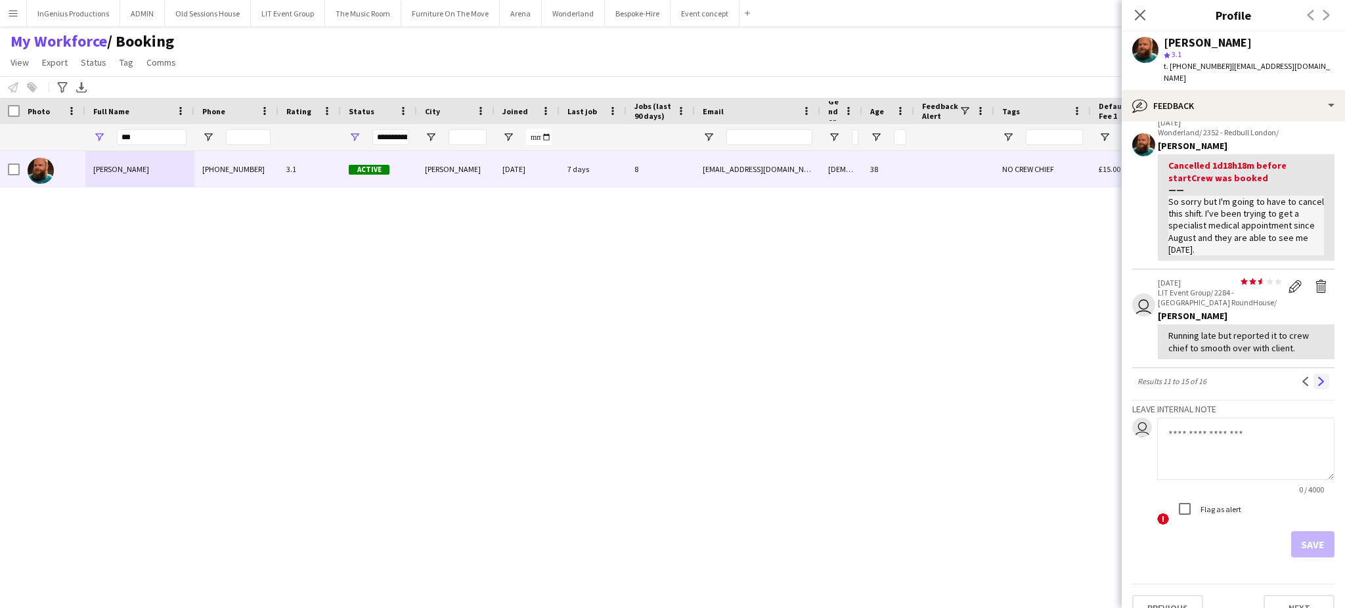
click at [1317, 377] on app-icon "Next" at bounding box center [1321, 381] width 9 height 9
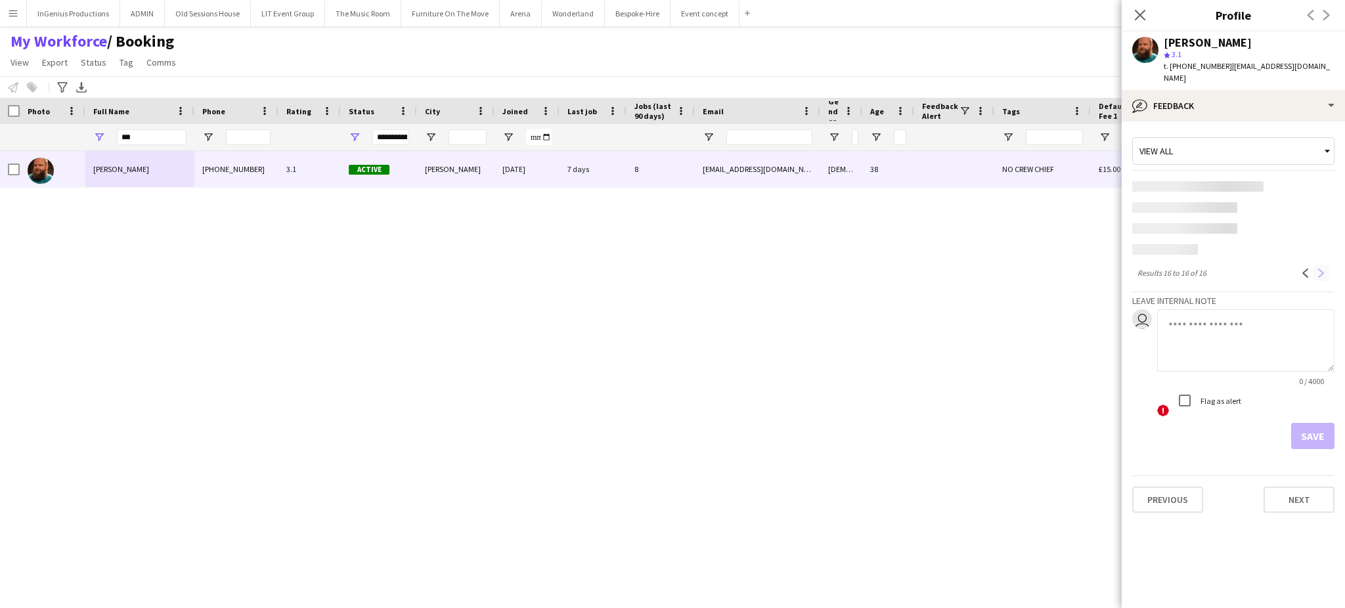
scroll to position [0, 0]
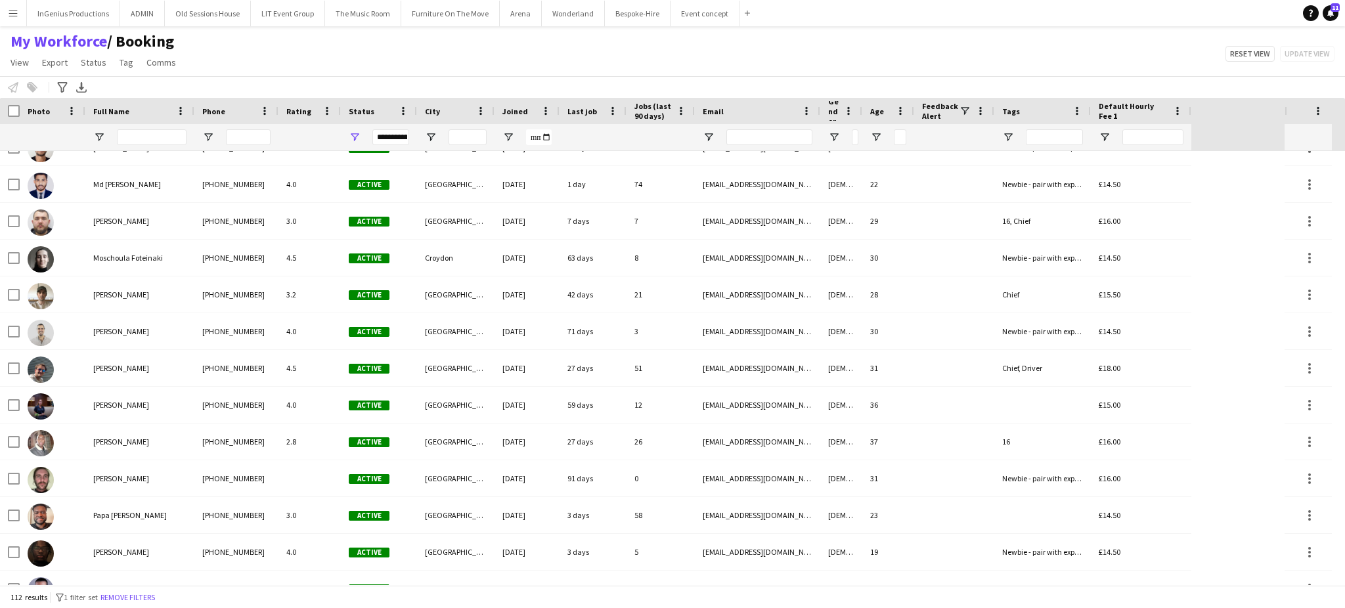
scroll to position [3417, 0]
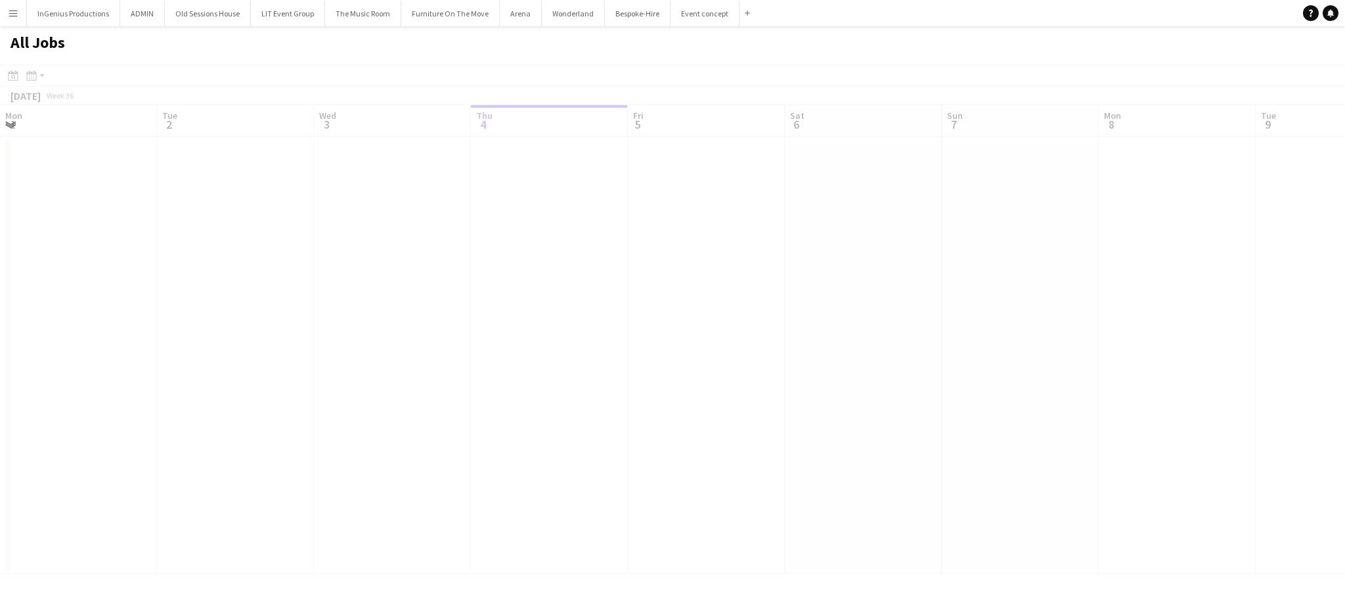
scroll to position [0, 313]
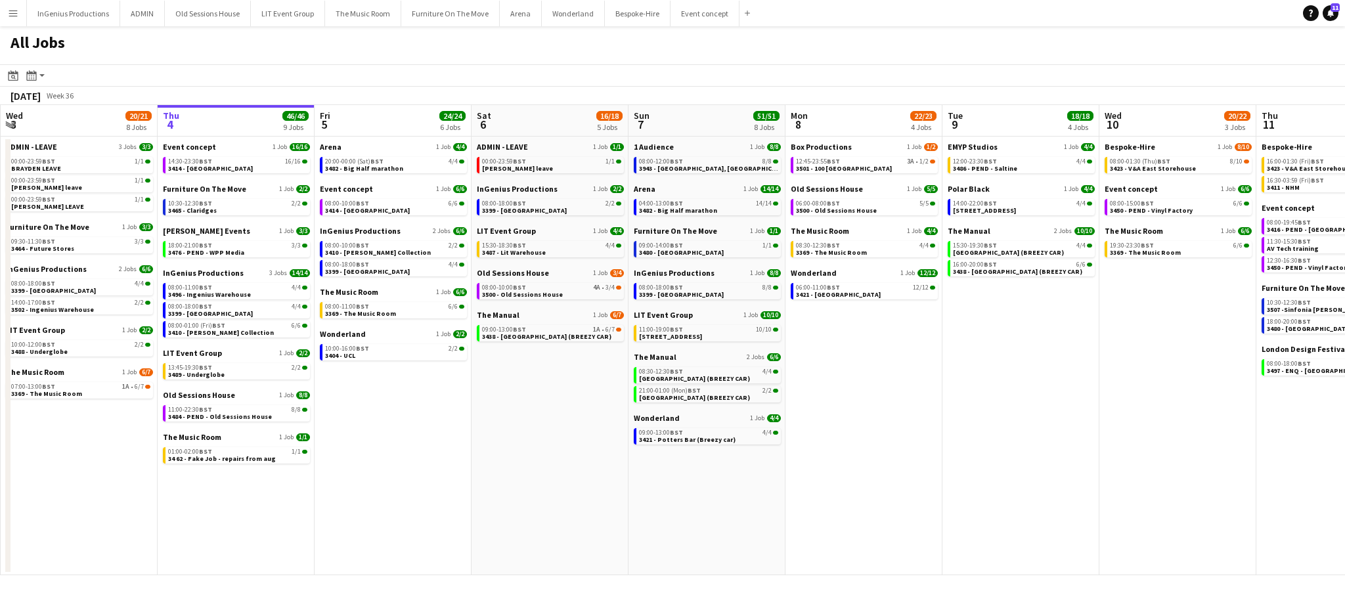
click at [13, 16] on app-icon "Menu" at bounding box center [13, 13] width 11 height 11
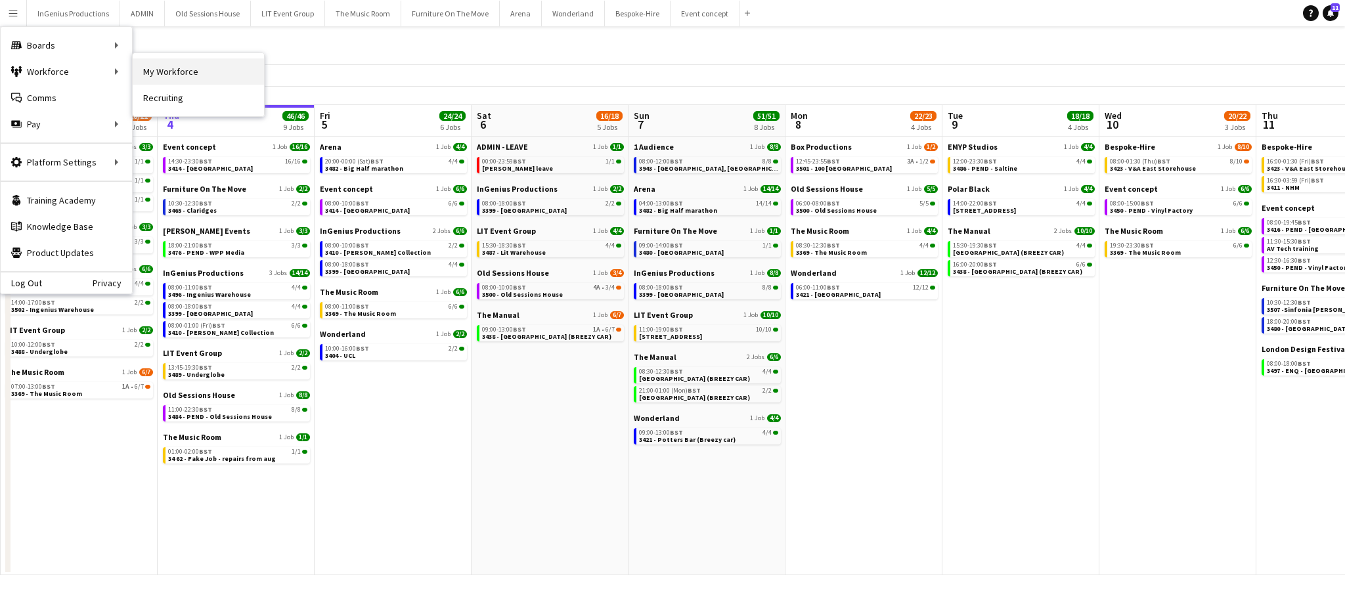
click at [166, 72] on link "My Workforce" at bounding box center [198, 71] width 131 height 26
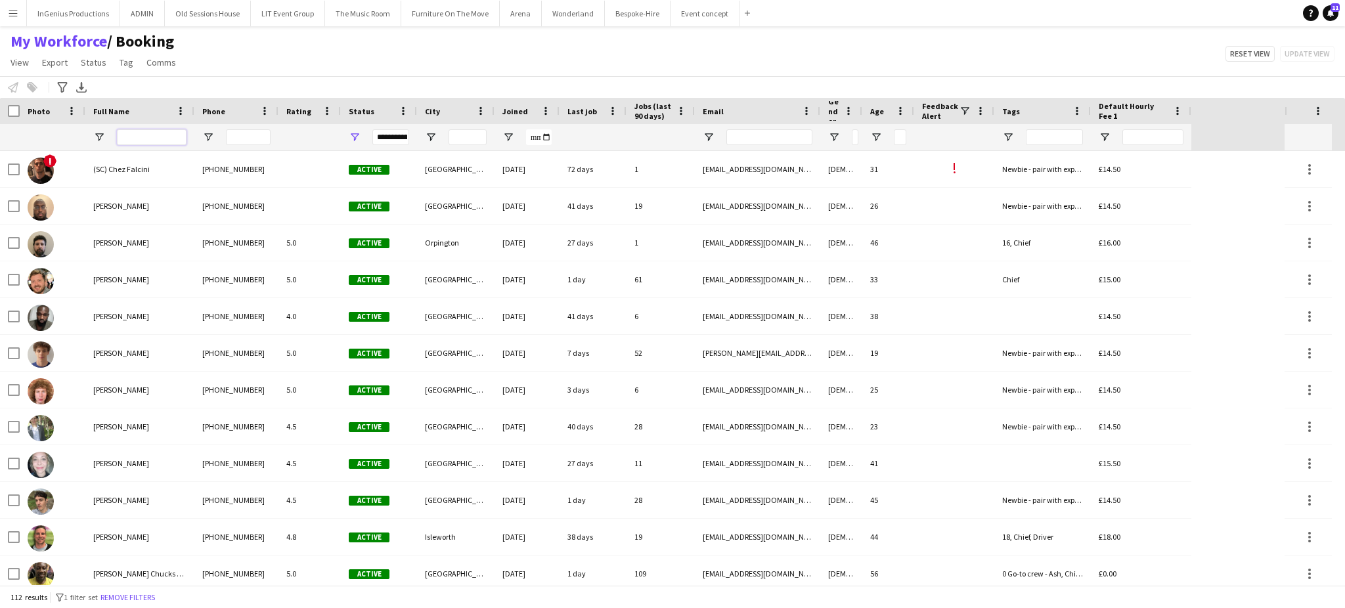
click at [169, 139] on input "Full Name Filter Input" at bounding box center [152, 137] width 70 height 16
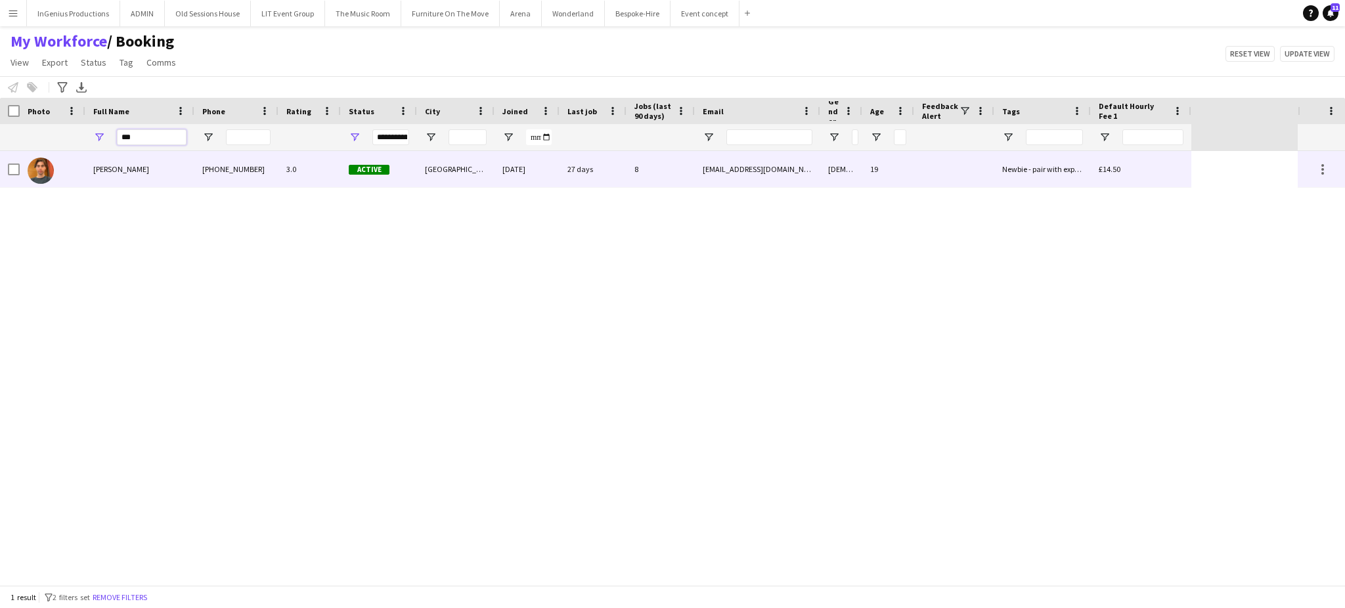
type input "***"
click at [179, 165] on div "[PERSON_NAME]" at bounding box center [139, 169] width 109 height 36
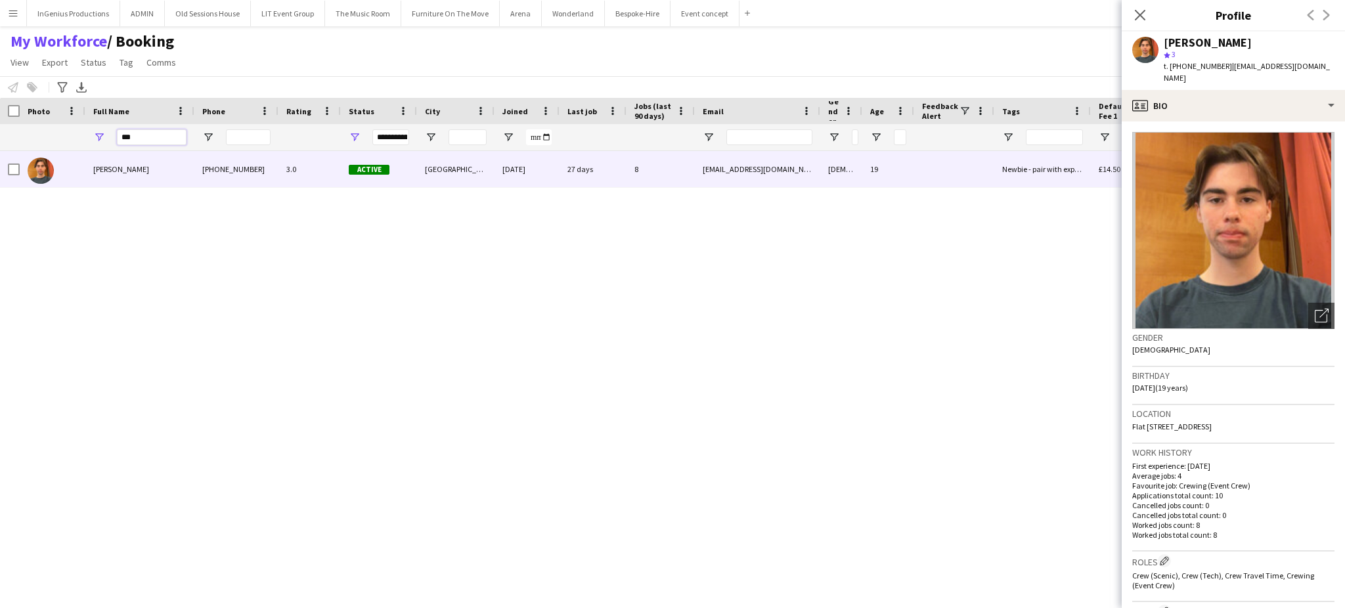
click at [150, 135] on input "***" at bounding box center [152, 137] width 70 height 16
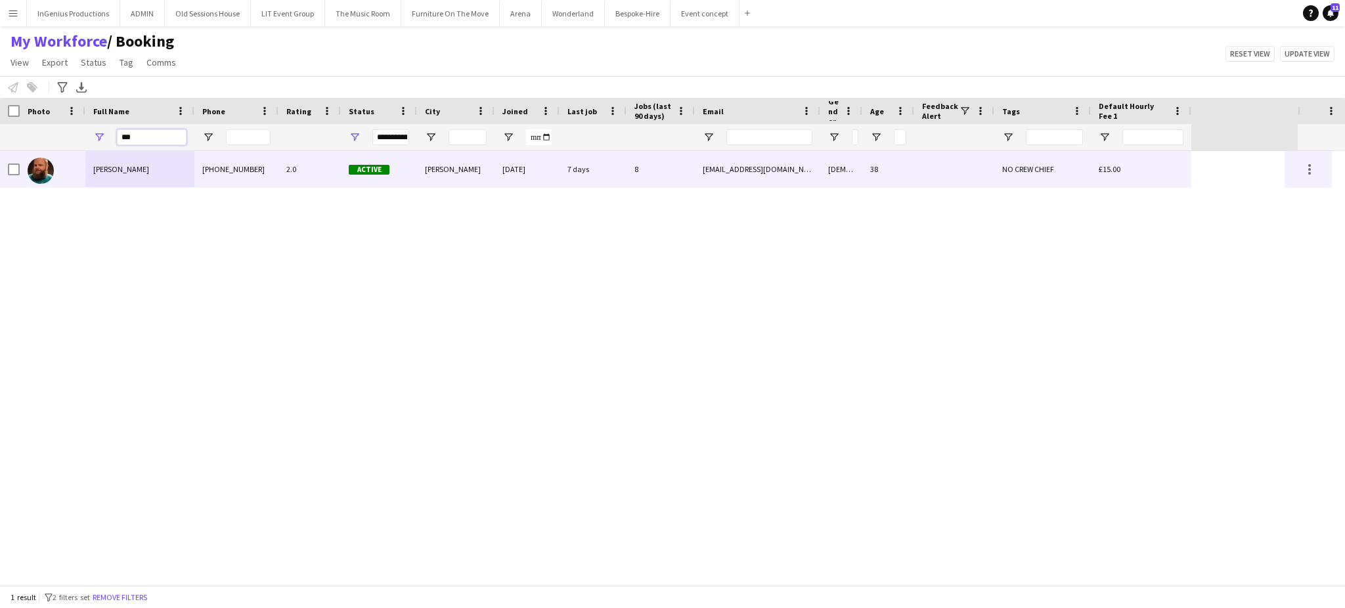
type input "***"
click at [189, 159] on div "[PERSON_NAME]" at bounding box center [139, 169] width 109 height 36
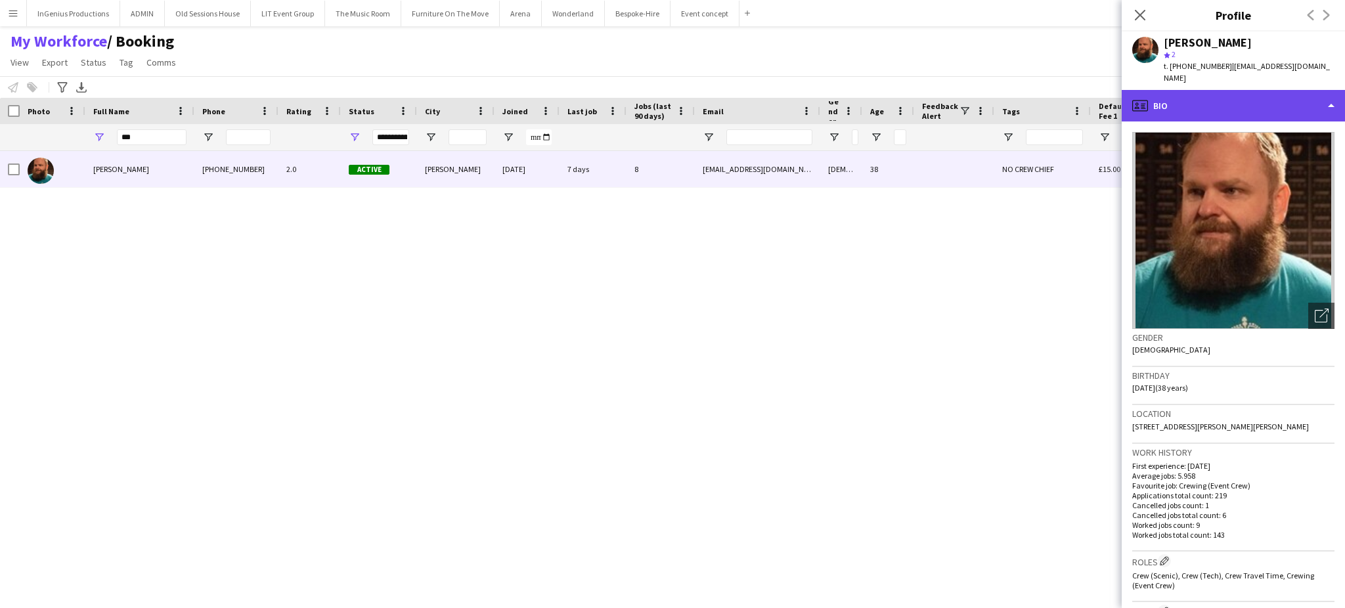
click at [1276, 95] on div "profile Bio" at bounding box center [1233, 106] width 223 height 32
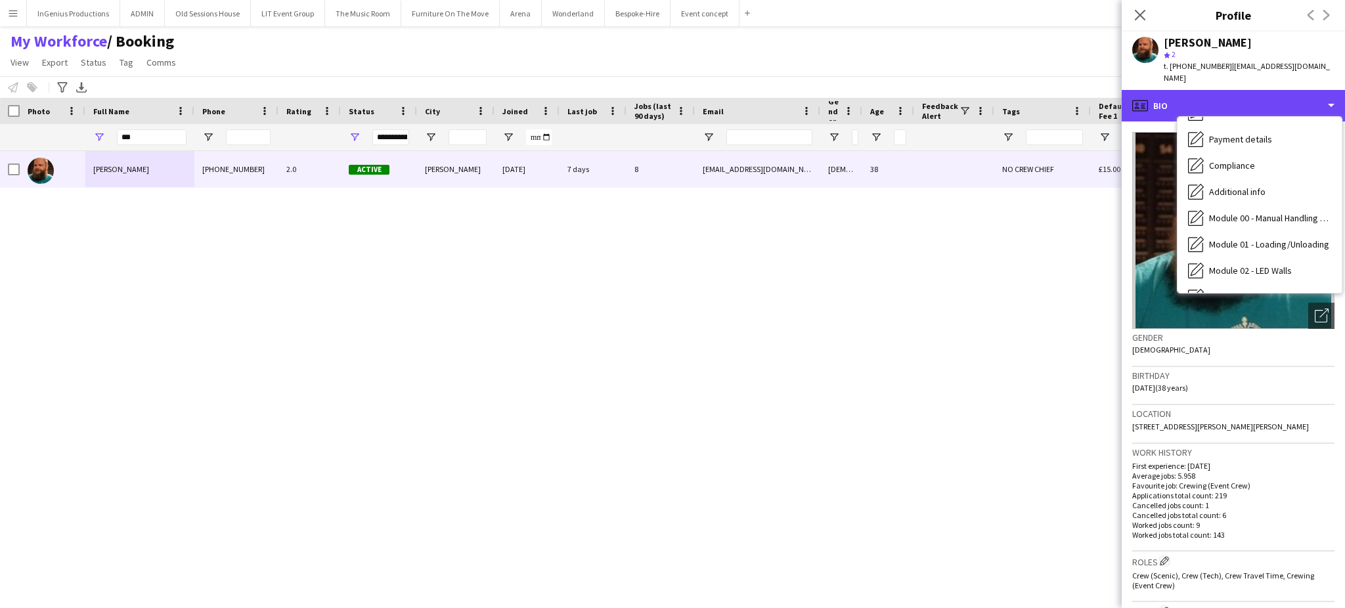
scroll to position [280, 0]
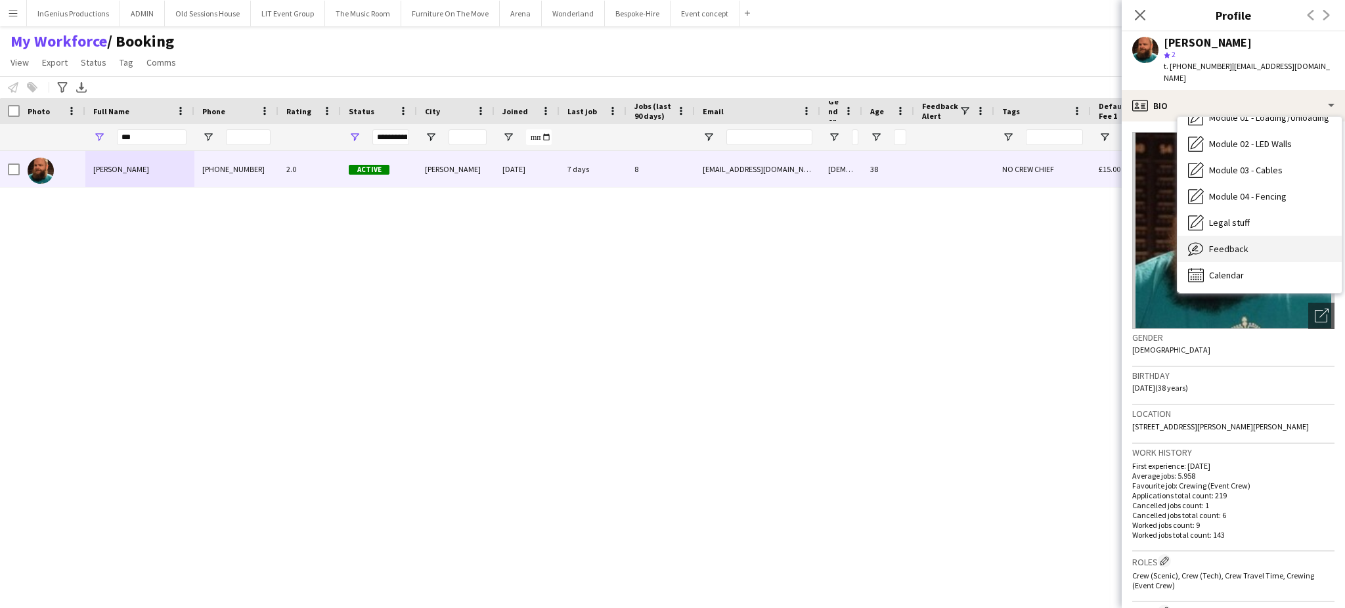
click at [1288, 238] on div "Feedback Feedback" at bounding box center [1260, 249] width 164 height 26
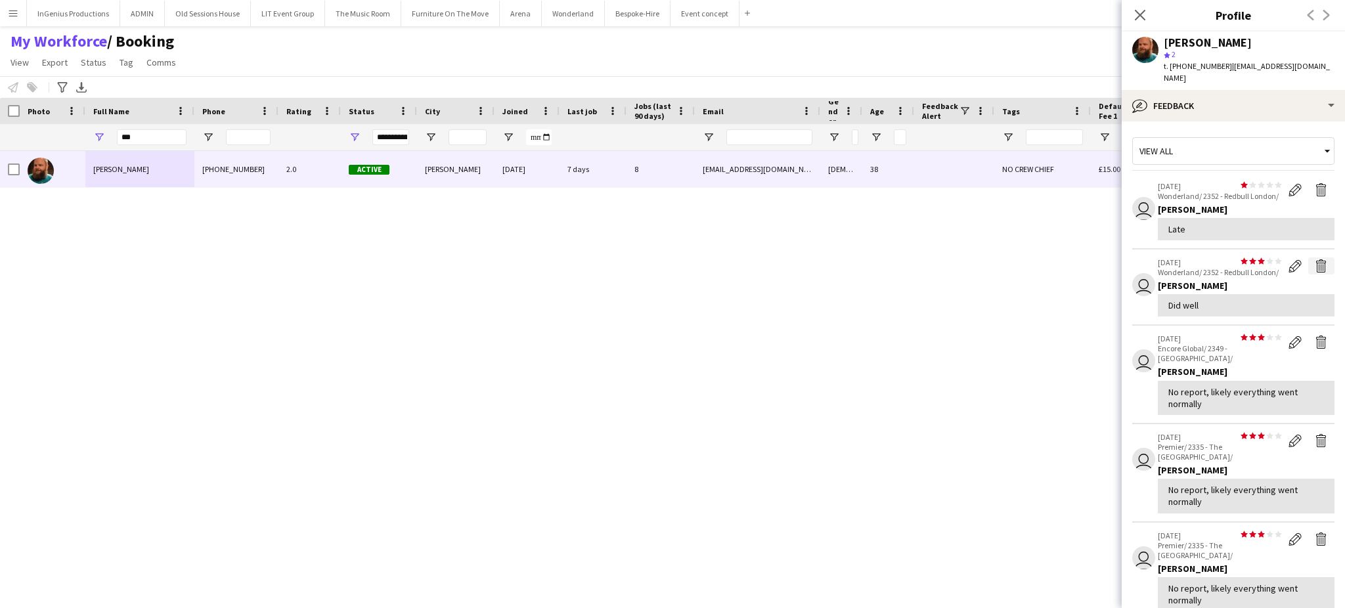
click at [1315, 262] on app-icon "Delete feedback" at bounding box center [1321, 265] width 13 height 13
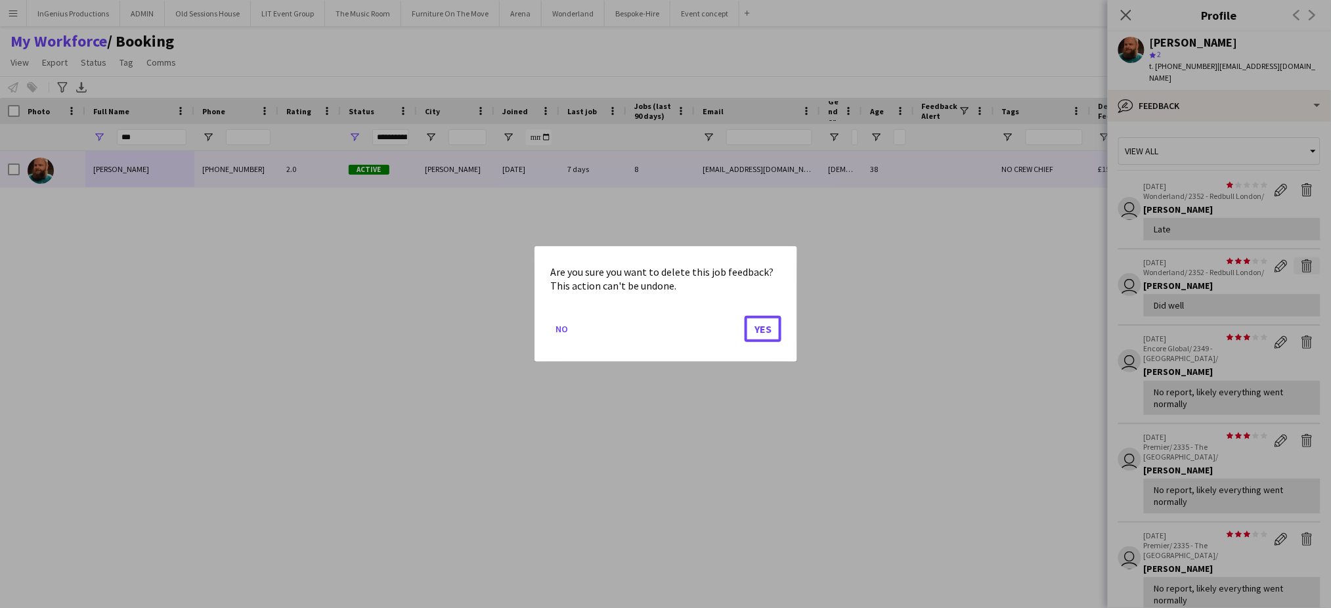
click at [745, 316] on button "Yes" at bounding box center [763, 329] width 37 height 26
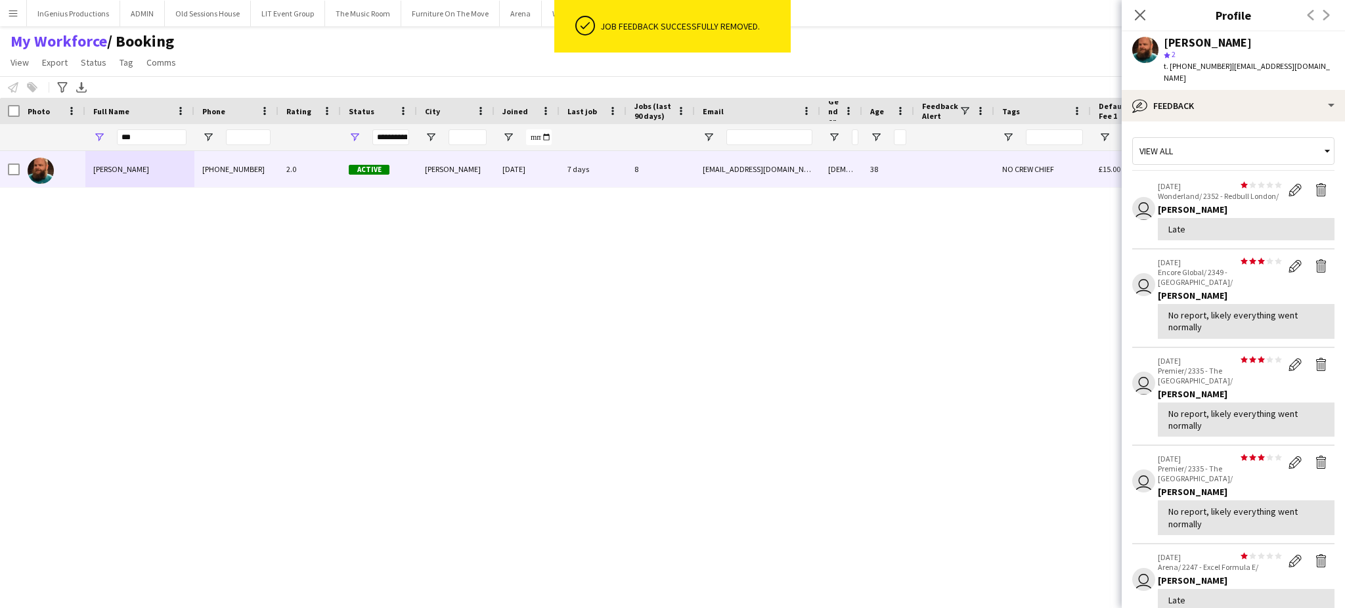
click at [1315, 262] on app-icon "Delete feedback" at bounding box center [1321, 265] width 13 height 13
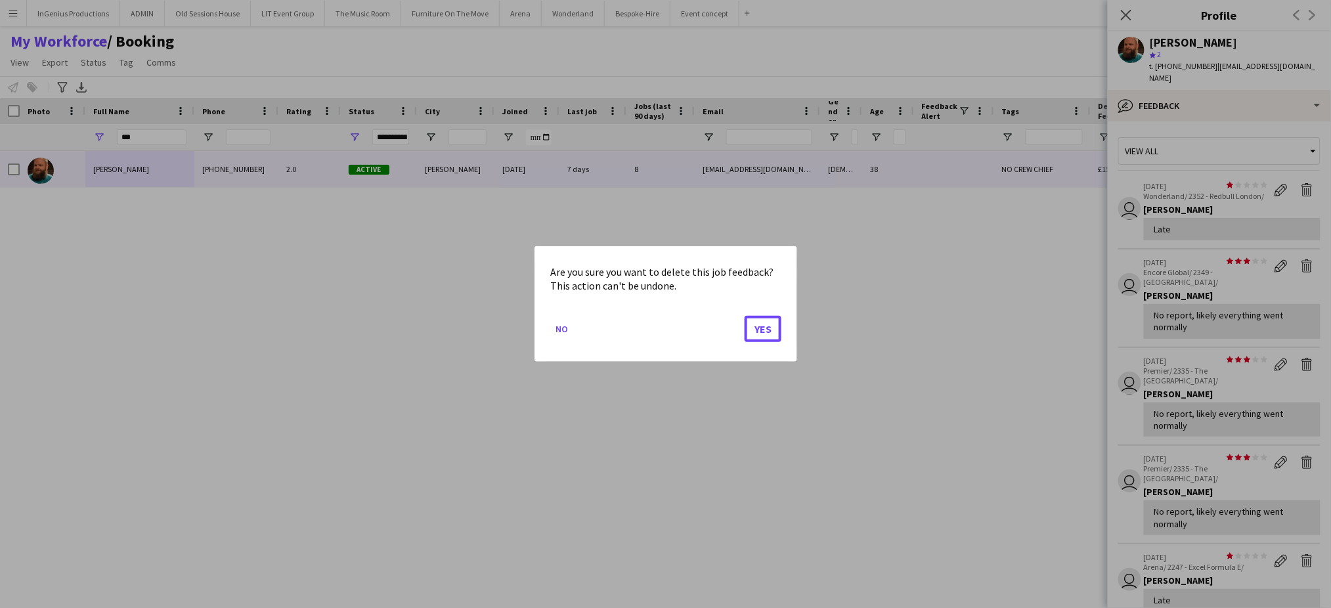
click at [745, 316] on button "Yes" at bounding box center [763, 329] width 37 height 26
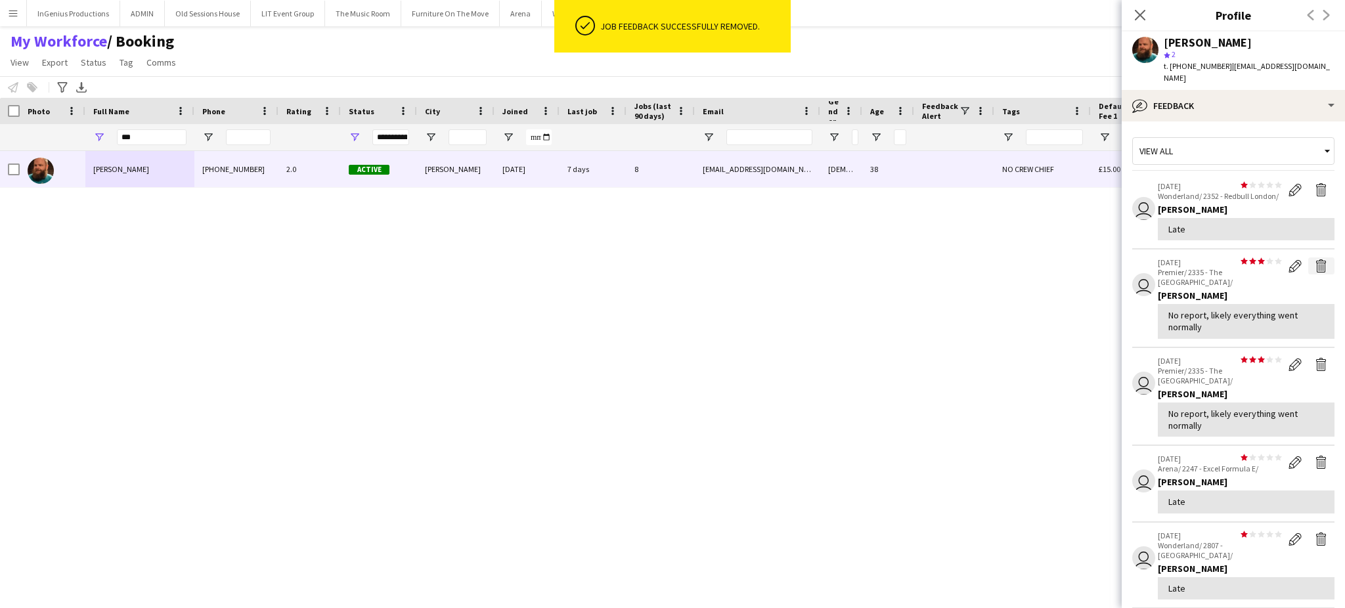
click at [1315, 262] on app-icon "Delete feedback" at bounding box center [1321, 265] width 13 height 13
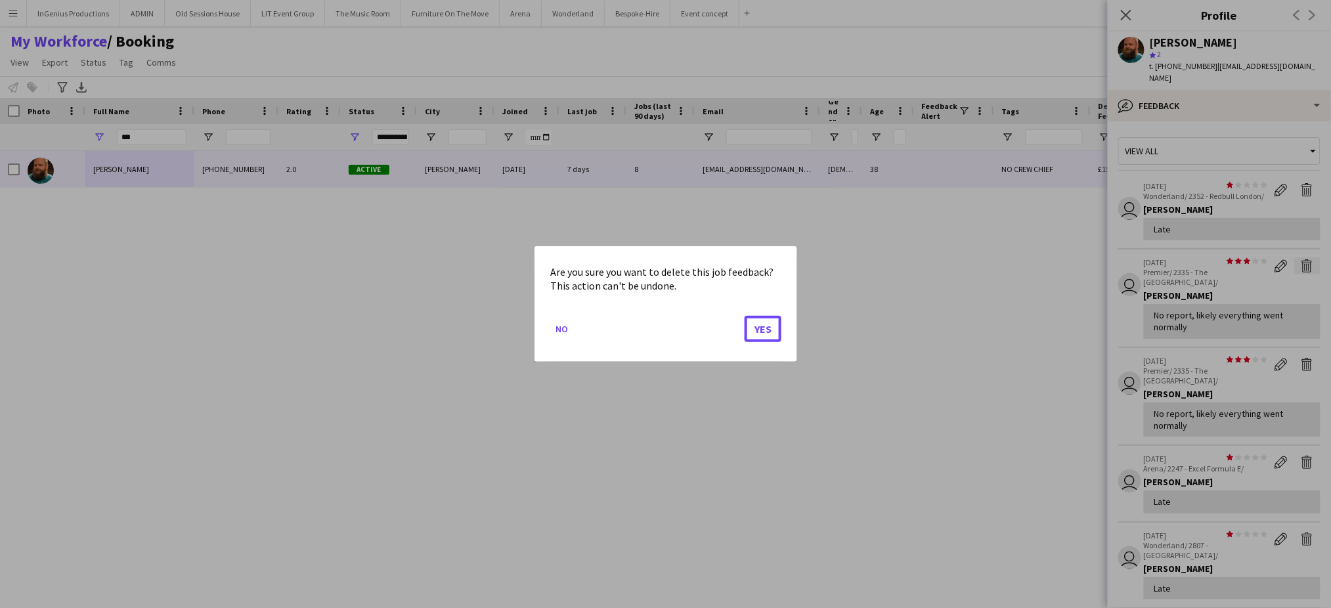
click at [745, 316] on button "Yes" at bounding box center [763, 329] width 37 height 26
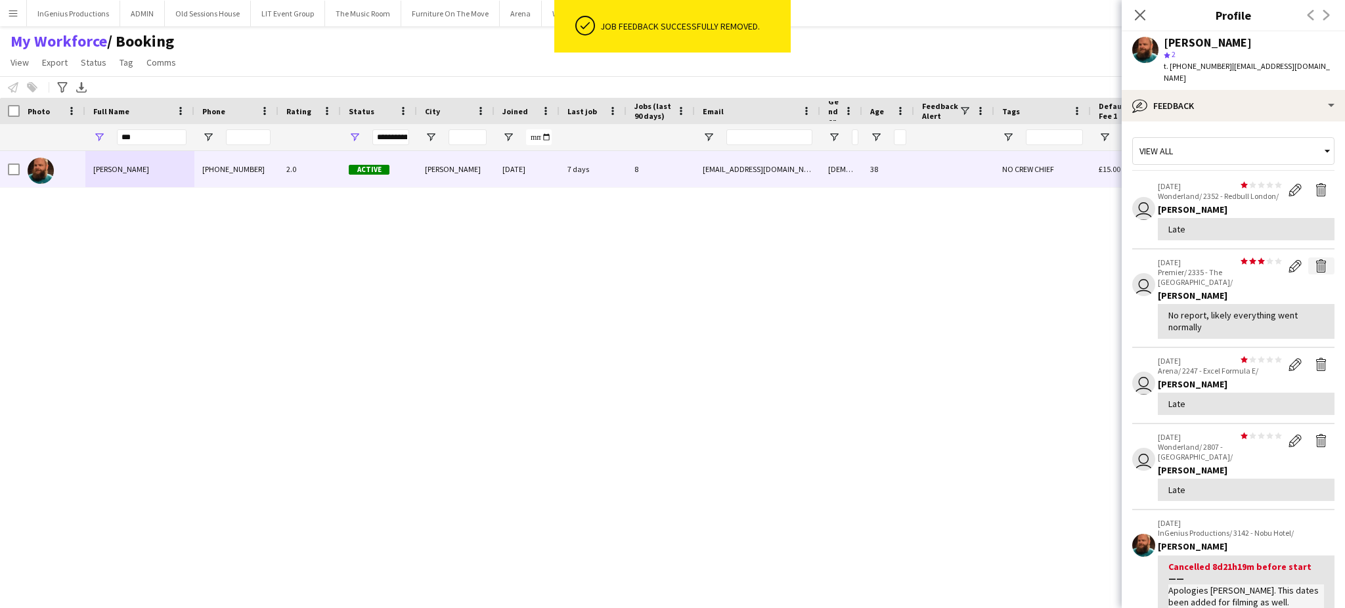
click at [1315, 264] on app-icon "Delete feedback" at bounding box center [1321, 265] width 13 height 13
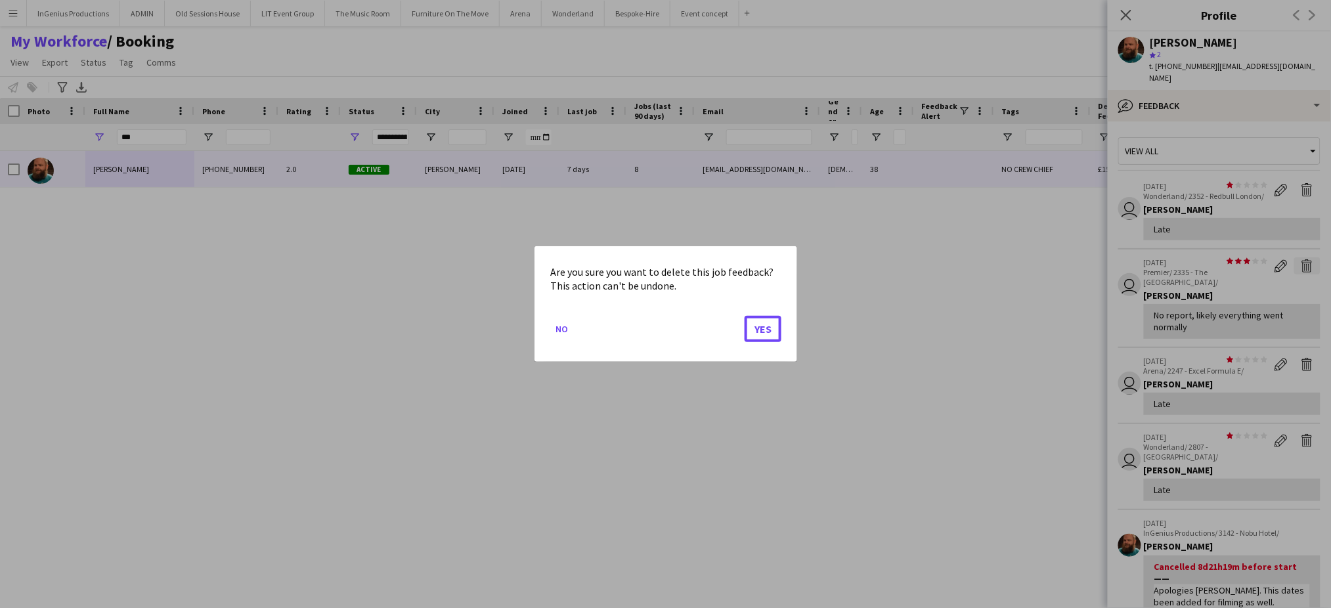
click at [745, 316] on button "Yes" at bounding box center [763, 329] width 37 height 26
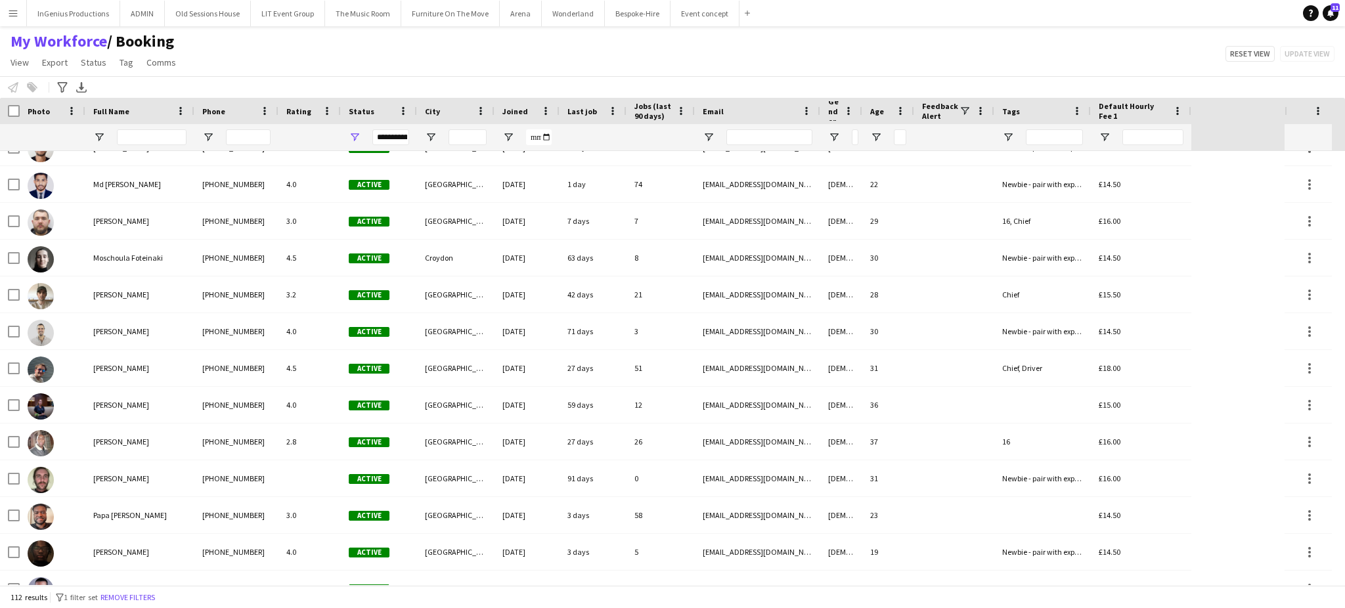
scroll to position [3417, 0]
